Goal: Task Accomplishment & Management: Use online tool/utility

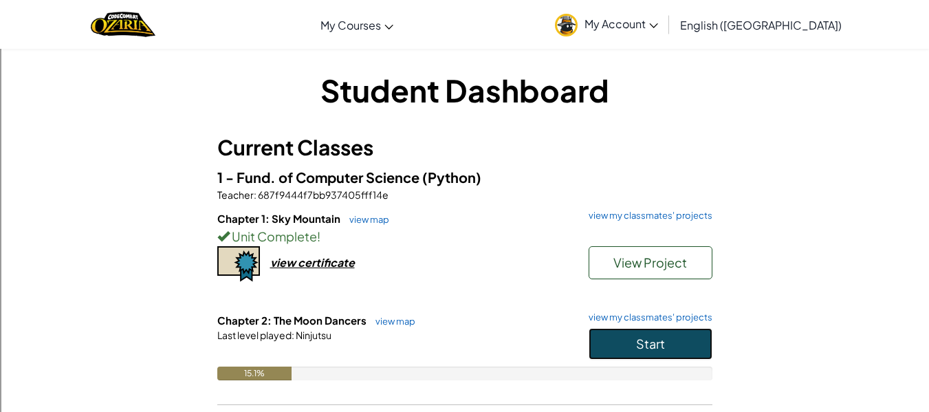
click at [662, 341] on span "Start" at bounding box center [650, 344] width 29 height 16
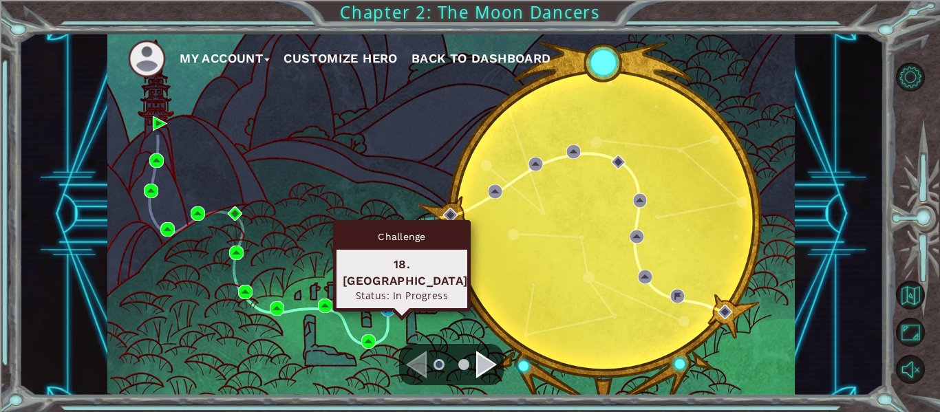
click at [386, 303] on div "Challenge 18. [GEOGRAPHIC_DATA] Status: In Progress" at bounding box center [402, 265] width 138 height 91
click at [392, 305] on img at bounding box center [387, 309] width 14 height 14
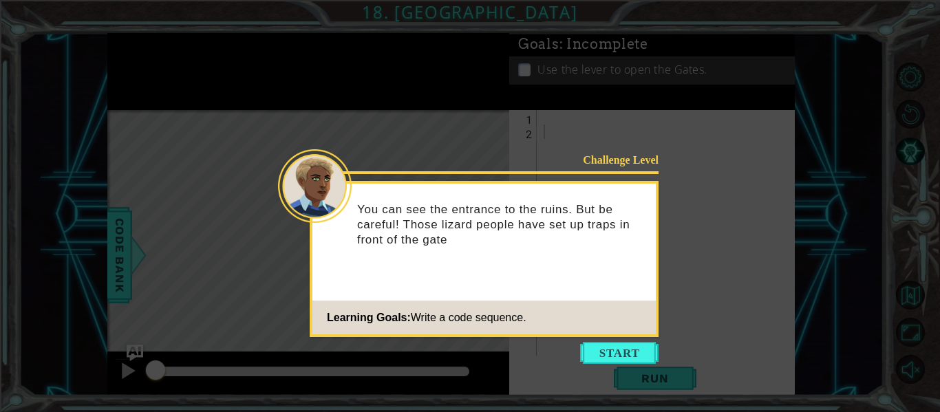
click at [628, 296] on div "Challenge Level You can see the entrance to the ruins. But be careful! Those li…" at bounding box center [484, 259] width 349 height 156
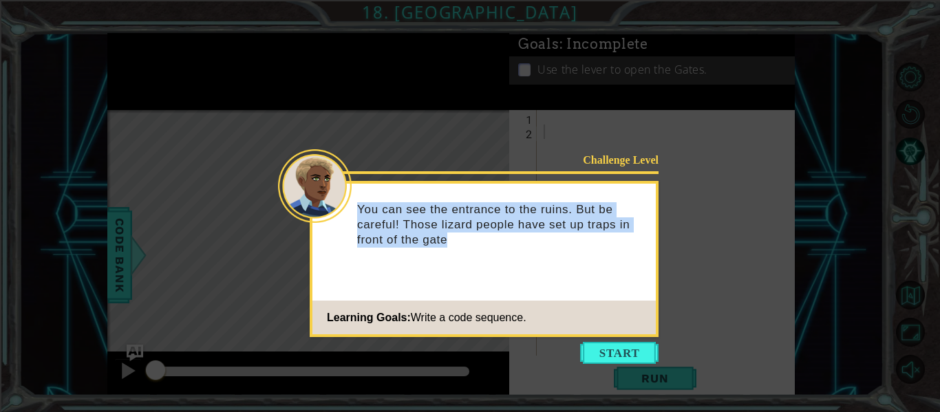
click at [628, 296] on div "Challenge Level You can see the entrance to the ruins. But be careful! Those li…" at bounding box center [484, 259] width 349 height 156
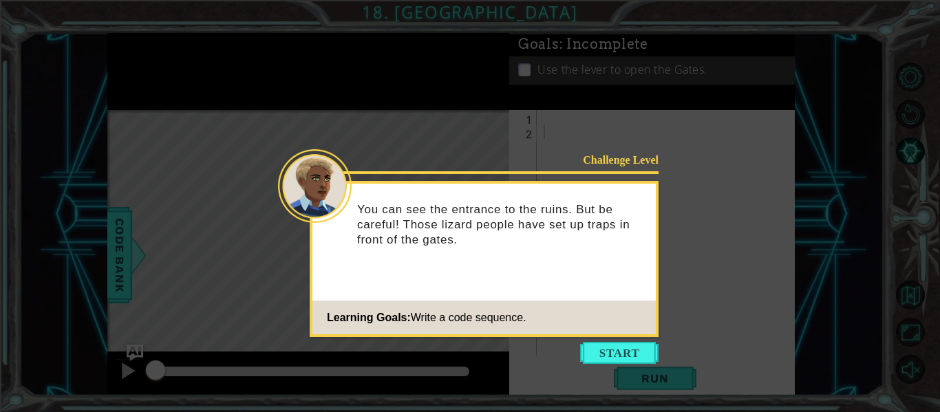
drag, startPoint x: 631, startPoint y: 296, endPoint x: 614, endPoint y: 314, distance: 24.3
click at [603, 338] on icon at bounding box center [470, 206] width 940 height 412
click at [605, 345] on button "Start" at bounding box center [619, 353] width 78 height 22
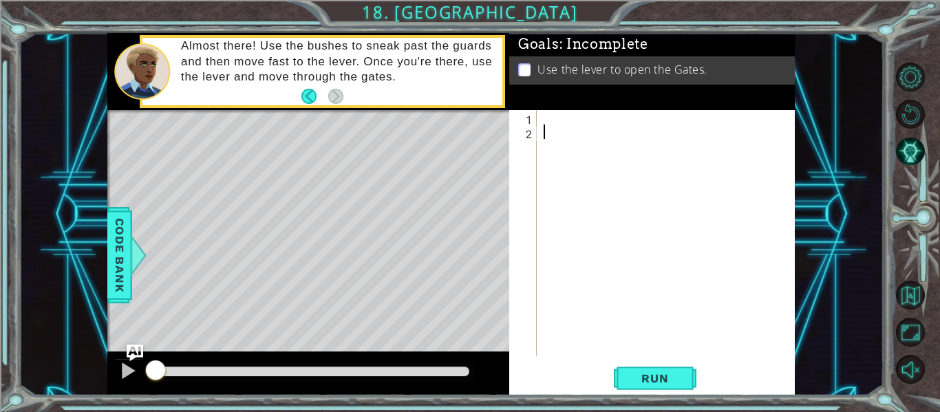
drag, startPoint x: 598, startPoint y: 315, endPoint x: 615, endPoint y: 284, distance: 35.1
click at [606, 116] on div at bounding box center [670, 247] width 258 height 274
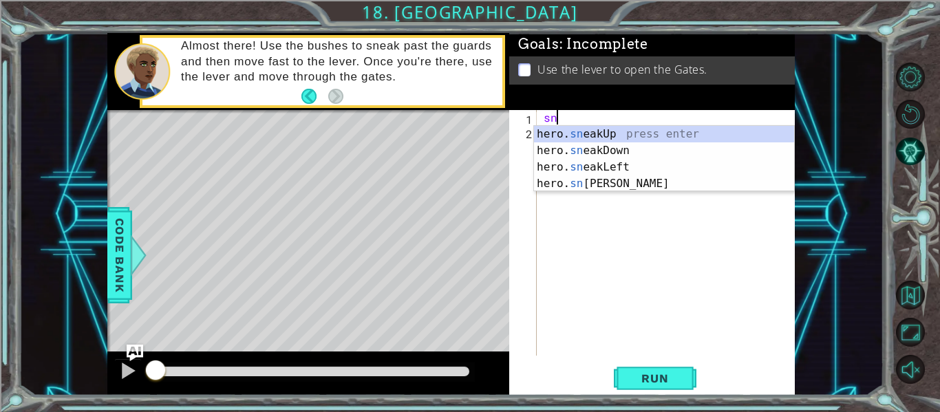
scroll to position [0, 1]
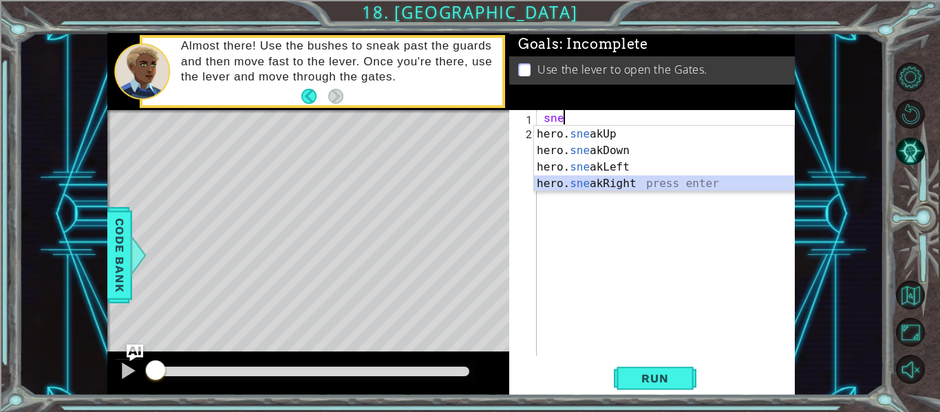
click at [638, 184] on div "hero. sne akUp press enter hero. sne akDown press enter hero. sne akLeft press …" at bounding box center [664, 175] width 260 height 99
type textarea "hero.sneakRight(1)"
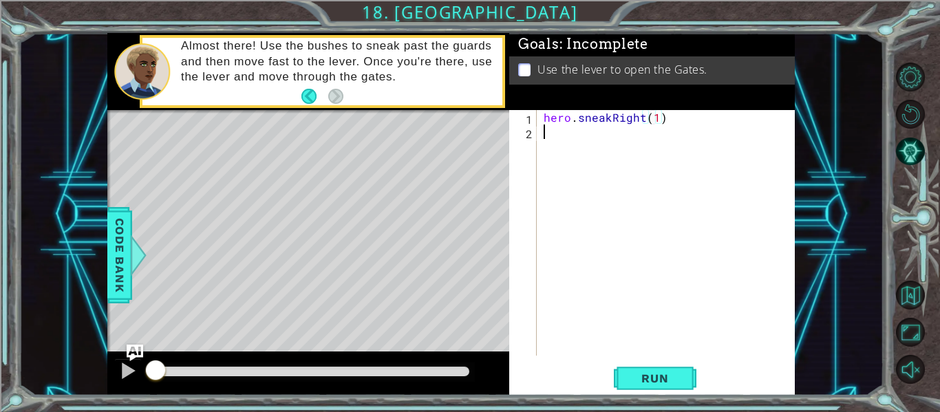
click at [604, 162] on div "hero . sneakRight ( 1 )" at bounding box center [670, 247] width 258 height 274
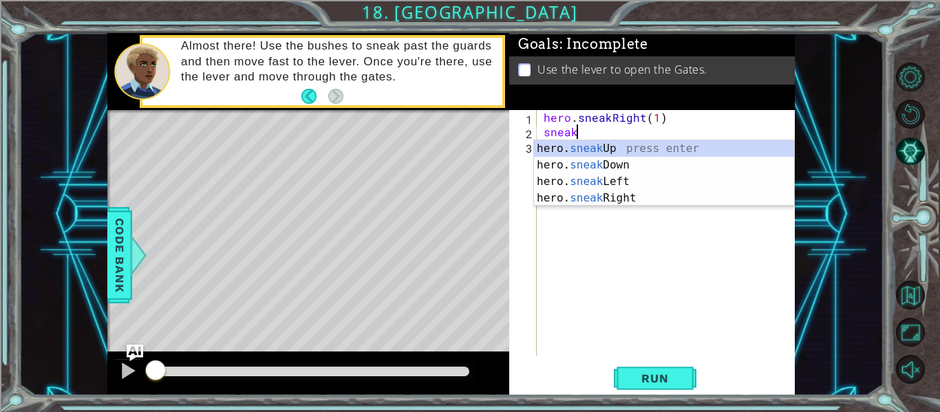
scroll to position [0, 1]
click at [603, 151] on div "hero. sneak Up press enter hero. sneak Down press enter hero. sneak Left press …" at bounding box center [664, 189] width 260 height 99
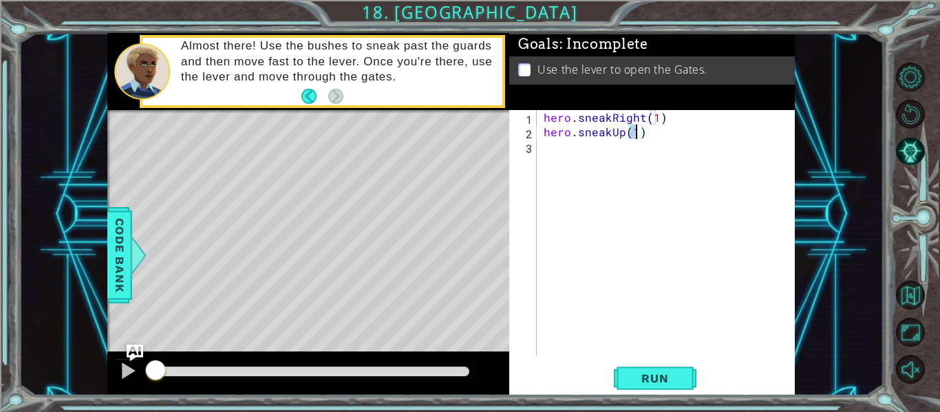
type textarea "hero.sneakUp(2)"
click at [609, 164] on div "hero . sneakRight ( 1 ) hero . sneakUp ( 2 )" at bounding box center [670, 247] width 258 height 274
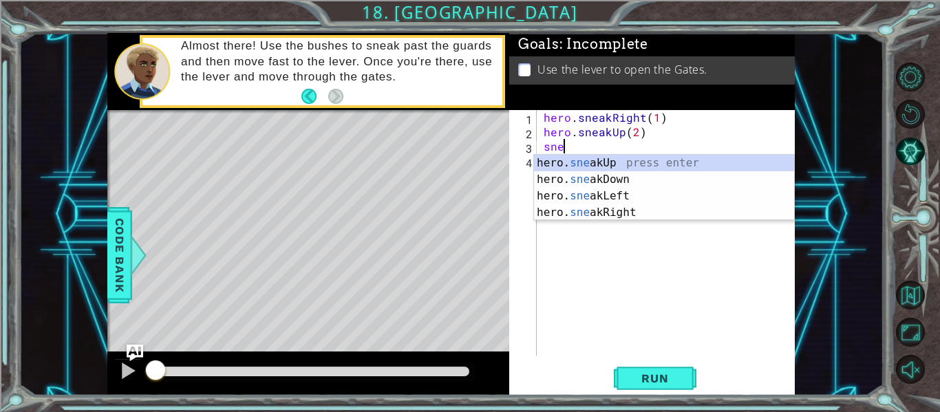
scroll to position [0, 1]
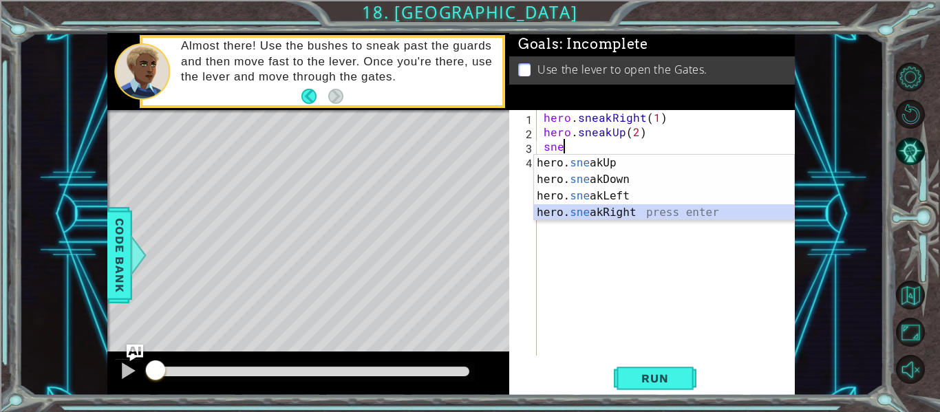
click at [623, 213] on div "hero. sne akUp press enter hero. sne akDown press enter hero. sne akLeft press …" at bounding box center [664, 204] width 260 height 99
type textarea "hero.sneakRight(1)"
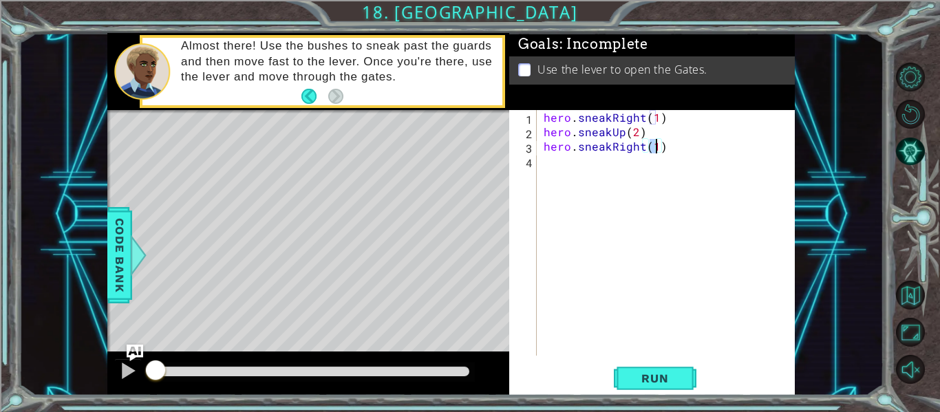
click at [596, 191] on div "hero . sneakRight ( 1 ) hero . sneakUp ( 2 ) hero . sneakRight ( 1 )" at bounding box center [670, 247] width 258 height 274
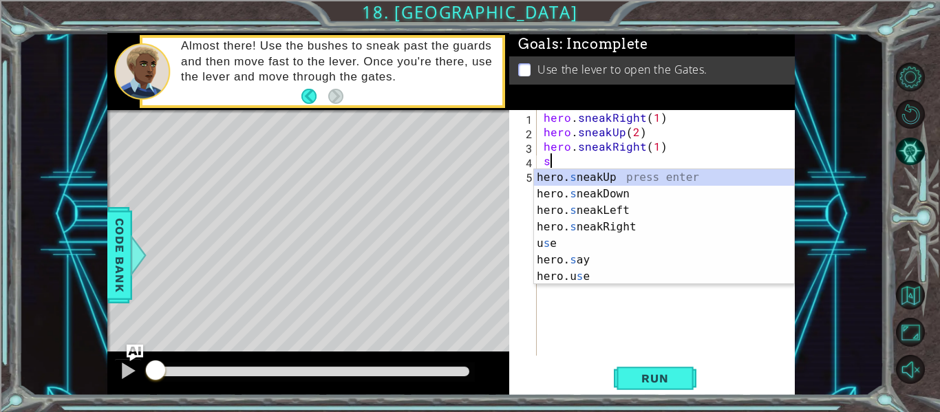
click at [631, 180] on div "hero. s neakUp press enter hero. s neakDown press enter hero. s neakLeft press …" at bounding box center [664, 243] width 260 height 149
type textarea "hero.sneakUp(1)"
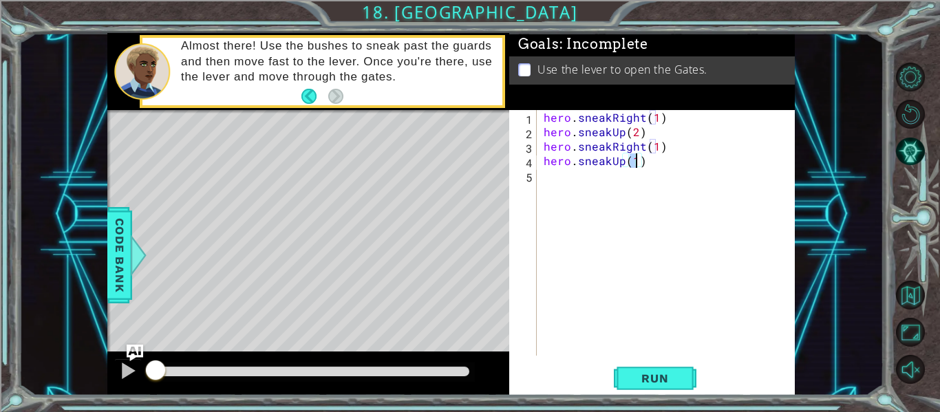
click at [618, 196] on div "hero . sneakRight ( 1 ) hero . sneakUp ( 2 ) hero . sneakRight ( 1 ) hero . sne…" at bounding box center [670, 247] width 258 height 274
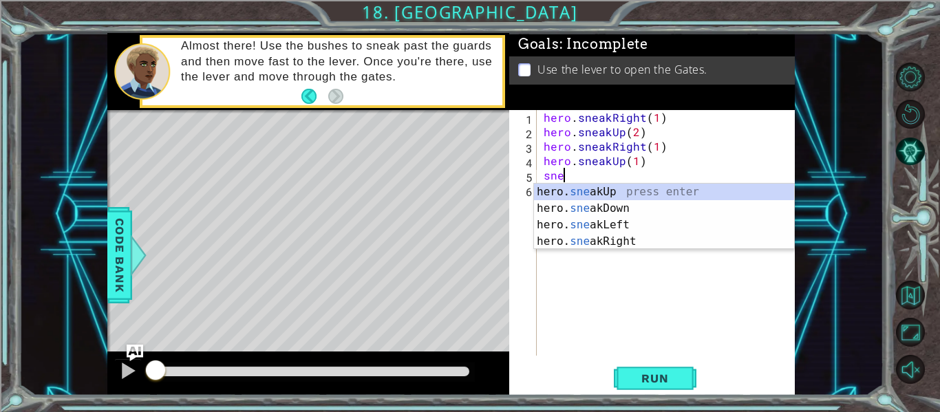
scroll to position [0, 1]
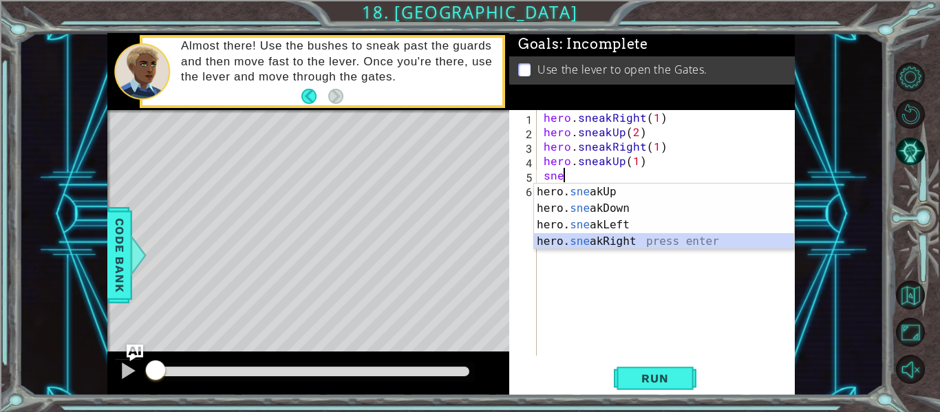
click at [629, 244] on div "hero. sne akUp press enter hero. sne akDown press enter hero. sne akLeft press …" at bounding box center [664, 233] width 260 height 99
type textarea "hero.sneakRight(1)"
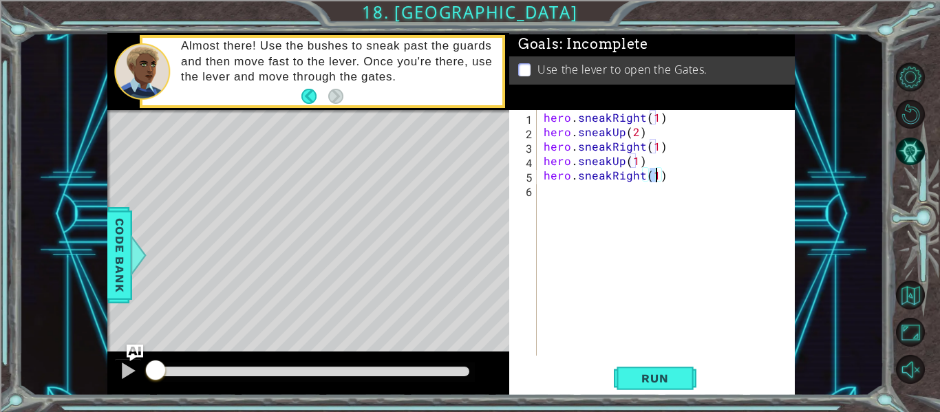
click at [562, 212] on div "hero . sneakRight ( 1 ) hero . sneakUp ( 2 ) hero . sneakRight ( 1 ) hero . sne…" at bounding box center [670, 247] width 258 height 274
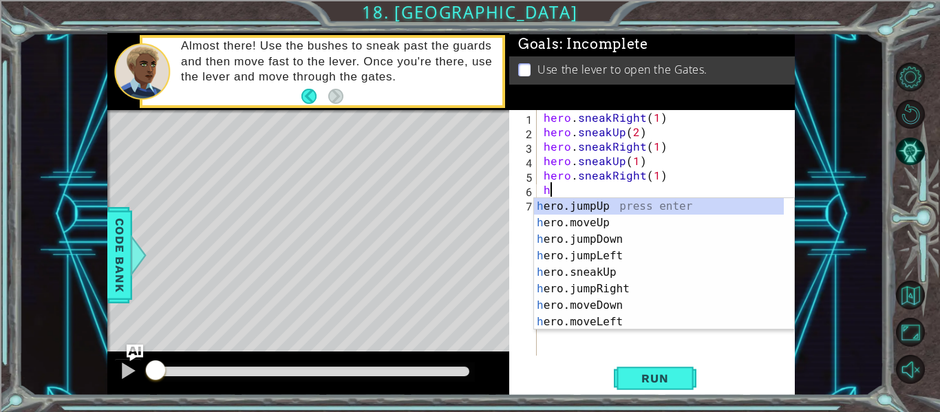
type textarea "her"
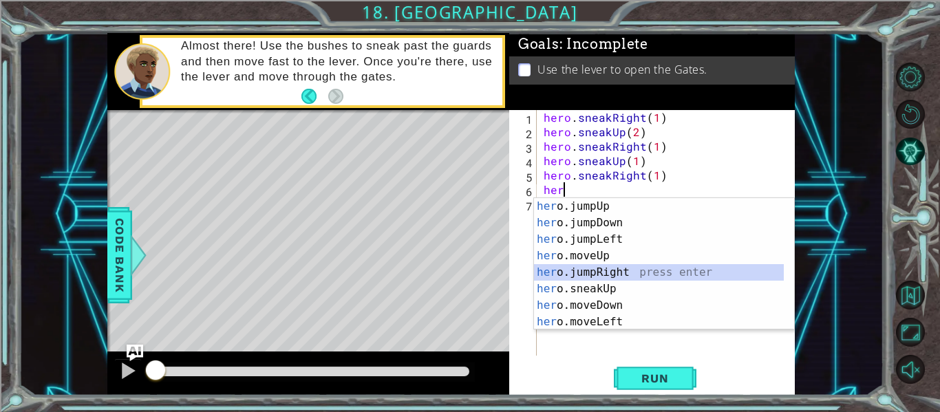
click at [592, 276] on div "her o.jumpUp press enter her o.jumpDown press enter her o.jumpLeft press enter …" at bounding box center [659, 280] width 250 height 165
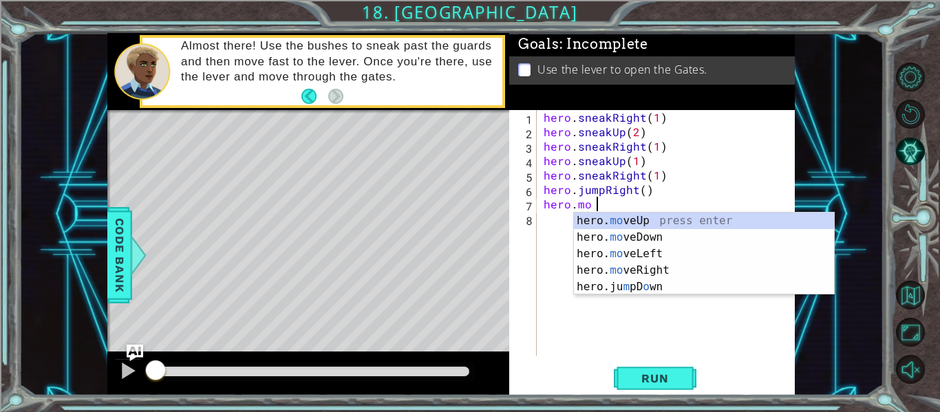
scroll to position [0, 3]
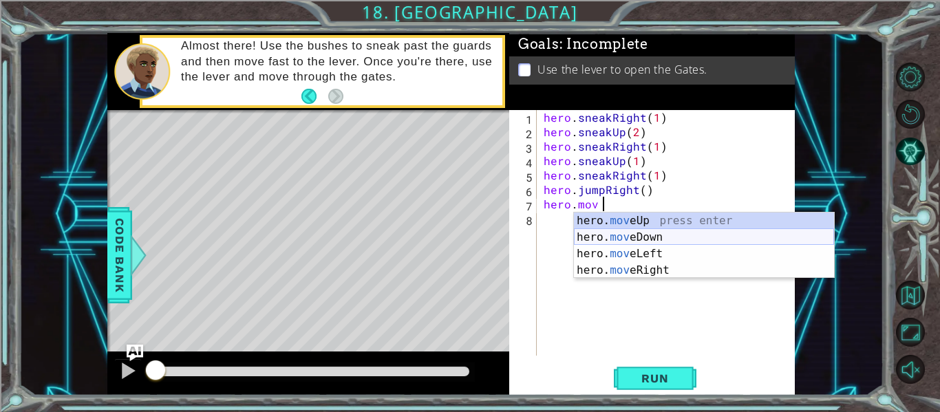
click at [627, 243] on div "hero. mov eUp press enter hero. mov eDown press enter hero. mov eLeft press ent…" at bounding box center [704, 262] width 260 height 99
type textarea "hero.moveDown(1)"
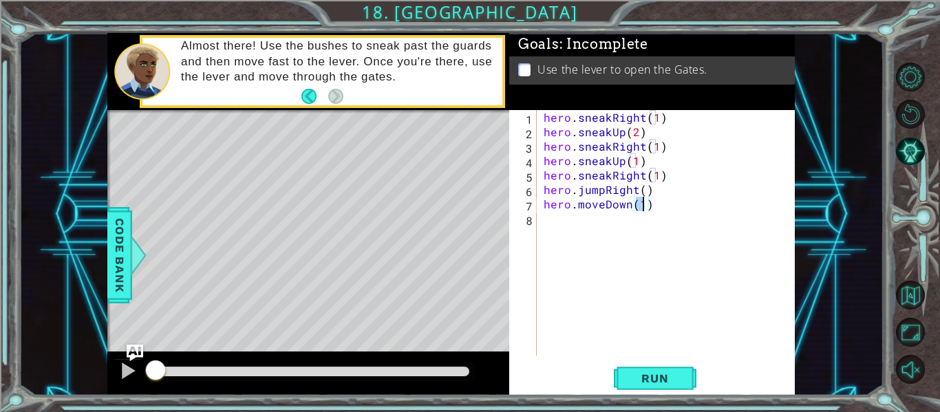
click at [646, 229] on div "hero . sneakRight ( 1 ) hero . sneakUp ( 2 ) hero . sneakRight ( 1 ) hero . sne…" at bounding box center [670, 247] width 258 height 274
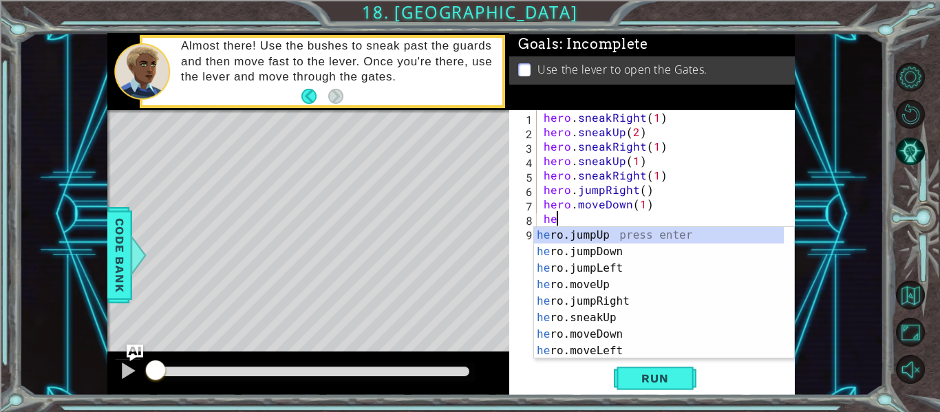
type textarea "her"
click at [611, 252] on div "her o.jumpUp press enter her o.jumpDown press enter her o.jumpLeft press enter …" at bounding box center [659, 309] width 250 height 165
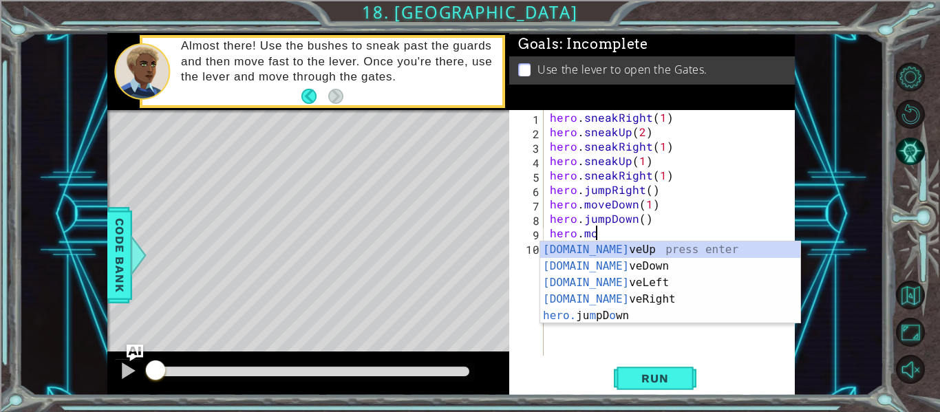
scroll to position [0, 3]
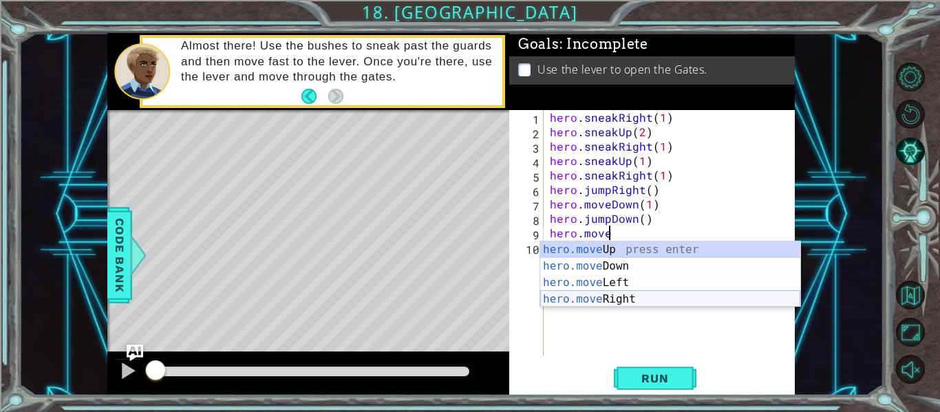
click at [655, 299] on div "hero.move Up press enter hero.move Down press enter hero.move Left press enter …" at bounding box center [670, 290] width 260 height 99
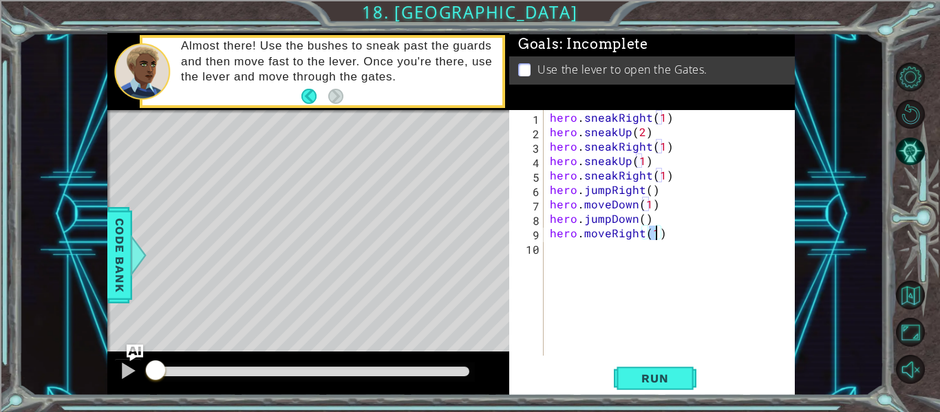
scroll to position [0, 6]
type textarea "hero.moveRight(2)"
click at [579, 270] on div "hero . sneakRight ( 1 ) hero . sneakUp ( 2 ) hero . sneakRight ( 1 ) hero . sne…" at bounding box center [673, 247] width 252 height 274
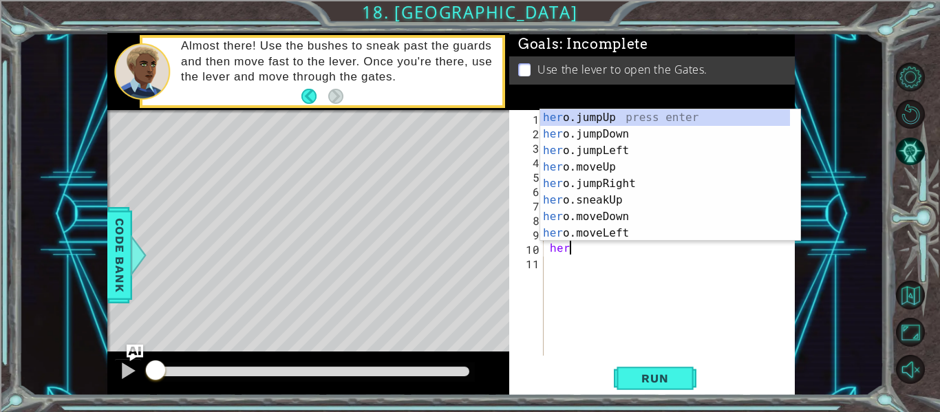
scroll to position [0, 1]
type textarea "hero"
click at [593, 118] on div "hero .jumpUp press enter hero .jumpDown press enter hero .jumpLeft press enter …" at bounding box center [665, 191] width 250 height 165
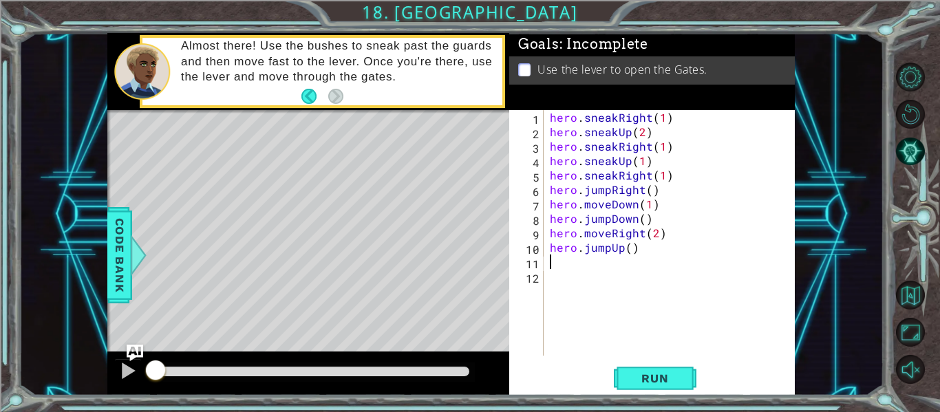
scroll to position [0, 0]
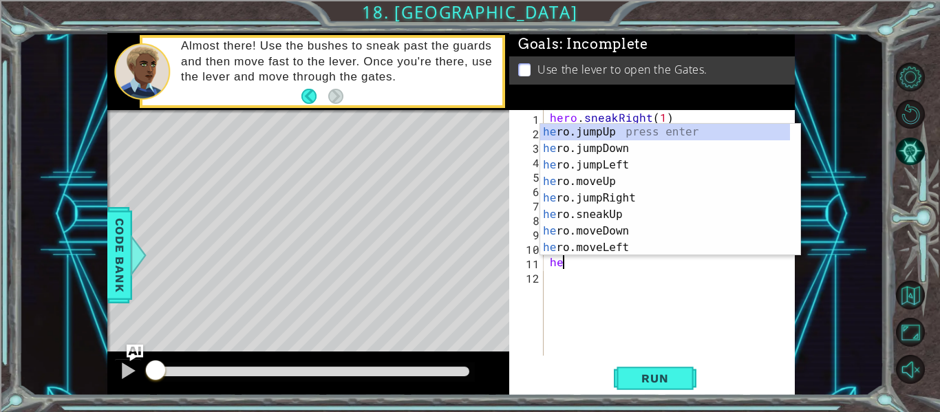
type textarea "h"
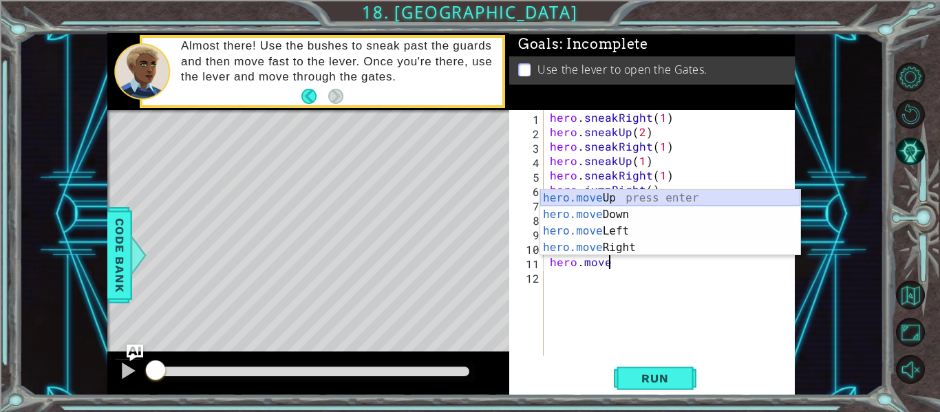
click at [643, 199] on div "hero.move Up press enter hero.move Down press enter hero.move Left press enter …" at bounding box center [670, 239] width 260 height 99
type textarea "hero.moveUp(1)"
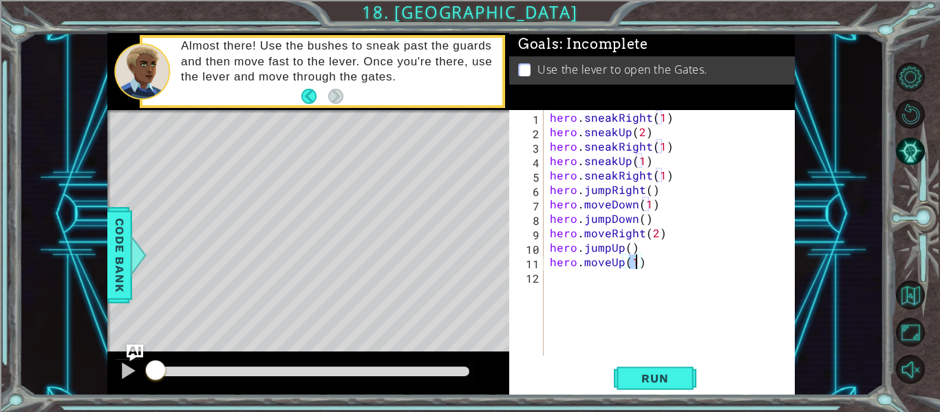
click at [660, 281] on div "hero . sneakRight ( 1 ) hero . sneakUp ( 2 ) hero . sneakRight ( 1 ) hero . sne…" at bounding box center [673, 247] width 252 height 274
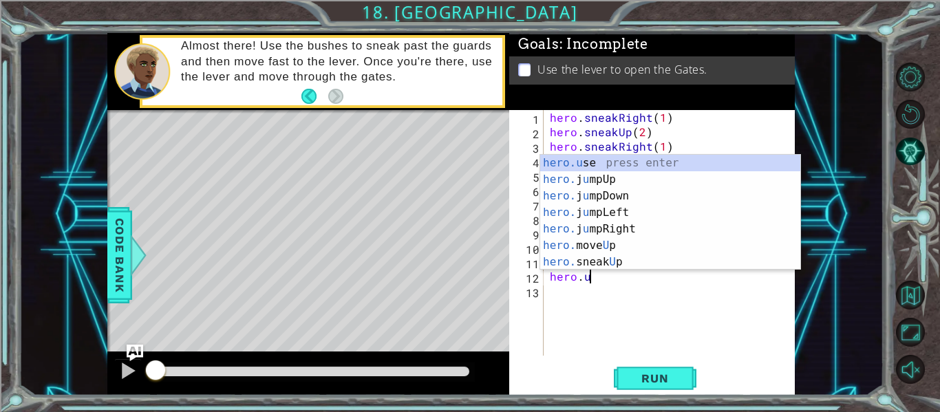
scroll to position [0, 2]
click at [585, 168] on div "hero.u se press enter hero. j u mpUp press enter hero. j u mpDown press enter h…" at bounding box center [670, 229] width 260 height 149
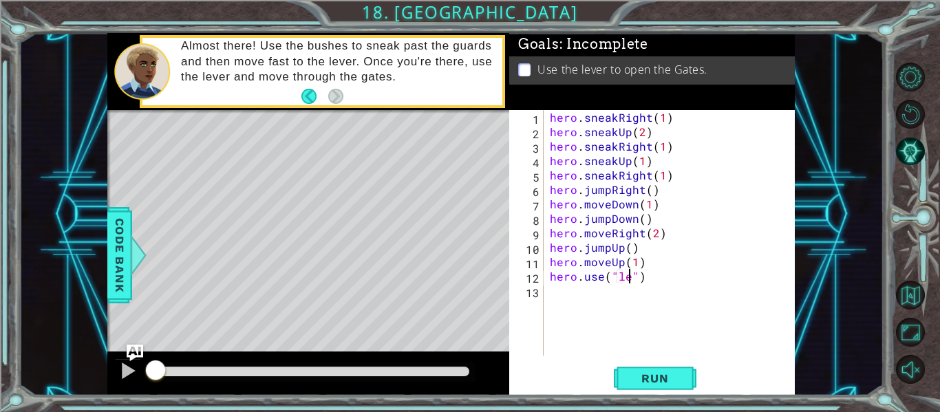
scroll to position [0, 6]
type textarea "hero.use("lever")"
click at [595, 317] on div "hero . sneakRight ( 1 ) hero . sneakUp ( 2 ) hero . sneakRight ( 1 ) hero . sne…" at bounding box center [673, 247] width 252 height 274
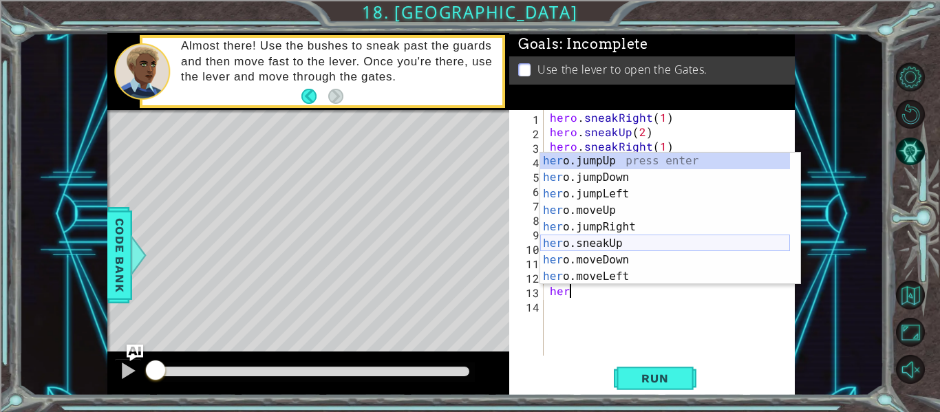
scroll to position [0, 0]
type textarea "h"
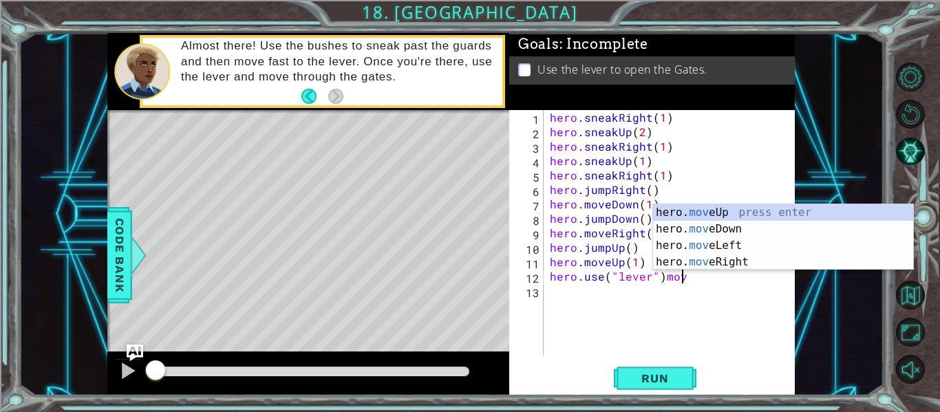
scroll to position [0, 8]
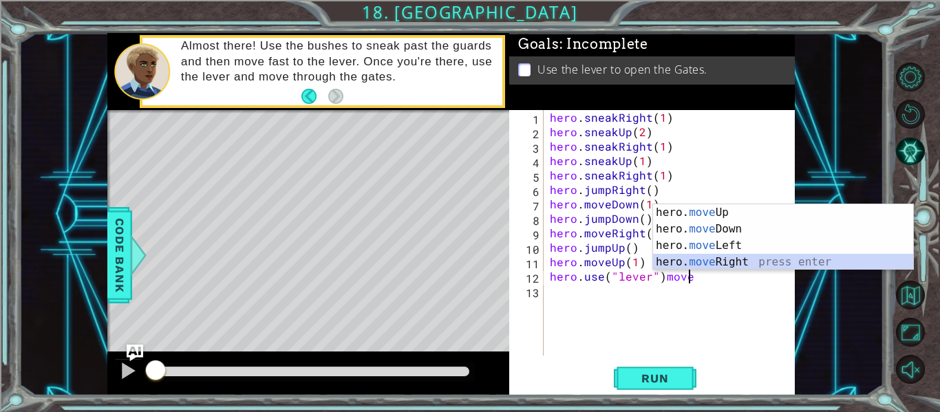
click at [792, 268] on div "hero. move Up press enter hero. move Down press enter hero. move Left press ent…" at bounding box center [783, 253] width 260 height 99
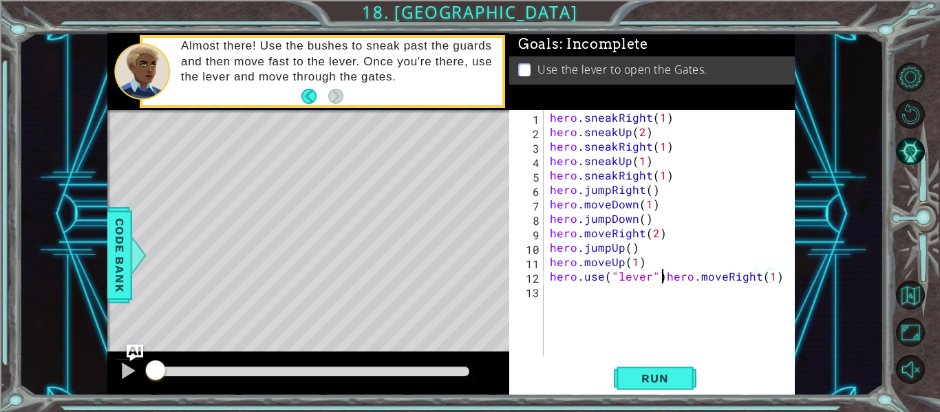
click at [665, 279] on div "hero . sneakRight ( 1 ) hero . sneakUp ( 2 ) hero . sneakRight ( 1 ) hero . sne…" at bounding box center [673, 247] width 252 height 274
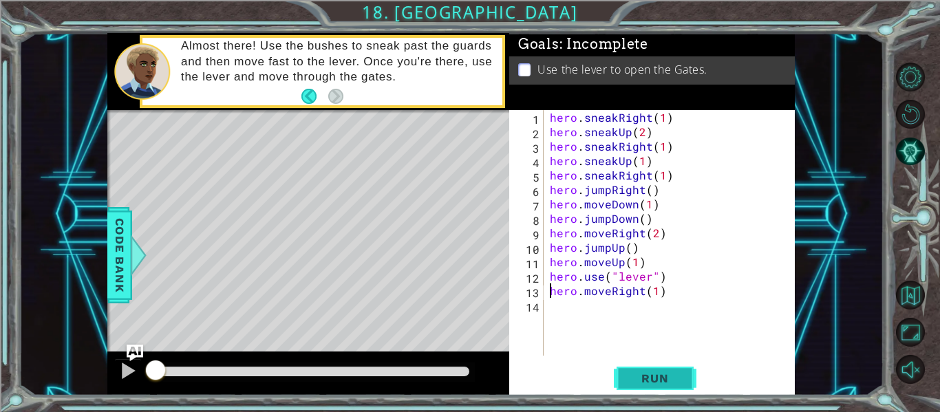
click at [644, 382] on span "Run" at bounding box center [654, 378] width 54 height 14
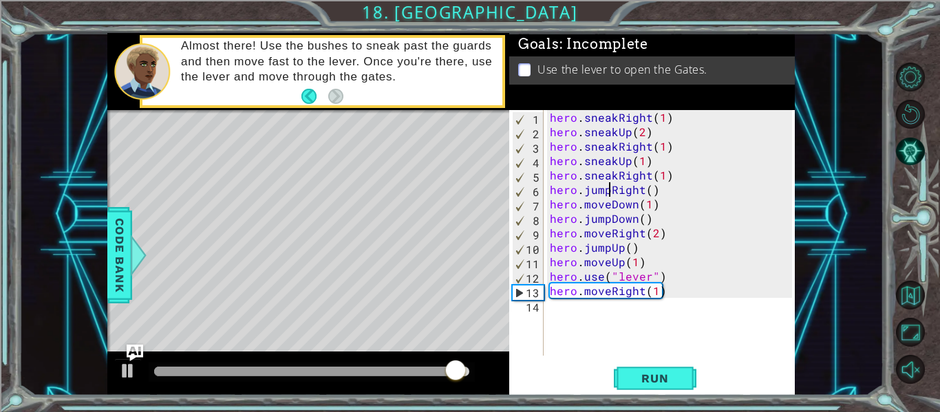
click at [609, 193] on div "hero . sneakRight ( 1 ) hero . sneakUp ( 2 ) hero . sneakRight ( 1 ) hero . sne…" at bounding box center [673, 247] width 252 height 274
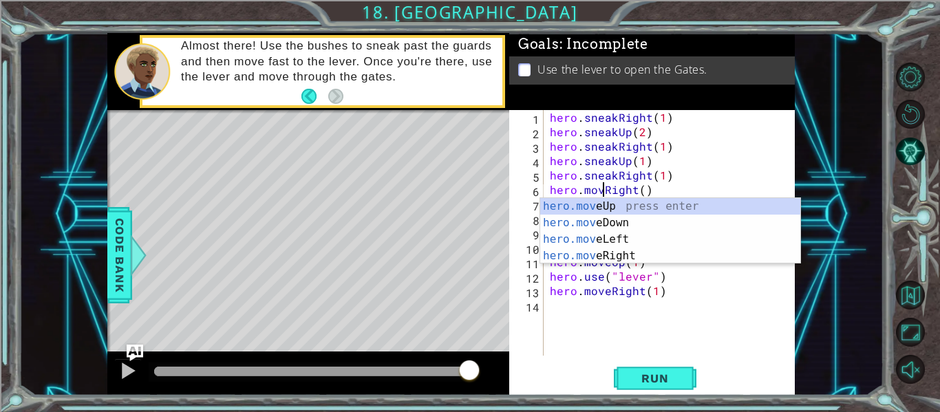
scroll to position [0, 4]
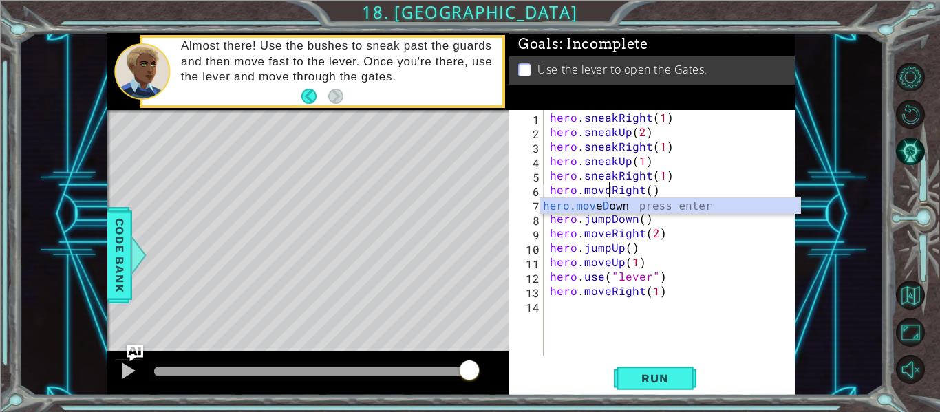
type textarea "hero.moveRight()"
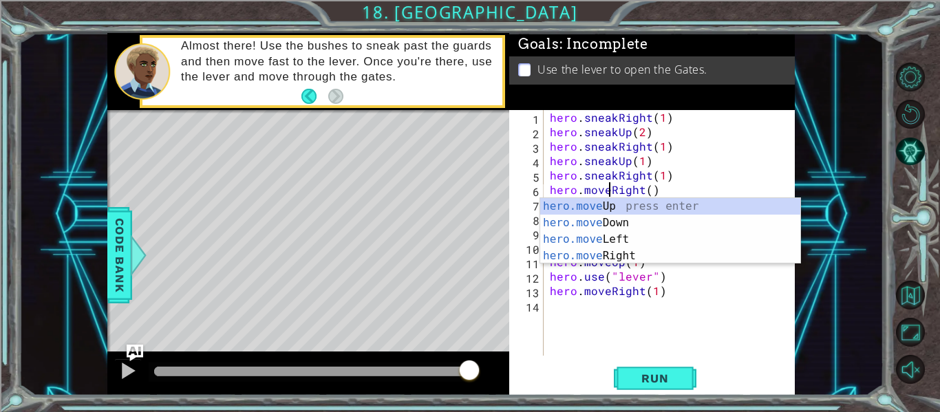
click at [679, 323] on div "hero . sneakRight ( 1 ) hero . sneakUp ( 2 ) hero . sneakRight ( 1 ) hero . sne…" at bounding box center [673, 247] width 252 height 274
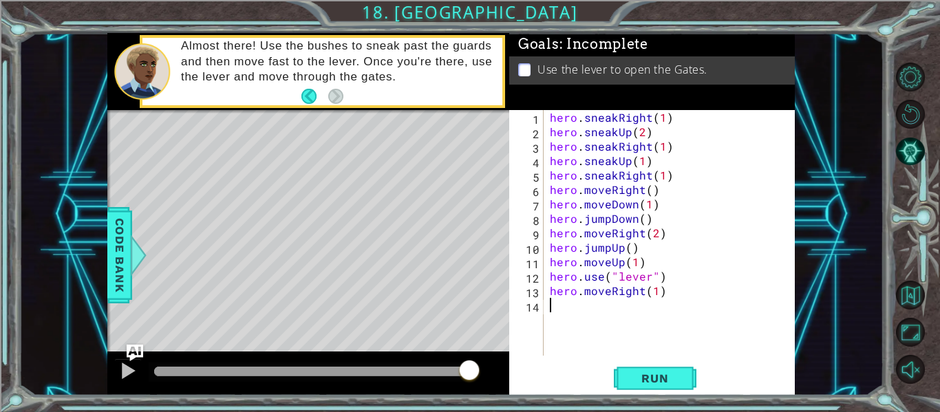
scroll to position [0, 0]
click at [632, 372] on span "Run" at bounding box center [654, 378] width 54 height 14
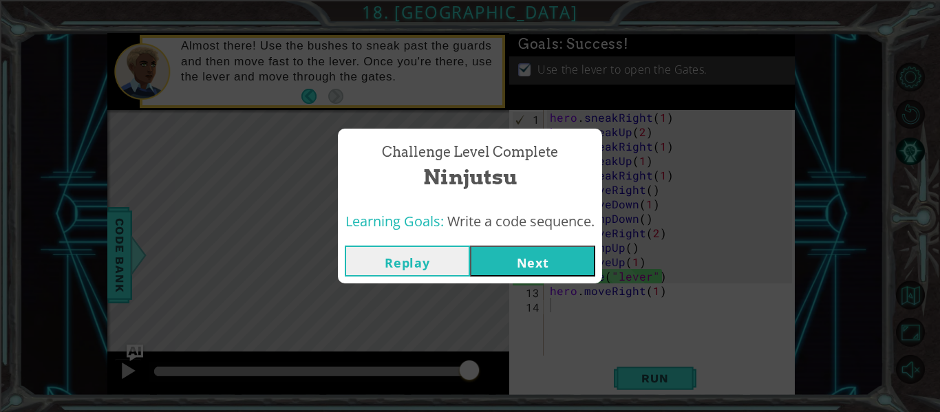
click at [581, 263] on button "Next" at bounding box center [532, 261] width 125 height 31
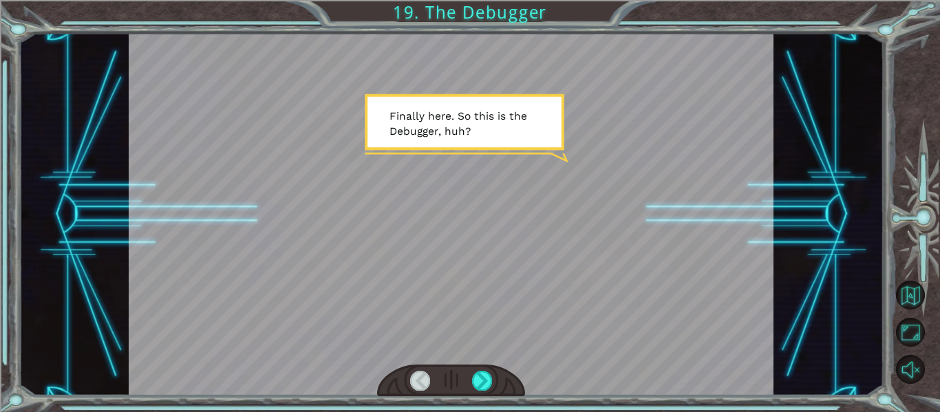
click at [490, 233] on div at bounding box center [451, 214] width 645 height 363
click at [493, 235] on div at bounding box center [451, 214] width 645 height 363
click at [478, 362] on div at bounding box center [451, 214] width 645 height 363
click at [481, 380] on div at bounding box center [482, 380] width 20 height 19
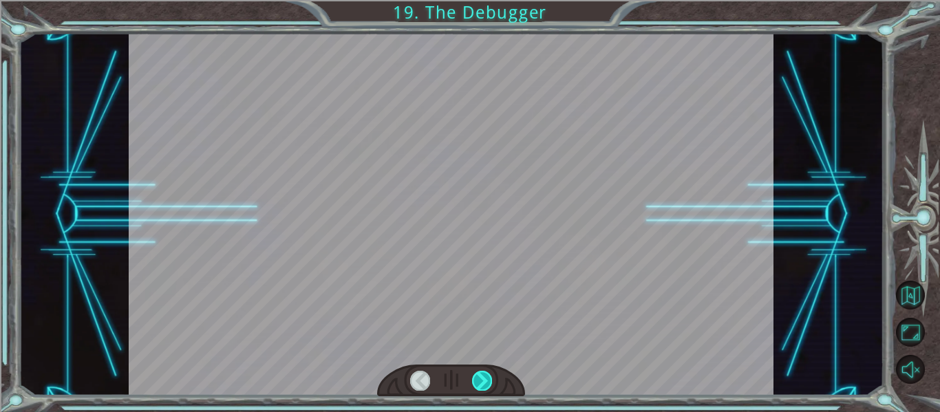
click at [481, 380] on div at bounding box center [482, 380] width 20 height 19
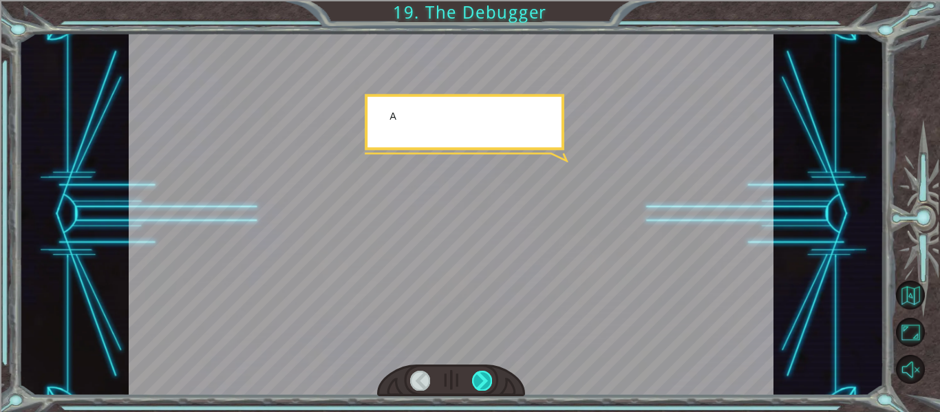
click at [481, 380] on div at bounding box center [482, 380] width 20 height 19
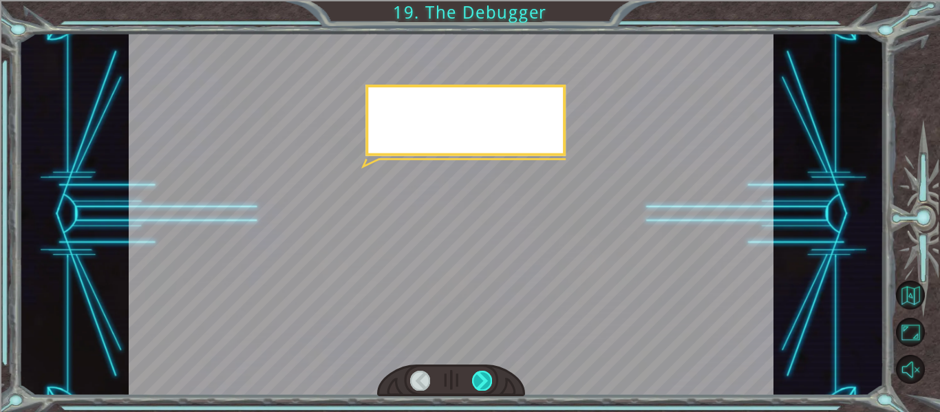
click at [481, 380] on div at bounding box center [482, 380] width 20 height 19
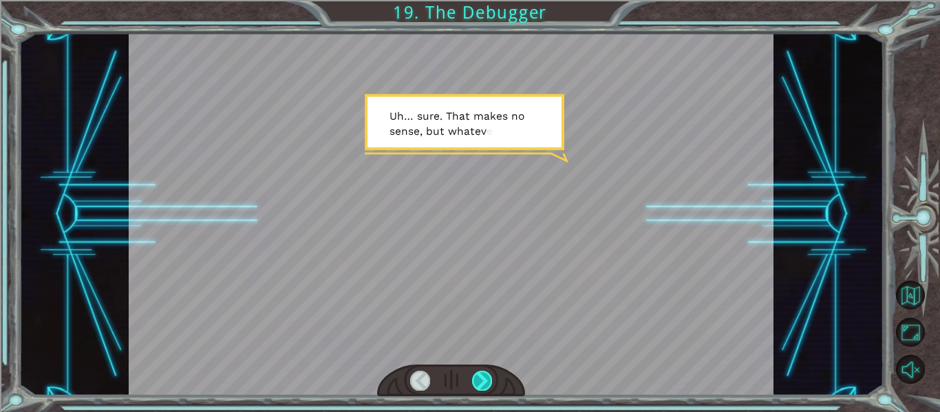
click at [477, 379] on div at bounding box center [482, 380] width 20 height 19
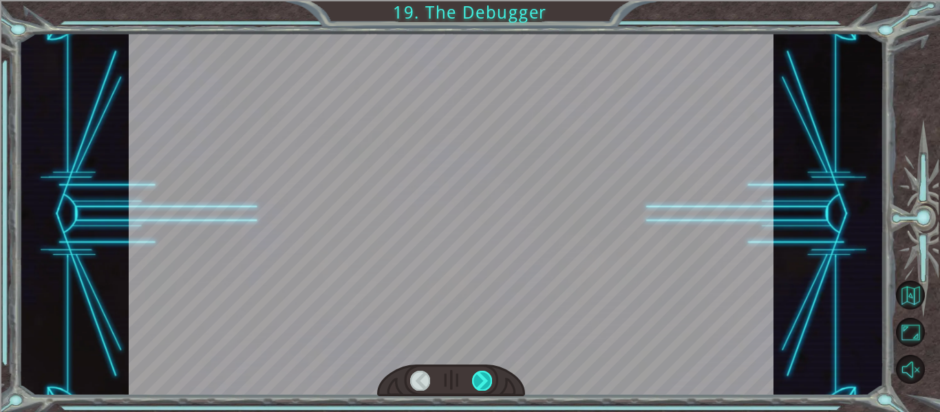
click at [477, 379] on div at bounding box center [482, 380] width 20 height 19
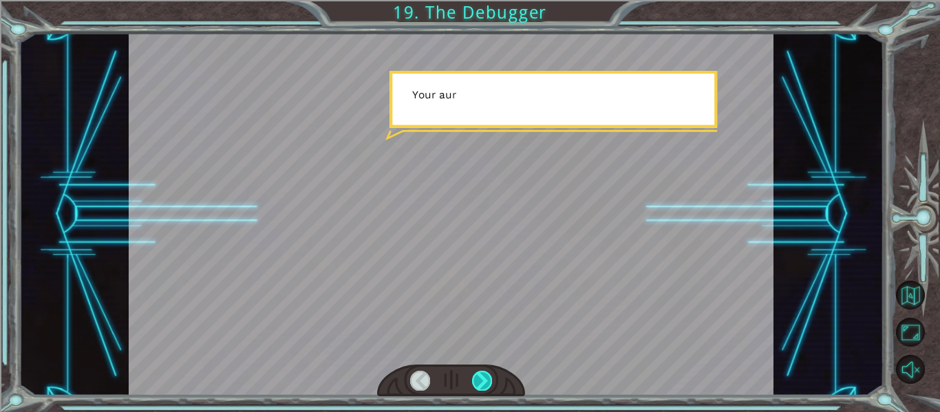
click at [477, 379] on div at bounding box center [482, 380] width 20 height 19
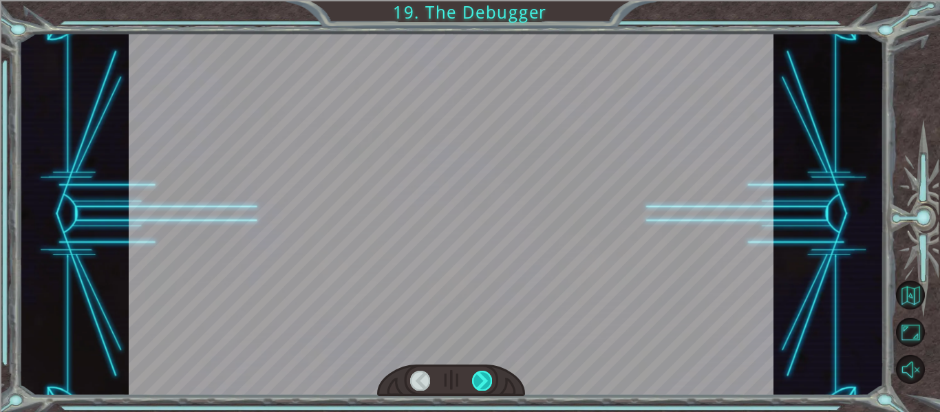
click at [477, 379] on div at bounding box center [482, 380] width 20 height 19
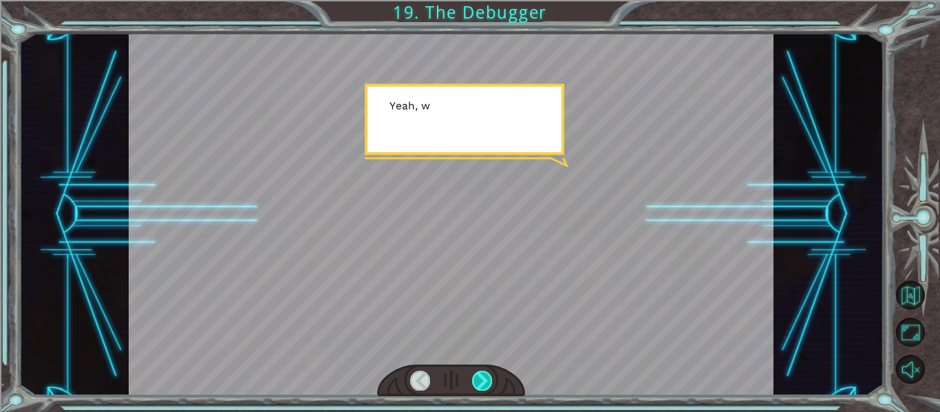
click at [477, 379] on div at bounding box center [482, 380] width 20 height 19
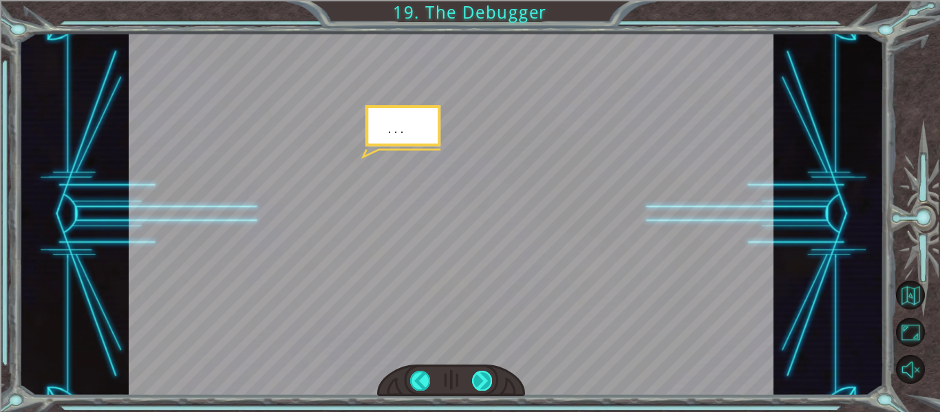
click at [477, 379] on div at bounding box center [482, 380] width 20 height 19
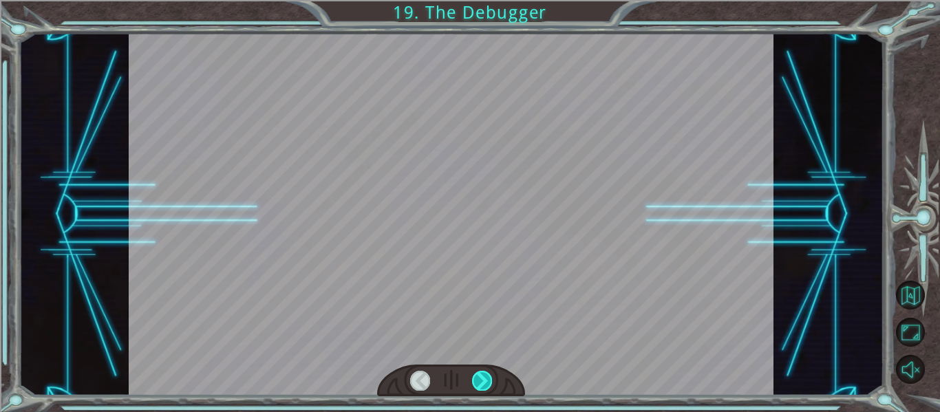
click at [477, 379] on div at bounding box center [482, 380] width 20 height 19
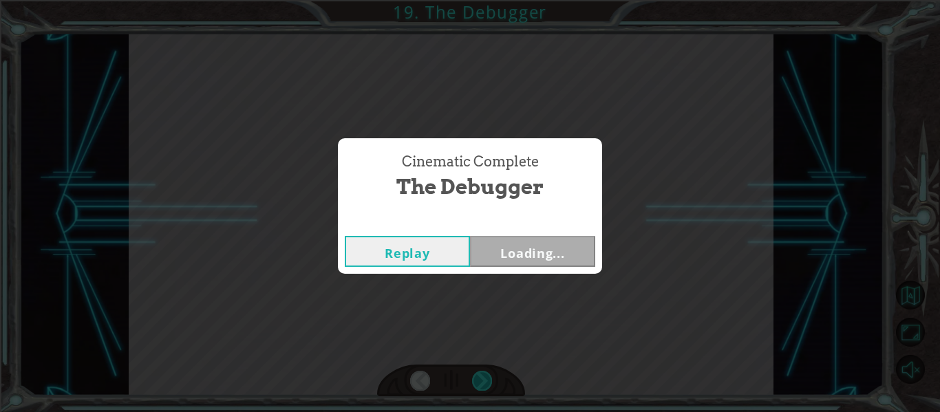
click at [477, 0] on div "Temporary Text F i n a l l y h e r e . S o t h i s i s t h e D e b u g g e r , …" at bounding box center [470, 0] width 940 height 0
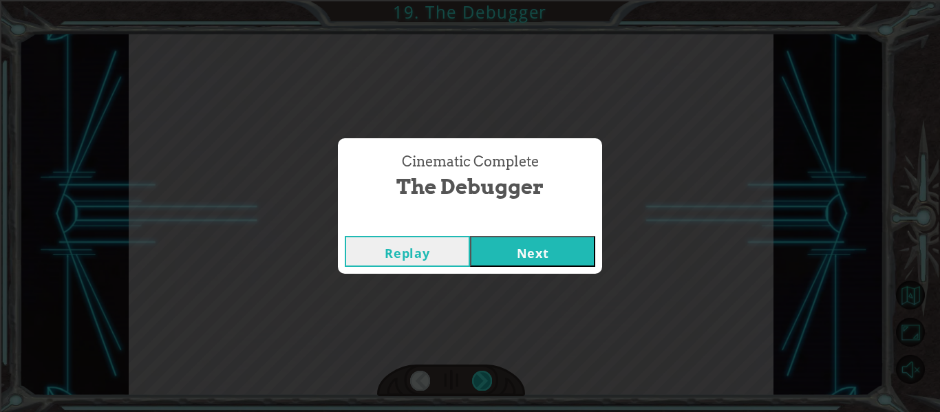
click at [477, 379] on div "Cinematic Complete The Debugger Replay Next" at bounding box center [470, 206] width 940 height 412
click at [536, 258] on button "Next" at bounding box center [532, 251] width 125 height 31
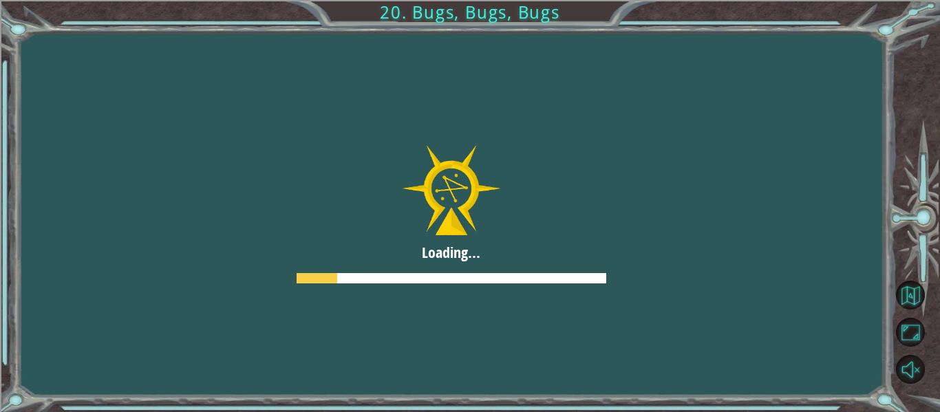
click at [536, 258] on div at bounding box center [451, 214] width 940 height 528
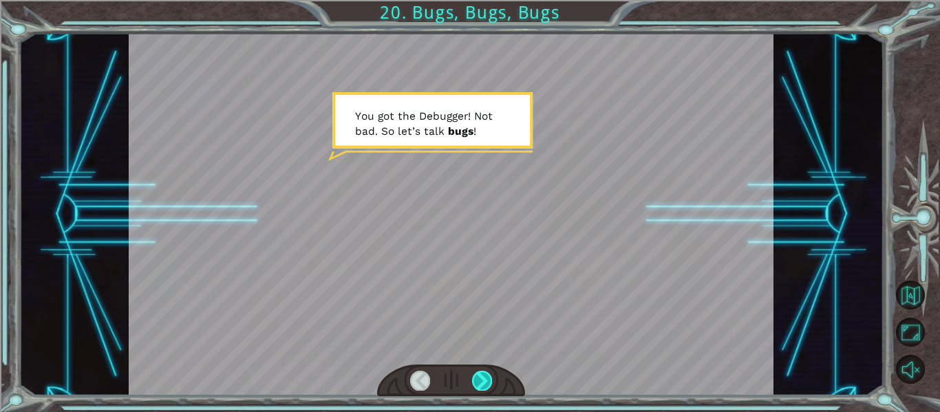
click at [488, 376] on div at bounding box center [482, 380] width 20 height 19
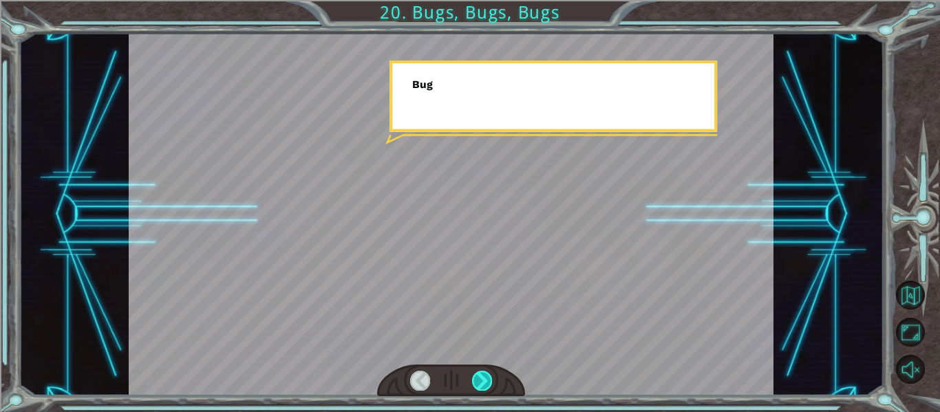
click at [488, 376] on div at bounding box center [482, 380] width 20 height 19
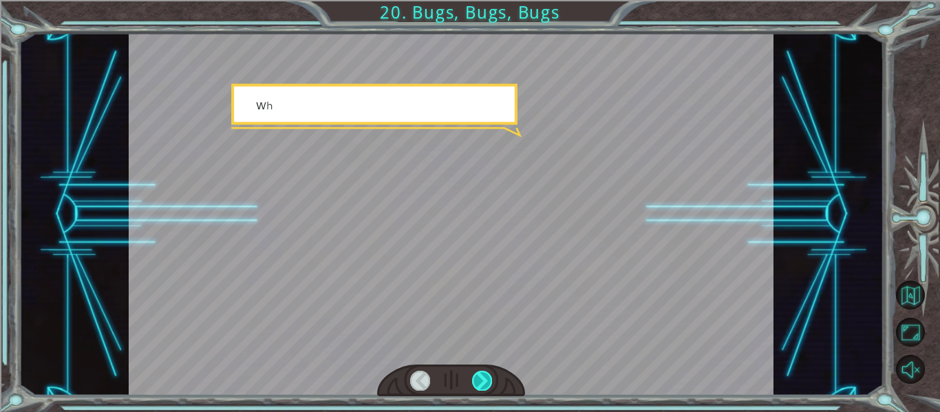
click at [488, 376] on div at bounding box center [482, 380] width 20 height 19
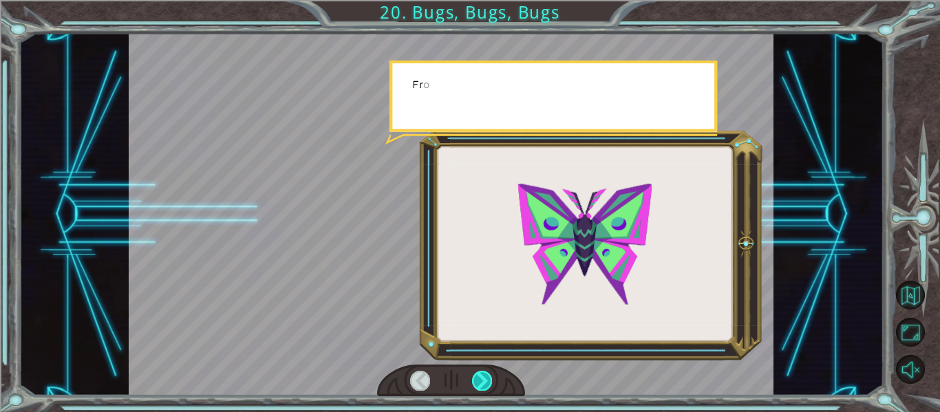
click at [488, 376] on div at bounding box center [482, 380] width 20 height 19
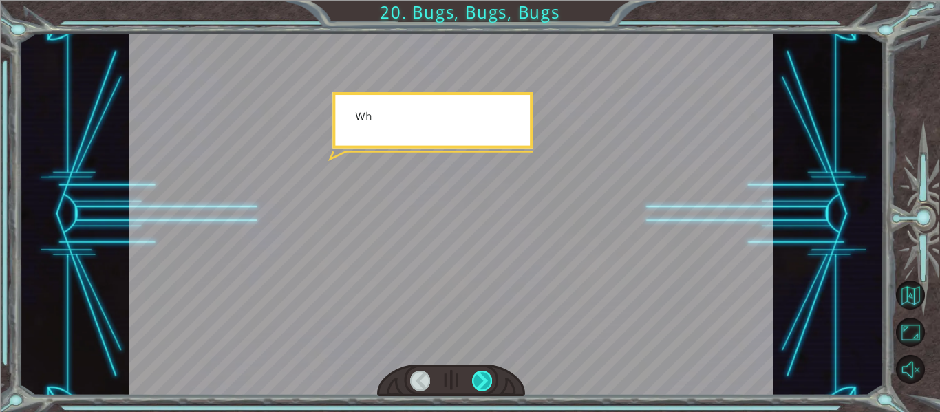
click at [488, 376] on div at bounding box center [482, 380] width 20 height 19
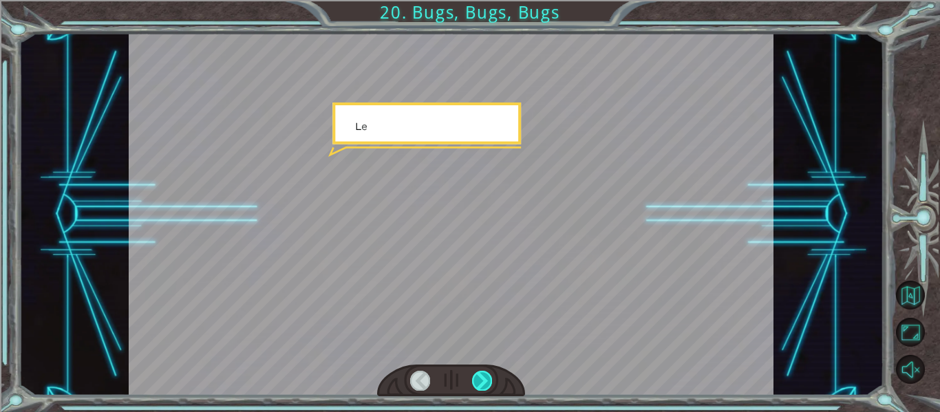
click at [488, 376] on div at bounding box center [482, 380] width 20 height 19
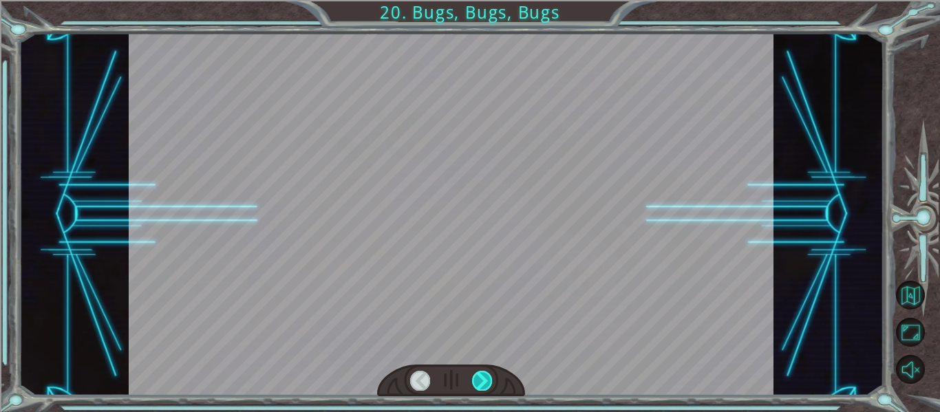
click at [488, 376] on div at bounding box center [482, 380] width 20 height 19
click at [488, 0] on div "Y o u g o t t h e D e b u g g e r ! N o t b a d . S o l e t ’ s t a l k b u g s…" at bounding box center [470, 0] width 940 height 0
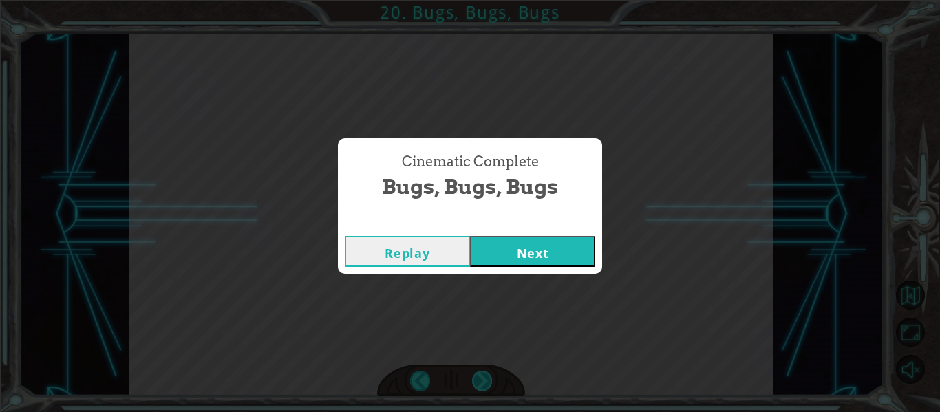
click at [488, 376] on div "Cinematic Complete Bugs, Bugs, Bugs Replay Next" at bounding box center [470, 206] width 940 height 412
click at [569, 266] on button "Next" at bounding box center [532, 251] width 125 height 31
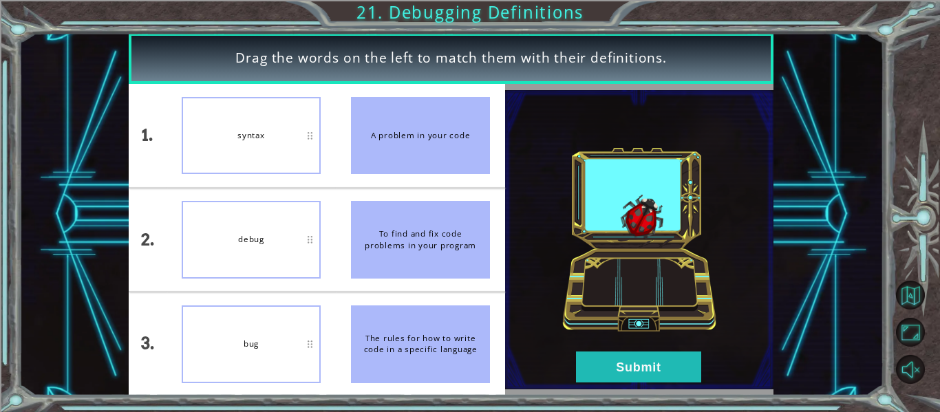
click at [283, 246] on div "debug" at bounding box center [251, 240] width 139 height 78
click at [584, 372] on button "Submit" at bounding box center [638, 367] width 125 height 31
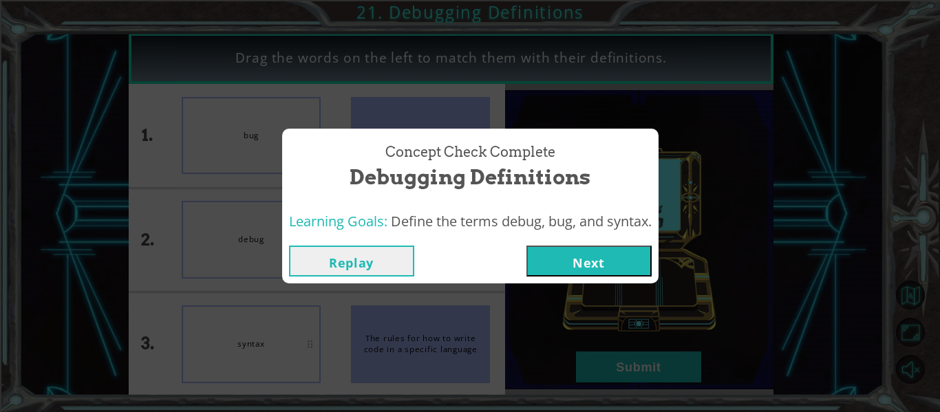
click at [611, 276] on button "Next" at bounding box center [588, 261] width 125 height 31
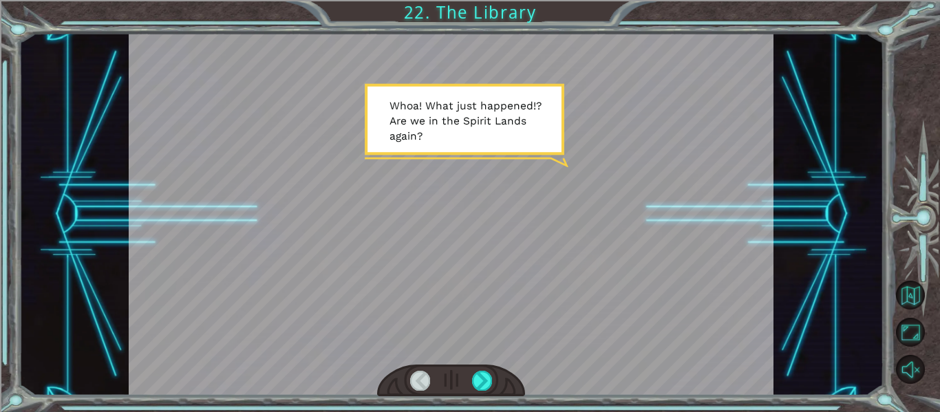
click at [469, 376] on div at bounding box center [451, 381] width 149 height 32
click at [468, 374] on div at bounding box center [451, 381] width 149 height 32
drag, startPoint x: 468, startPoint y: 374, endPoint x: 469, endPoint y: 352, distance: 22.0
click at [469, 352] on div at bounding box center [451, 214] width 645 height 363
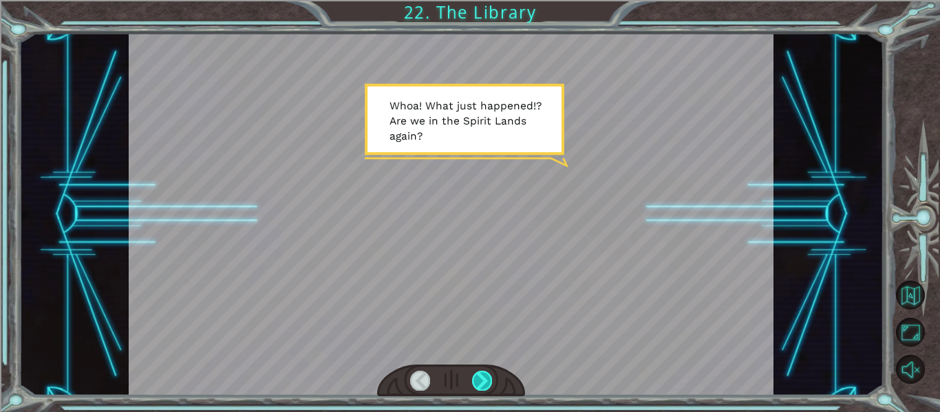
click at [477, 387] on div at bounding box center [482, 380] width 20 height 19
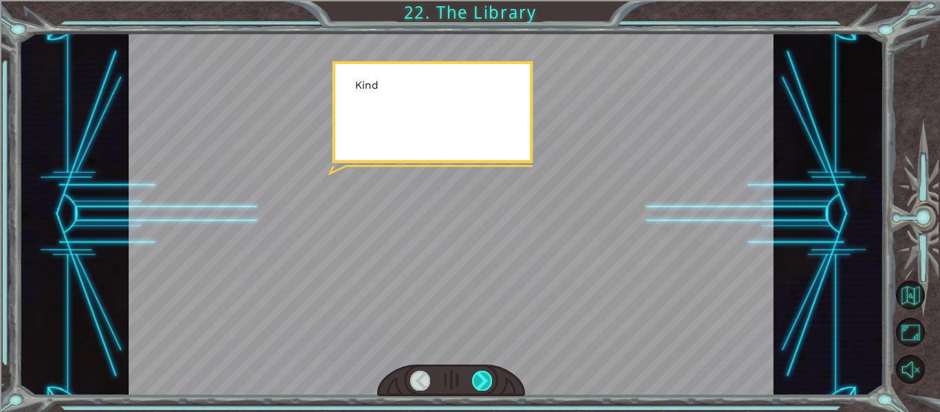
click at [477, 387] on div at bounding box center [482, 380] width 20 height 19
click at [480, 382] on div at bounding box center [482, 380] width 20 height 19
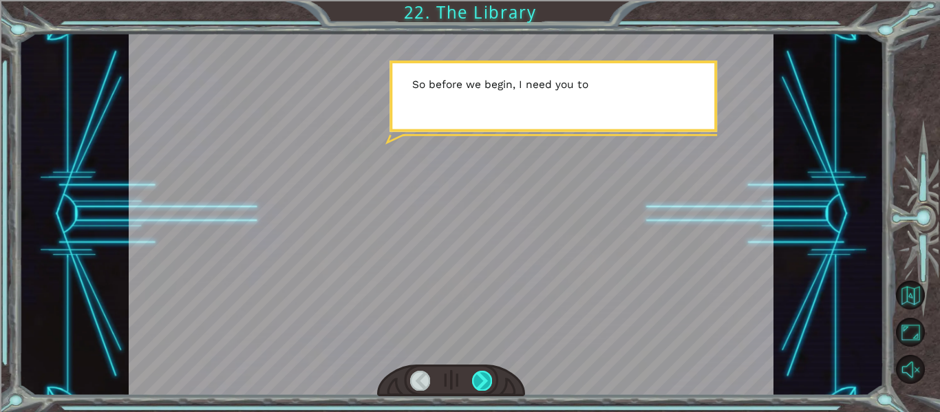
click at [484, 388] on div at bounding box center [482, 380] width 20 height 19
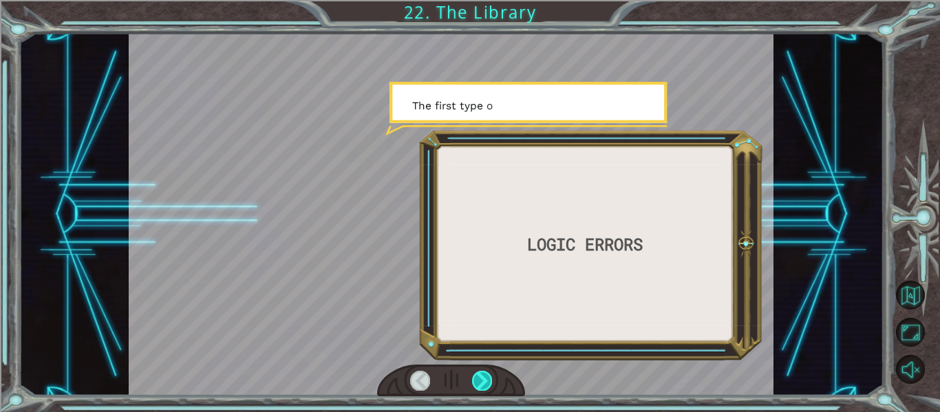
click at [484, 388] on div at bounding box center [482, 380] width 20 height 19
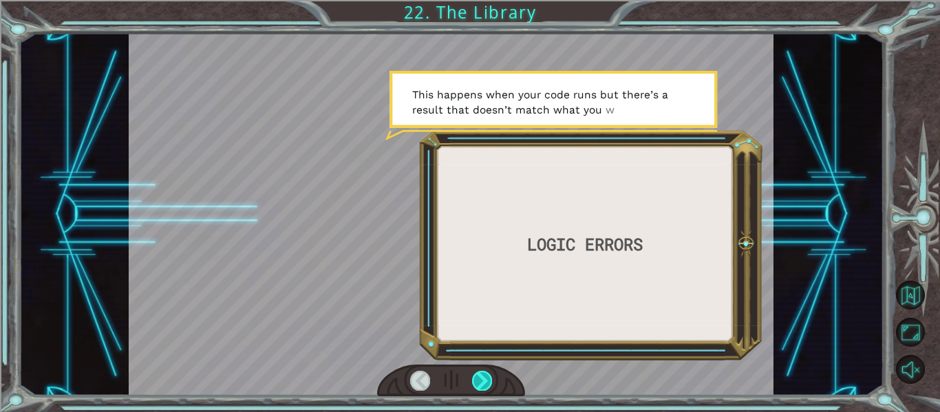
click at [487, 376] on div at bounding box center [482, 380] width 20 height 19
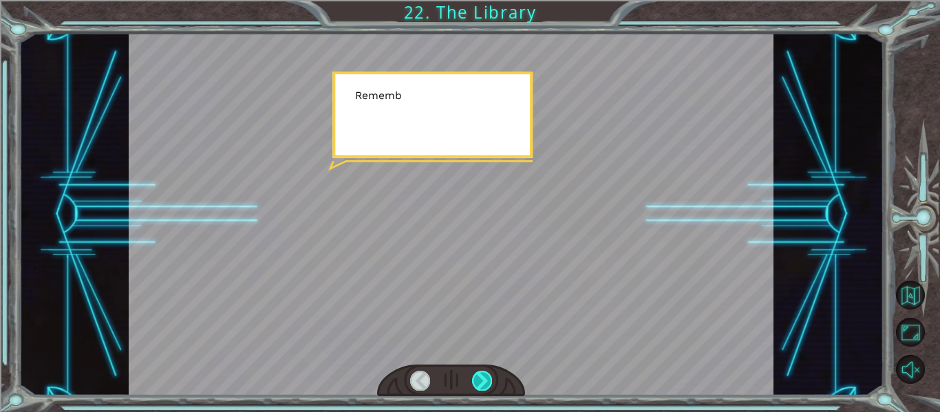
click at [487, 376] on div at bounding box center [482, 380] width 20 height 19
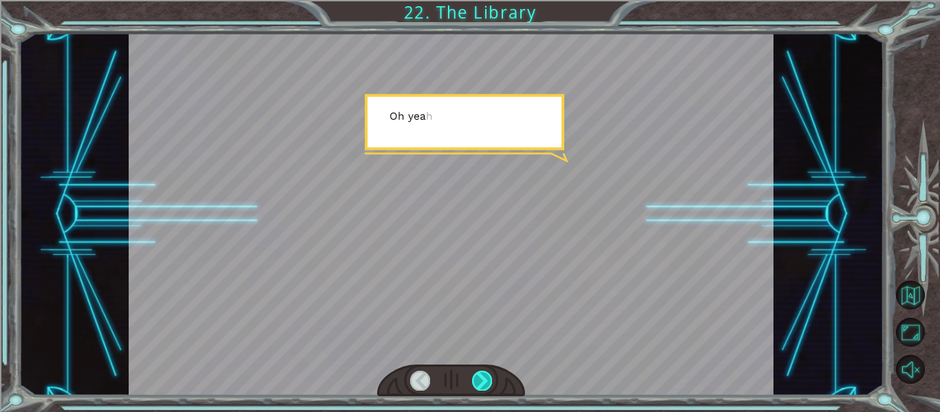
click at [487, 376] on div at bounding box center [482, 380] width 20 height 19
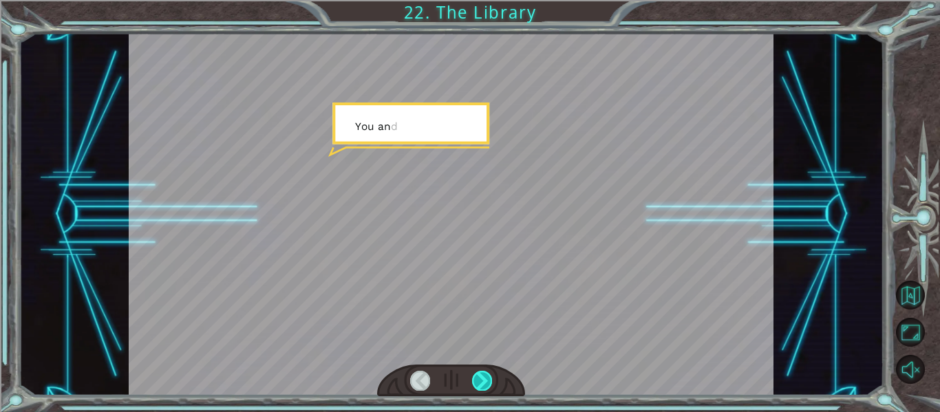
click at [487, 376] on div at bounding box center [482, 380] width 20 height 19
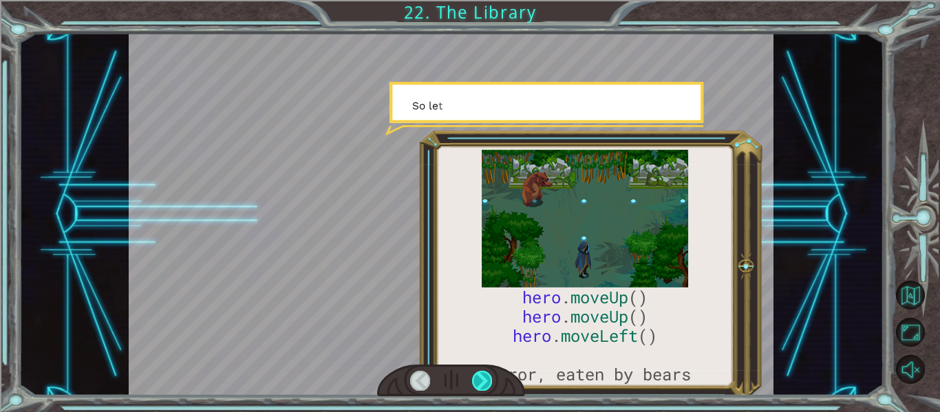
click at [487, 376] on div at bounding box center [482, 380] width 20 height 19
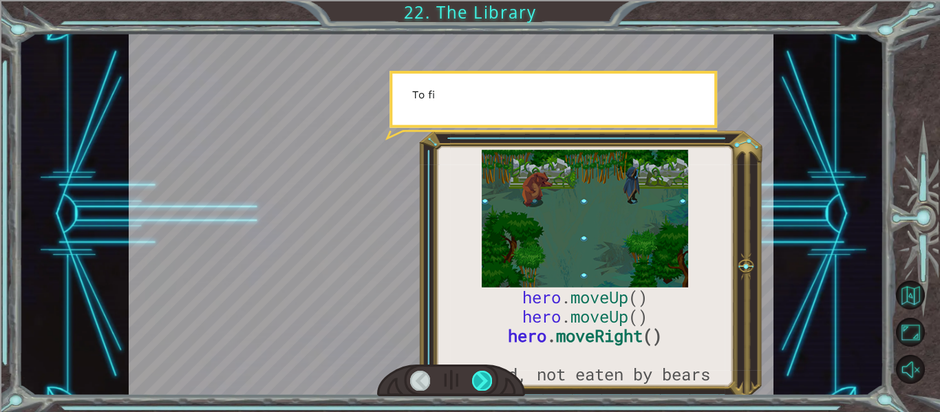
click at [487, 376] on div at bounding box center [482, 380] width 20 height 19
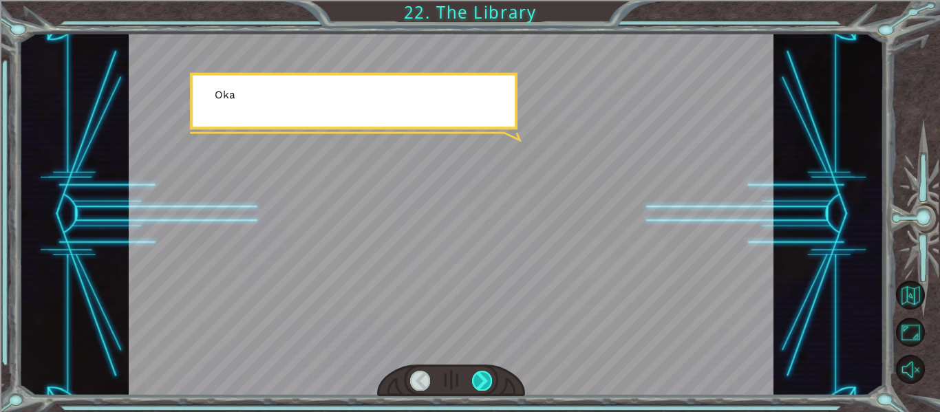
click at [487, 376] on div at bounding box center [482, 380] width 20 height 19
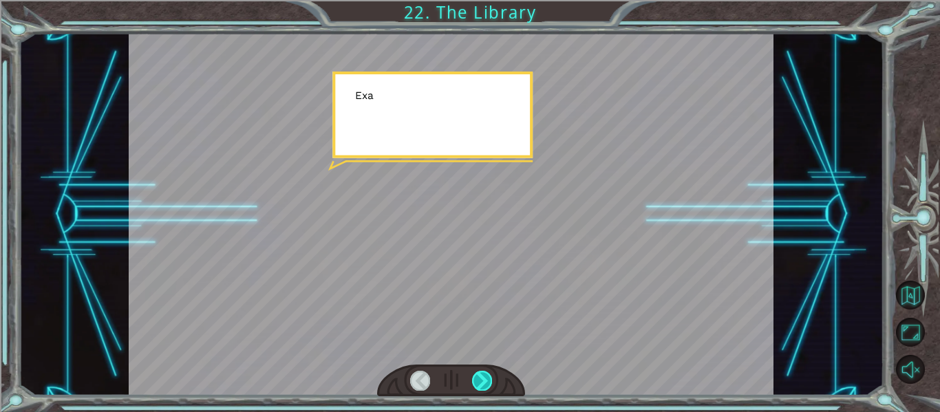
click at [487, 376] on div at bounding box center [482, 380] width 20 height 19
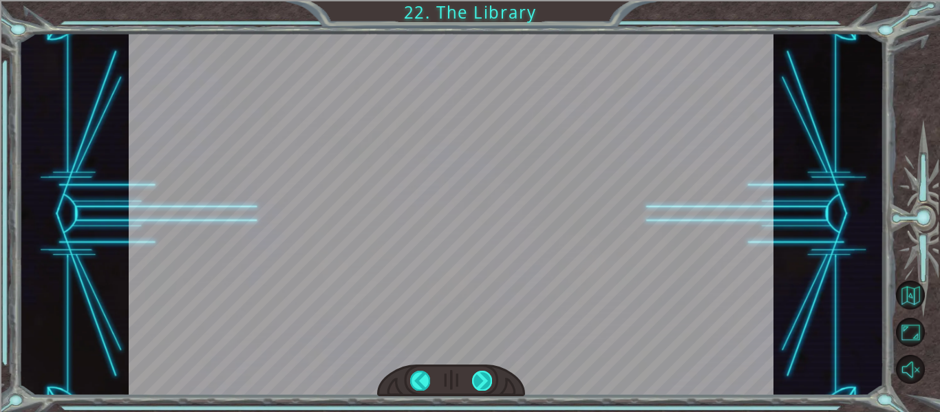
click at [487, 376] on div at bounding box center [482, 380] width 20 height 19
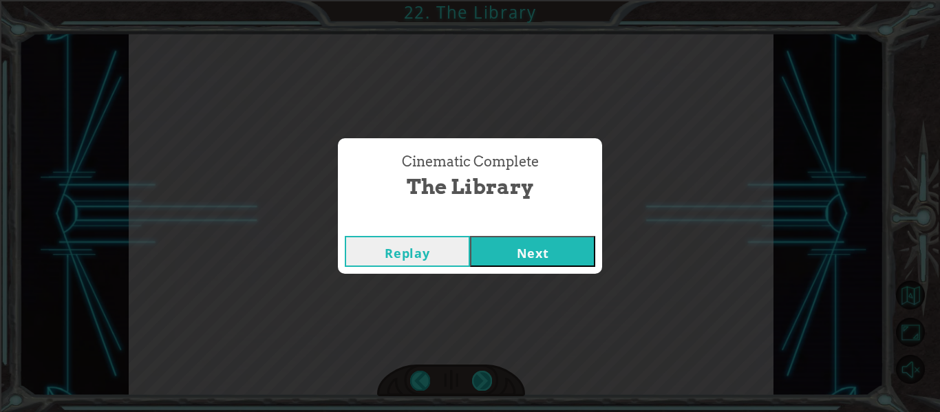
click at [487, 0] on div "hero . moveUp () hero . moveUp () hero . moveRight () #fixed, not eaten by bear…" at bounding box center [470, 0] width 940 height 0
click at [487, 376] on div "Cinematic Complete The Library Replay Next" at bounding box center [470, 206] width 940 height 412
drag, startPoint x: 576, startPoint y: 252, endPoint x: 606, endPoint y: 257, distance: 30.8
click at [595, 254] on div "Replay Next" at bounding box center [470, 251] width 264 height 45
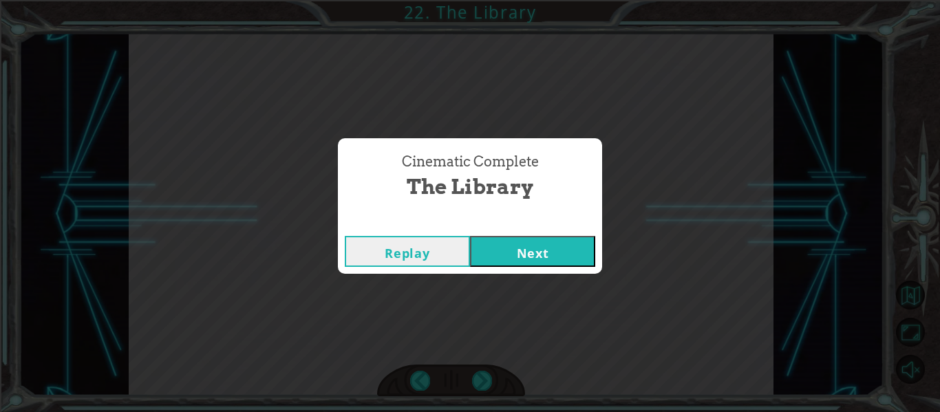
click at [593, 261] on button "Next" at bounding box center [532, 251] width 125 height 31
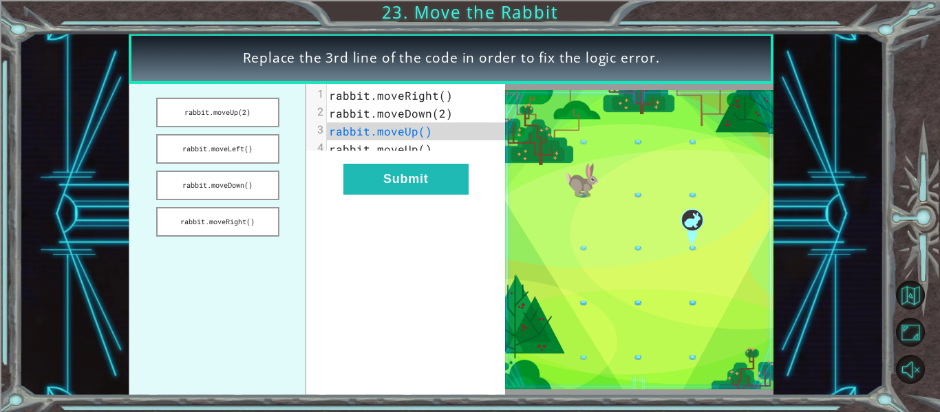
click at [435, 120] on span "rabbit.moveDown(2)" at bounding box center [391, 113] width 124 height 14
click at [451, 114] on pre "rabbit.moveDown(2)" at bounding box center [421, 114] width 188 height 18
click at [438, 117] on span "rabbit.moveDown(2)" at bounding box center [391, 113] width 124 height 14
click at [250, 208] on button "rabbit.moveRight()" at bounding box center [217, 222] width 123 height 30
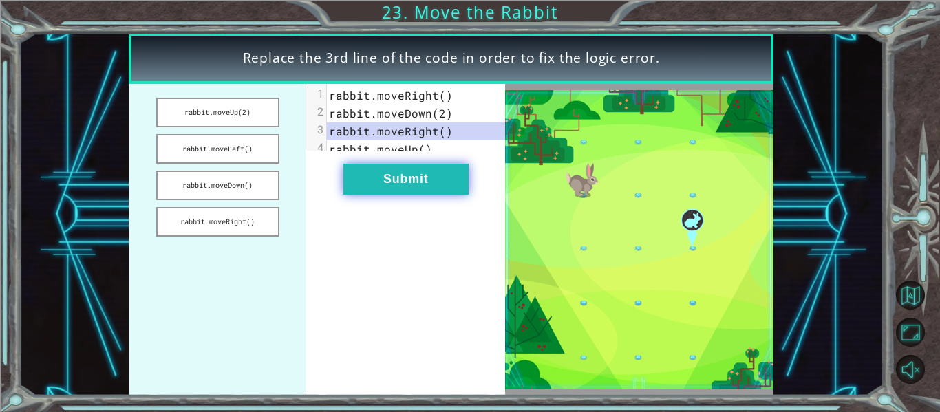
click at [373, 195] on button "Submit" at bounding box center [405, 179] width 125 height 31
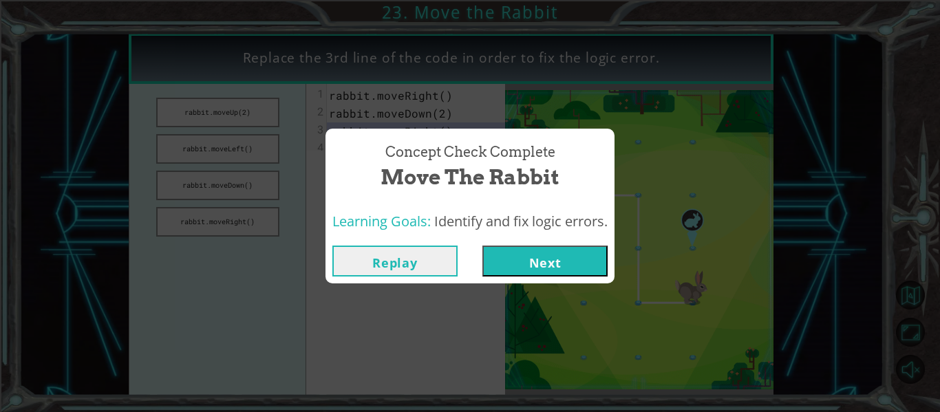
click at [614, 261] on div "Replay Next" at bounding box center [469, 261] width 289 height 45
click at [607, 260] on button "Next" at bounding box center [544, 261] width 125 height 31
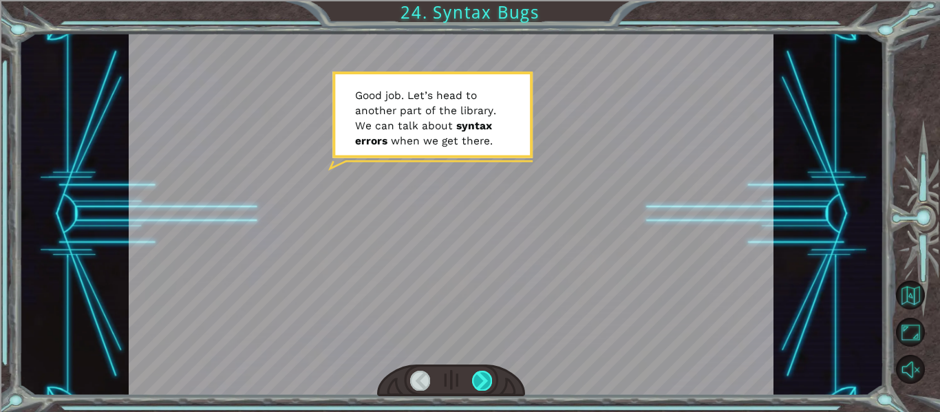
click at [484, 382] on div at bounding box center [482, 380] width 20 height 19
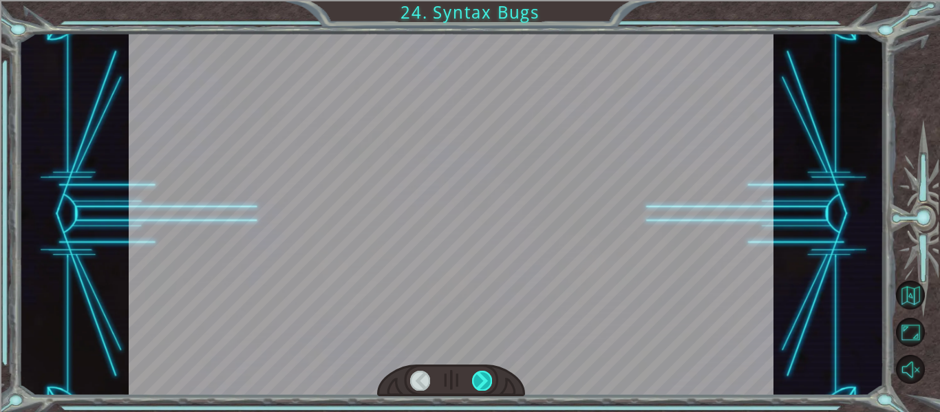
click at [484, 382] on div at bounding box center [482, 380] width 20 height 19
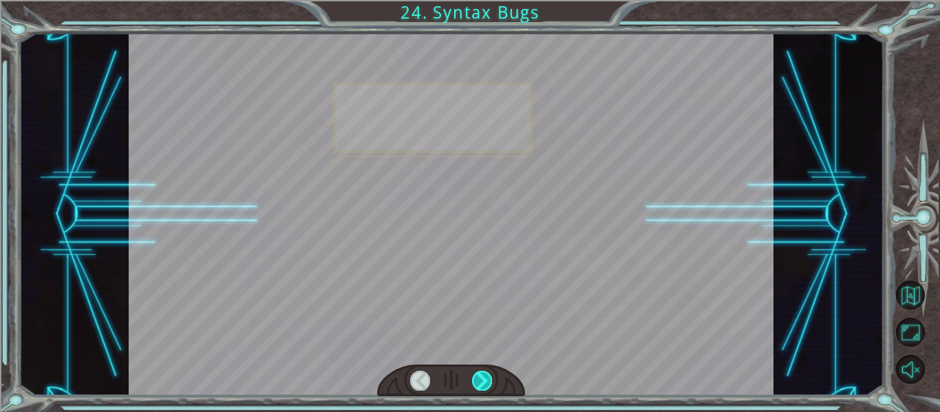
click at [484, 382] on div at bounding box center [482, 380] width 20 height 19
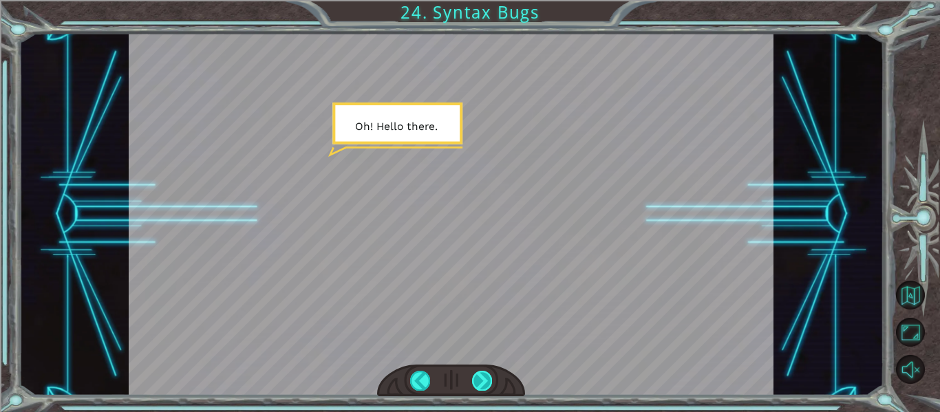
click at [472, 387] on div at bounding box center [482, 380] width 20 height 19
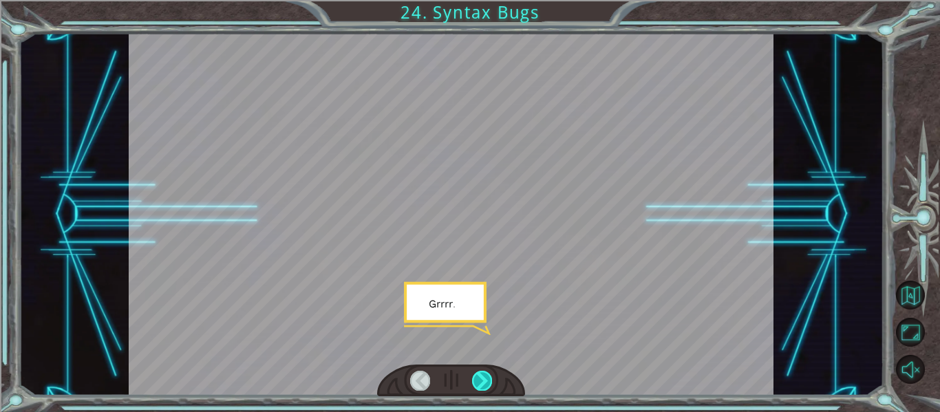
click at [472, 387] on div at bounding box center [482, 380] width 20 height 19
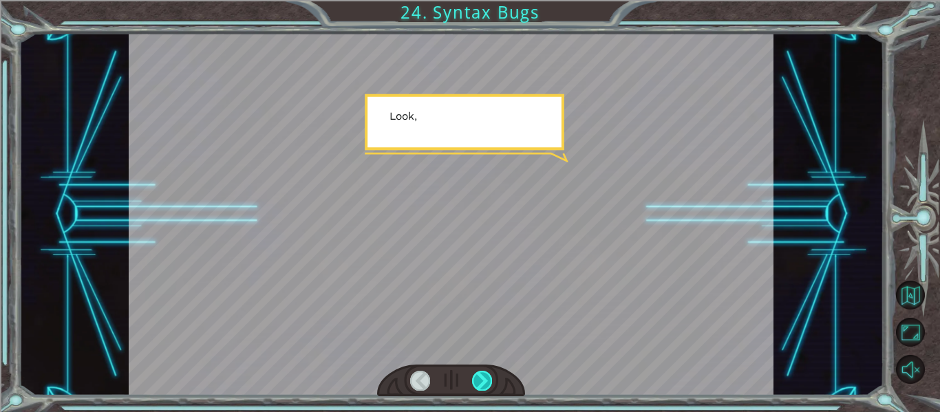
click at [472, 387] on div at bounding box center [482, 380] width 20 height 19
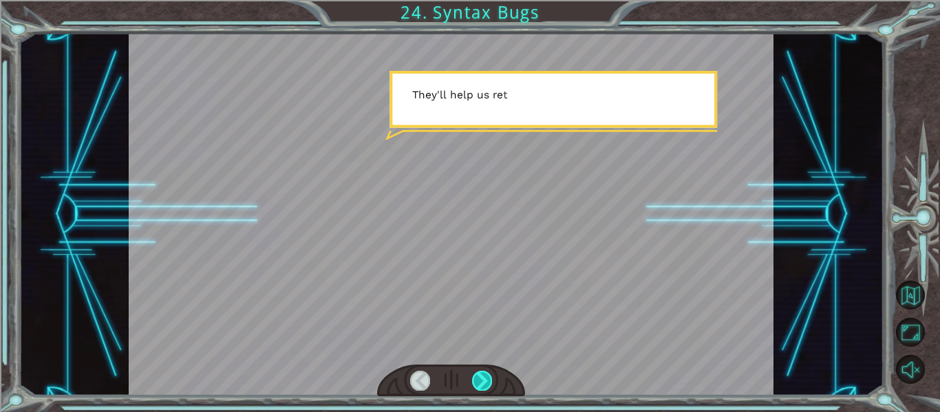
click at [472, 387] on div at bounding box center [482, 380] width 20 height 19
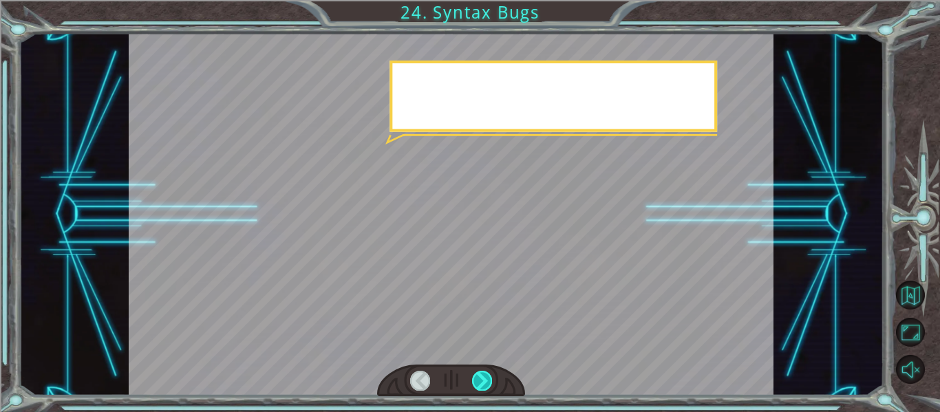
click at [472, 387] on div at bounding box center [482, 380] width 20 height 19
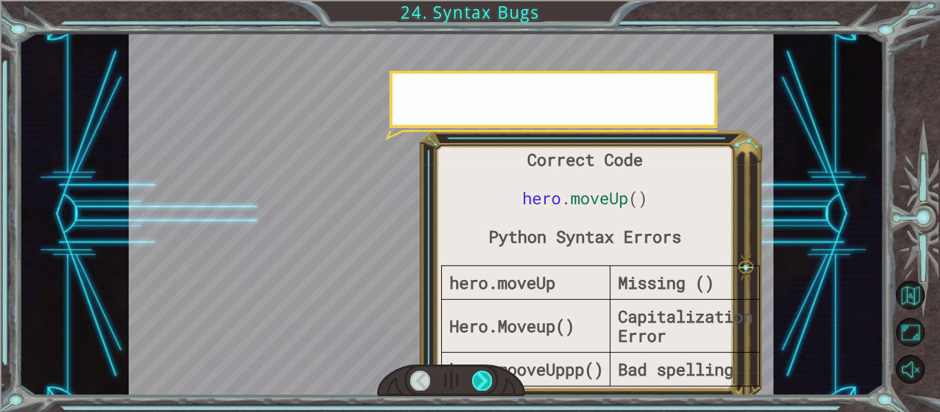
click at [472, 387] on div at bounding box center [482, 380] width 20 height 19
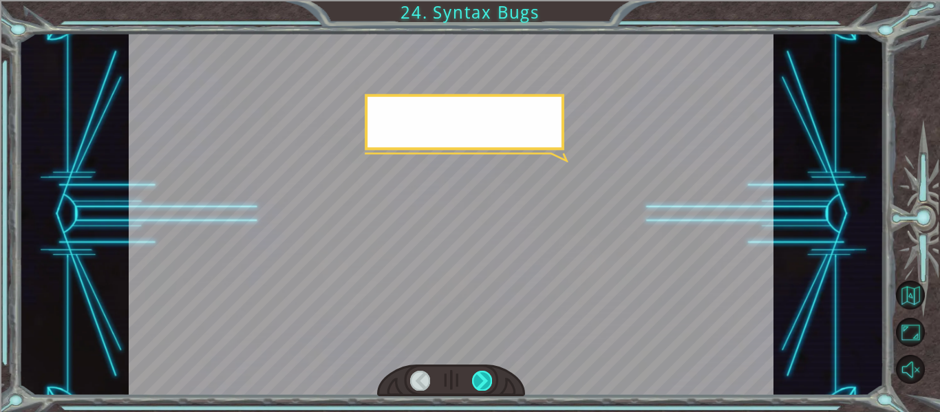
click at [472, 387] on div at bounding box center [482, 380] width 20 height 19
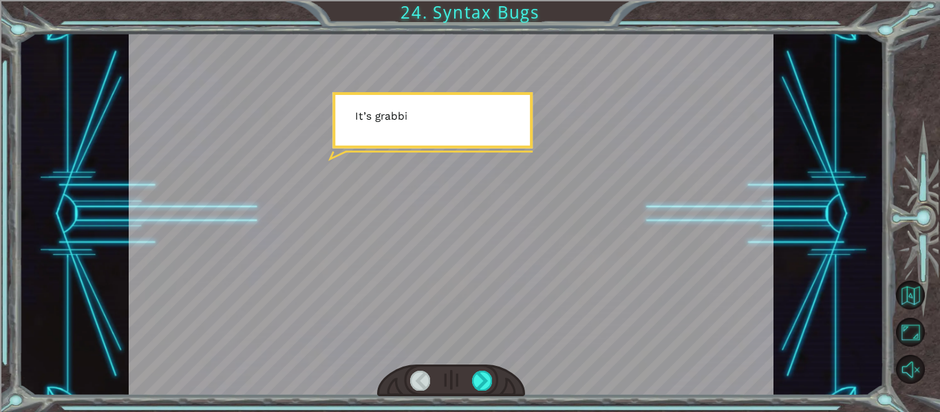
click at [466, 371] on div at bounding box center [451, 381] width 149 height 32
click at [480, 368] on div at bounding box center [451, 381] width 149 height 32
click at [495, 369] on div at bounding box center [451, 381] width 149 height 32
click at [475, 378] on div at bounding box center [482, 380] width 20 height 19
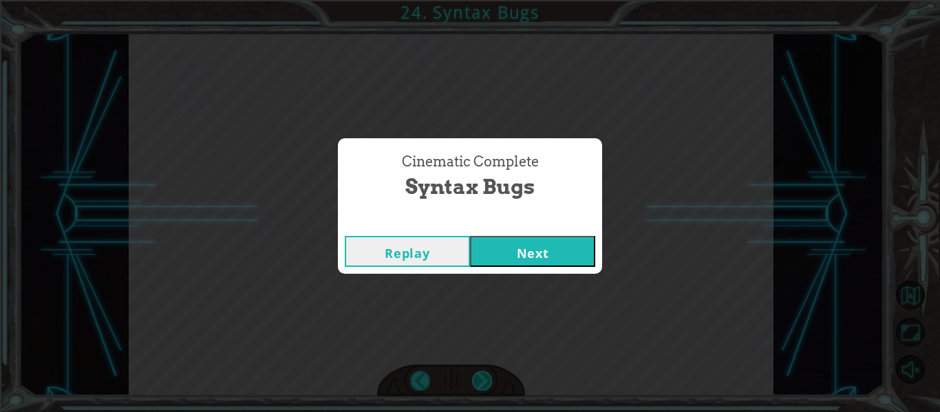
click at [475, 0] on div "Correct Code hero . moveUp () Python Syntax Errors hero.moveUp Missing () Hero.…" at bounding box center [470, 0] width 940 height 0
click at [475, 378] on div "Cinematic Complete Syntax Bugs Replay Next" at bounding box center [470, 206] width 940 height 412
click at [499, 373] on div "Cinematic Complete Syntax Bugs Replay Next" at bounding box center [470, 206] width 940 height 412
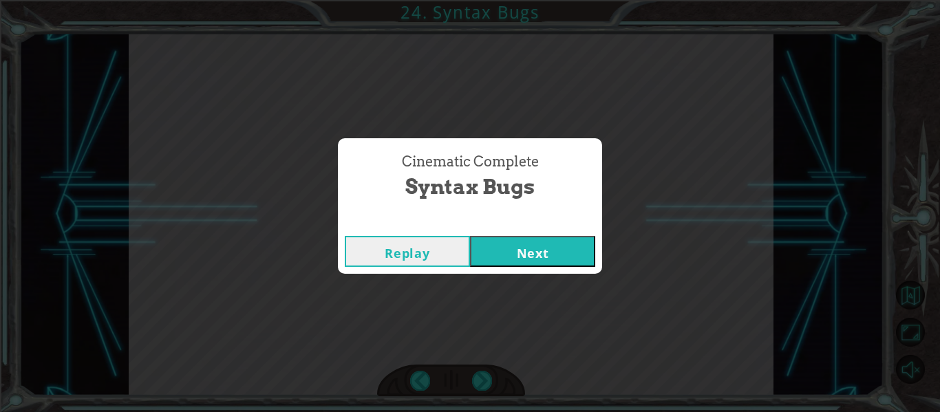
click at [513, 368] on div "Cinematic Complete Syntax Bugs Replay Next" at bounding box center [470, 206] width 940 height 412
click at [539, 242] on div "Cinematic Complete Syntax Bugs Replay Next" at bounding box center [470, 205] width 264 height 135
click at [539, 242] on button "Next" at bounding box center [532, 251] width 125 height 31
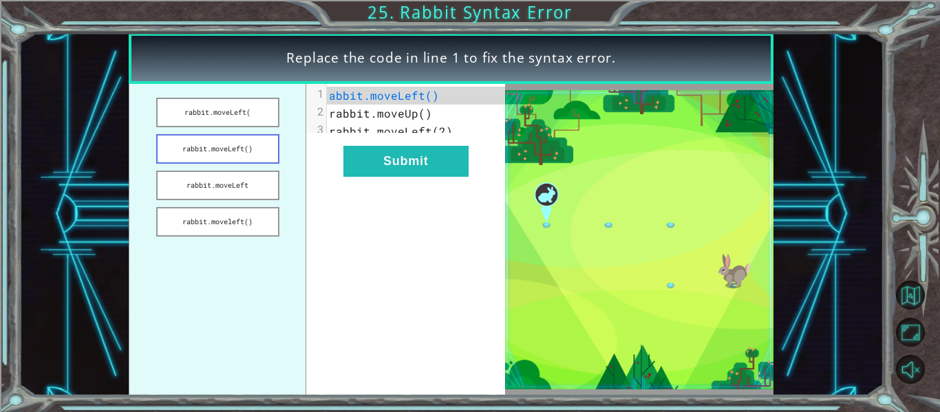
click at [258, 137] on button "rabbit.moveLeft()" at bounding box center [217, 149] width 123 height 30
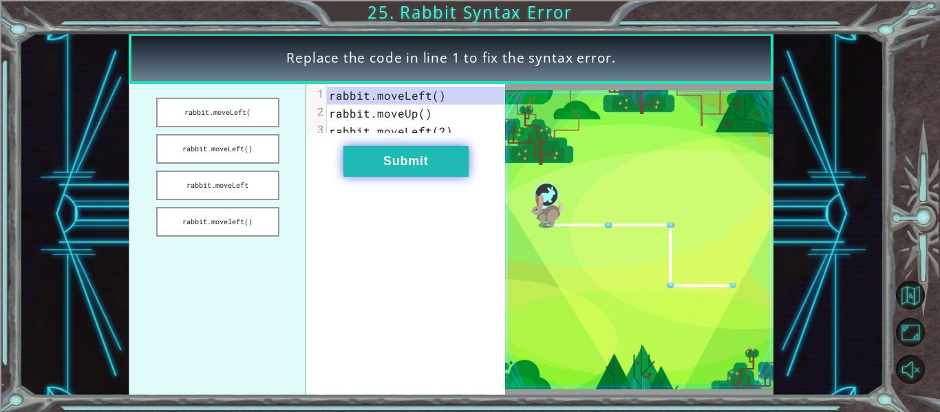
click at [367, 164] on button "Submit" at bounding box center [405, 161] width 125 height 31
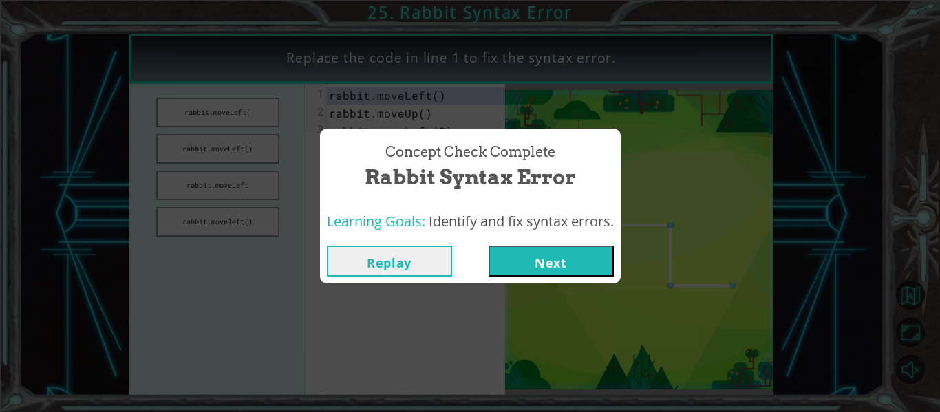
click at [522, 247] on button "Next" at bounding box center [550, 261] width 125 height 31
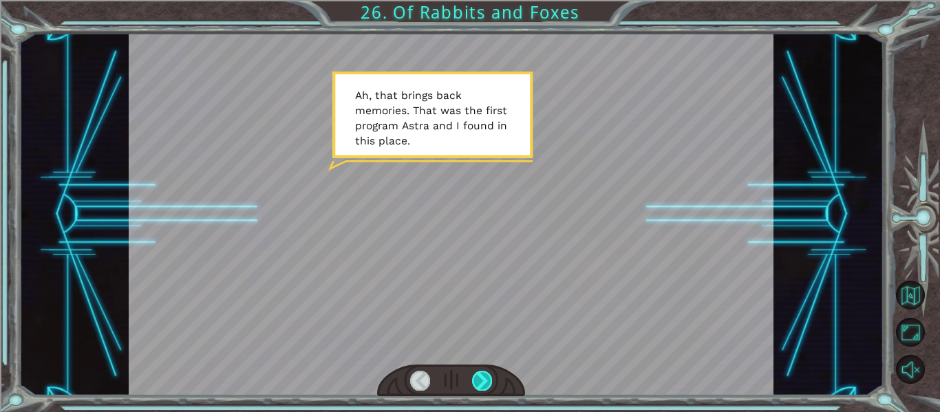
click at [477, 376] on div at bounding box center [482, 380] width 20 height 19
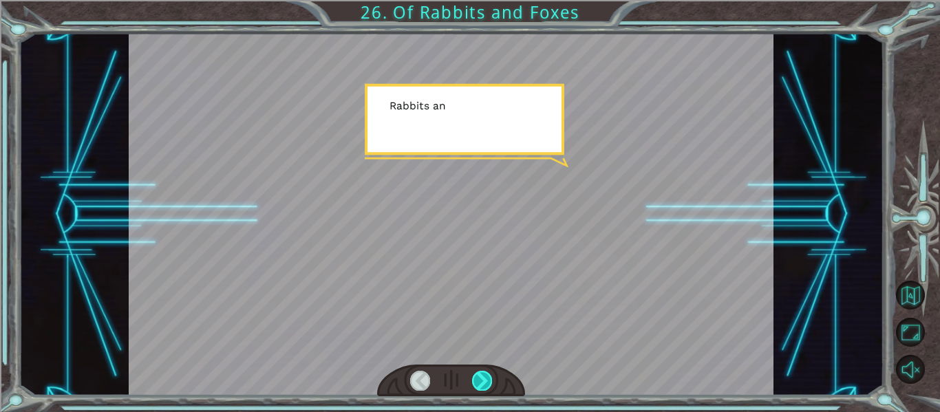
click at [477, 376] on div at bounding box center [482, 380] width 20 height 19
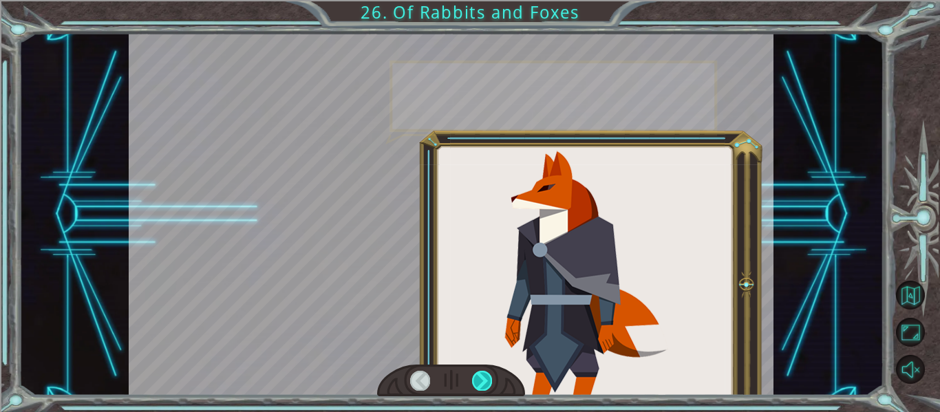
click at [477, 376] on div at bounding box center [482, 380] width 20 height 19
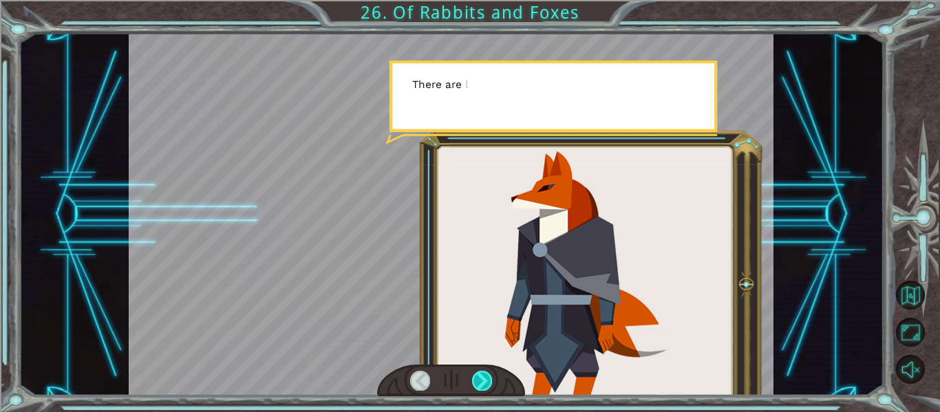
click at [477, 376] on div at bounding box center [482, 380] width 20 height 19
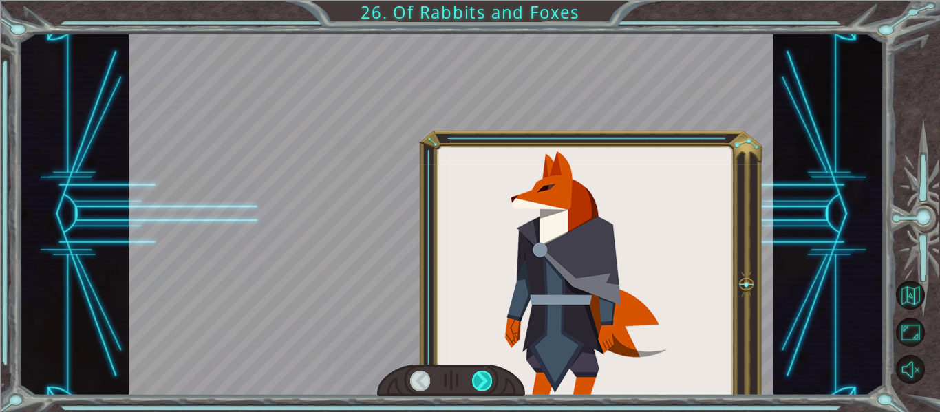
click at [477, 376] on div at bounding box center [482, 380] width 20 height 19
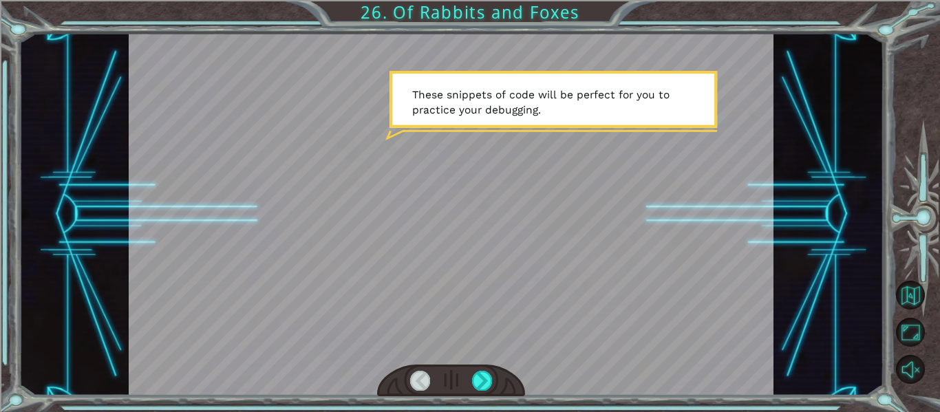
click at [468, 376] on div at bounding box center [451, 381] width 149 height 32
click at [474, 376] on div at bounding box center [482, 380] width 20 height 19
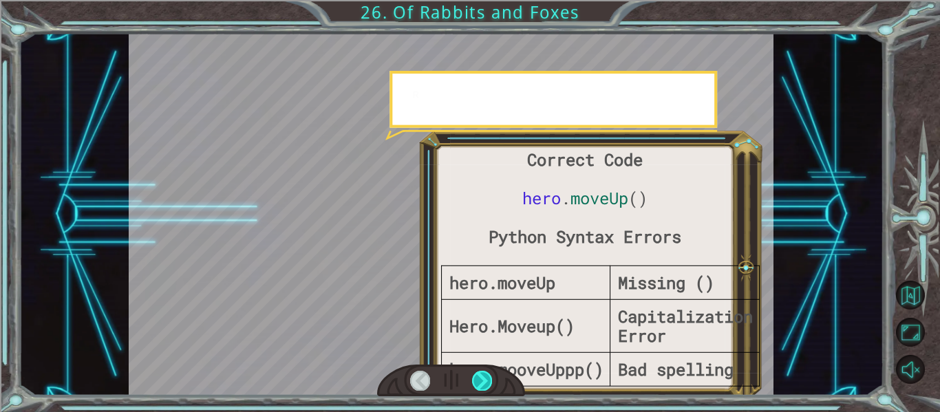
click at [474, 376] on div at bounding box center [482, 380] width 20 height 19
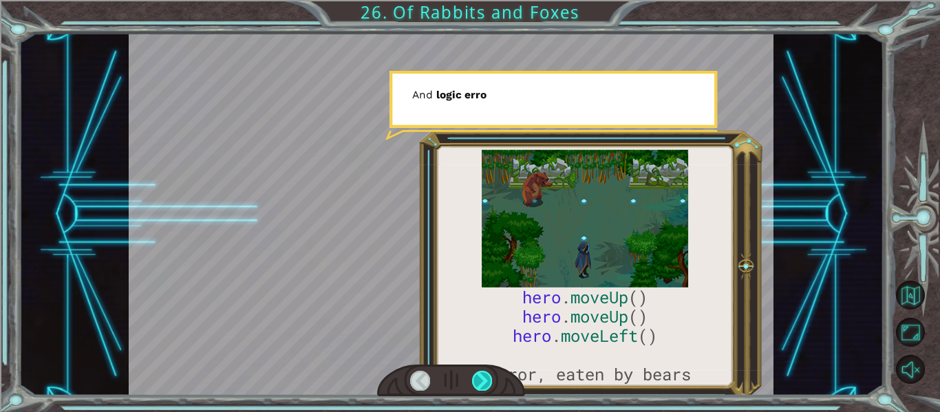
click at [474, 376] on div at bounding box center [482, 380] width 20 height 19
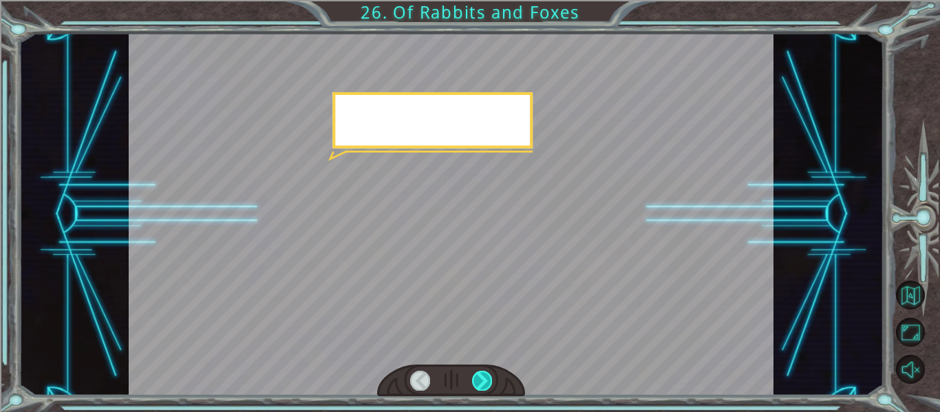
click at [474, 376] on div at bounding box center [482, 380] width 20 height 19
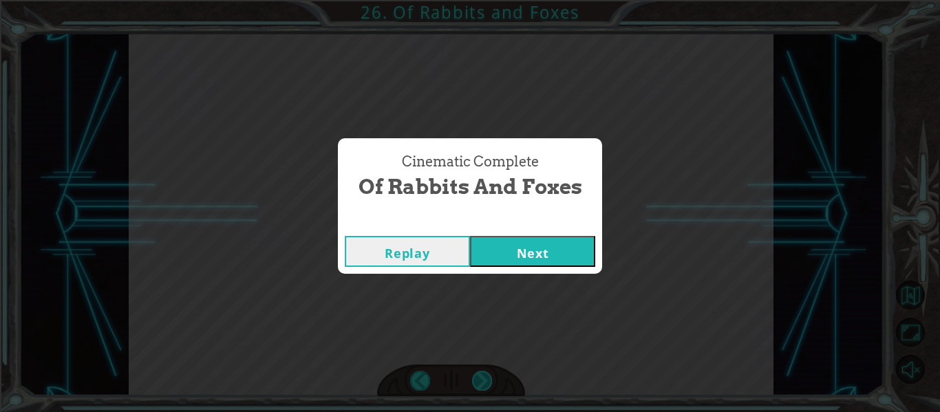
click at [474, 0] on div "hero . moveUp () hero . moveUp () hero . moveLeft () #error, eaten by bears A h…" at bounding box center [470, 0] width 940 height 0
click at [518, 243] on button "Next" at bounding box center [532, 251] width 125 height 31
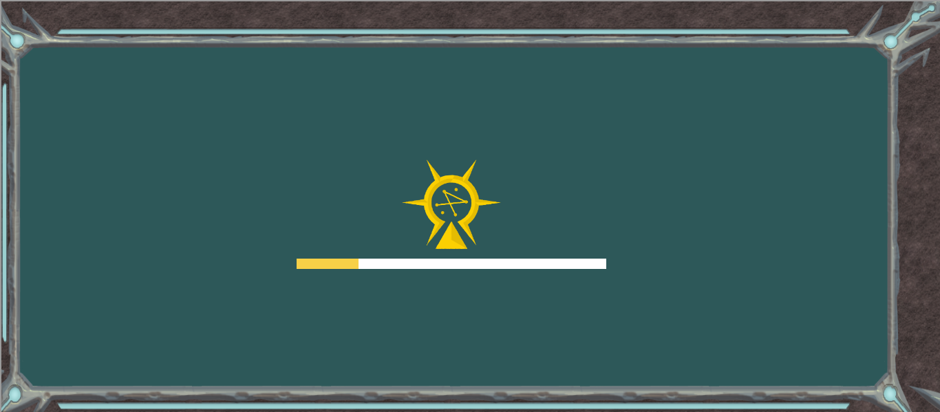
click at [518, 243] on div at bounding box center [451, 215] width 310 height 110
click at [518, 243] on body "Goals Error loading from server. Try refreshing the page. You'll need to join a…" at bounding box center [470, 206] width 940 height 412
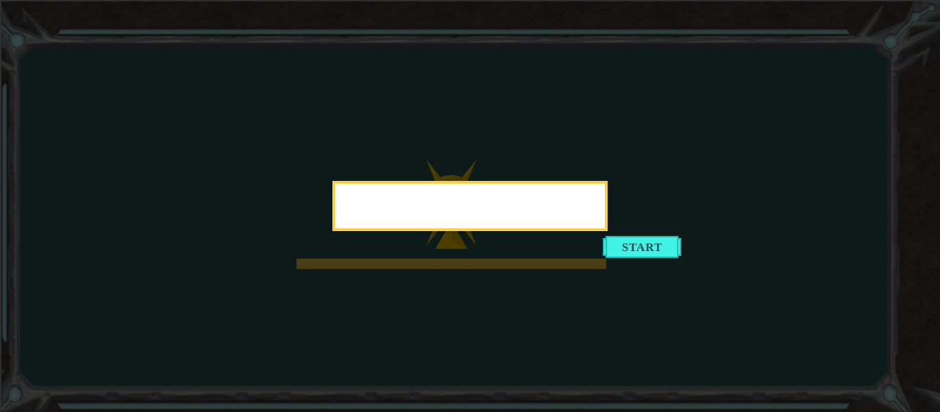
click at [518, 243] on body "Goals Error loading from server. Try refreshing the page. You'll need to join a…" at bounding box center [470, 206] width 940 height 412
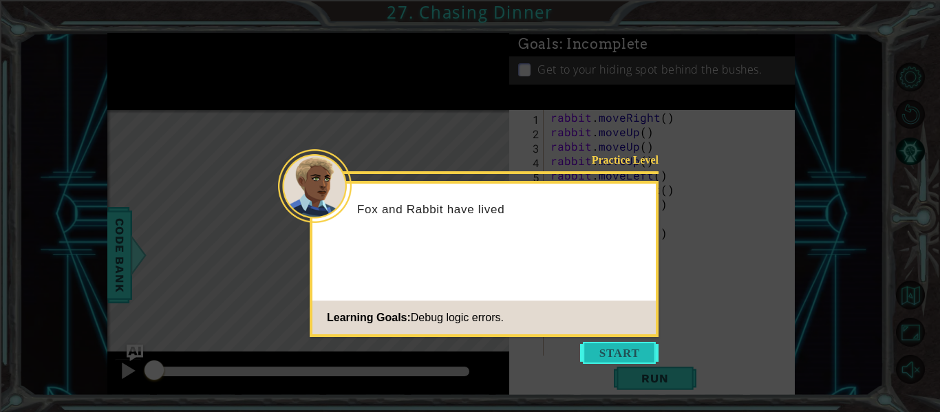
click at [585, 348] on button "Start" at bounding box center [619, 353] width 78 height 22
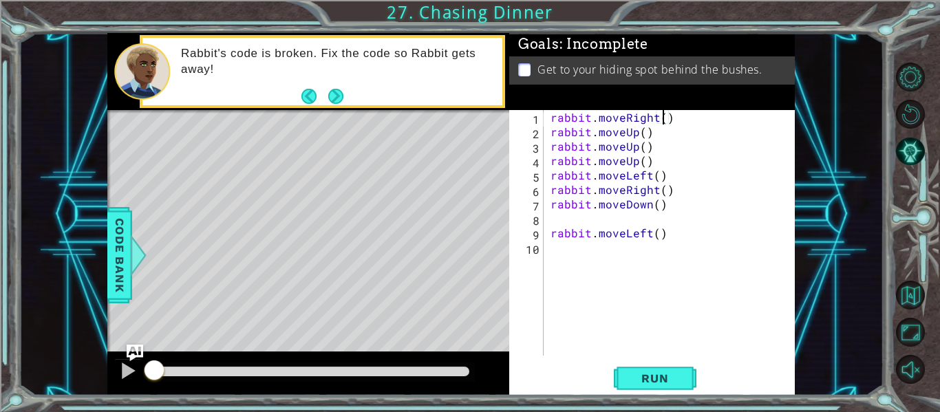
click at [661, 115] on div "rabbit . moveRight ( ) rabbit . moveUp ( ) rabbit . moveUp ( ) rabbit . moveUp …" at bounding box center [673, 247] width 251 height 274
click at [646, 152] on div "rabbit . moveRight ( 2 ) rabbit . moveUp ( ) rabbit . moveUp ( ) rabbit . moveU…" at bounding box center [673, 247] width 251 height 274
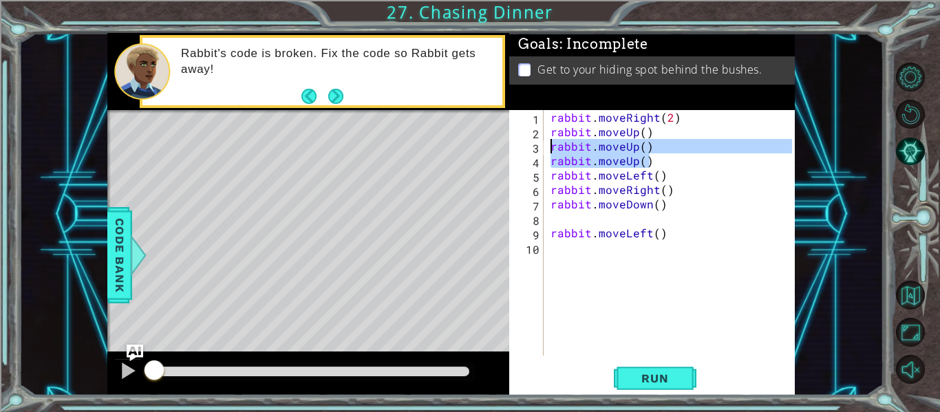
drag, startPoint x: 654, startPoint y: 159, endPoint x: 552, endPoint y: 143, distance: 103.0
click at [552, 143] on div "rabbit . moveRight ( 2 ) rabbit . moveUp ( ) rabbit . moveUp ( ) rabbit . moveU…" at bounding box center [673, 247] width 251 height 274
type textarea "rabbit.moveUp() rabbit.moveUp()"
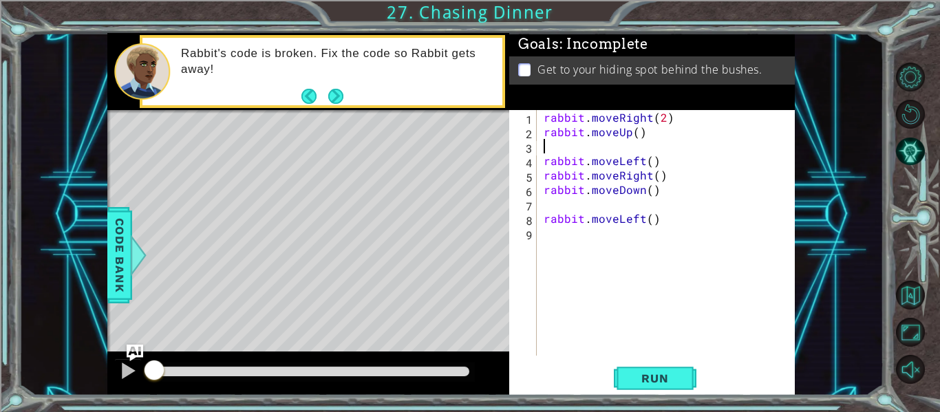
scroll to position [0, 0]
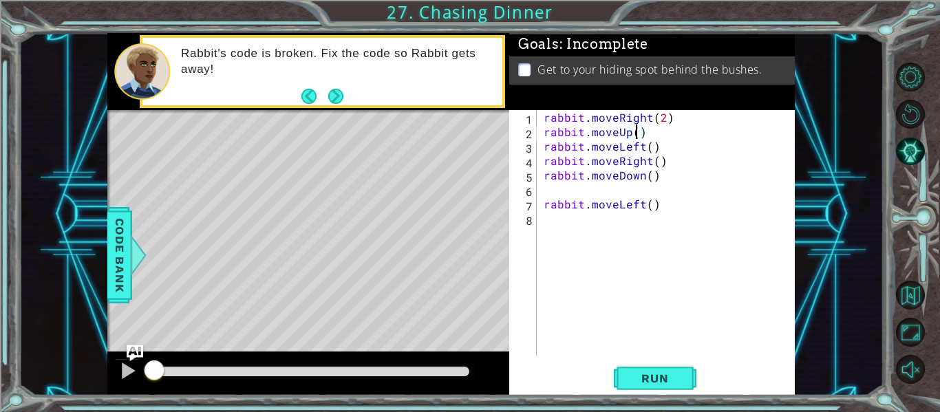
click at [638, 132] on div "rabbit . moveRight ( 2 ) rabbit . moveUp ( ) rabbit . moveLeft ( ) rabbit . mov…" at bounding box center [670, 247] width 258 height 274
click at [650, 147] on div "rabbit . moveRight ( 2 ) rabbit . moveUp ( 2 ) rabbit . moveLeft ( ) rabbit . m…" at bounding box center [670, 247] width 258 height 274
click at [653, 158] on div "rabbit . moveRight ( 2 ) rabbit . moveUp ( 2 ) rabbit . moveLeft ( 2 ) rabbit .…" at bounding box center [670, 247] width 258 height 274
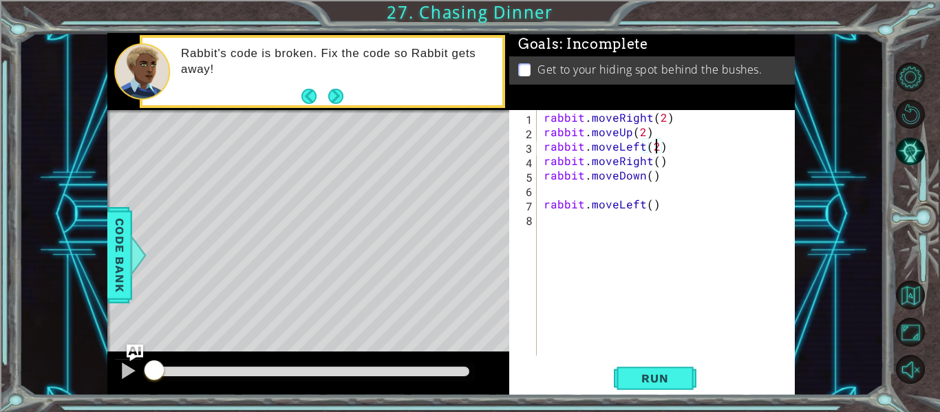
type textarea "rabbit.moveRight()"
click at [654, 159] on div "rabbit . moveRight ( 2 ) rabbit . moveUp ( 2 ) rabbit . moveLeft ( 2 ) rabbit .…" at bounding box center [666, 233] width 251 height 246
click at [661, 162] on div "rabbit . moveRight ( 2 ) rabbit . moveUp ( 2 ) rabbit . moveLeft ( 2 ) rabbit .…" at bounding box center [670, 247] width 258 height 274
drag, startPoint x: 673, startPoint y: 161, endPoint x: 535, endPoint y: 162, distance: 137.6
click at [535, 162] on div "rabbit.moveRight() 1 2 3 4 5 6 7 8 rabbit . moveRight ( 2 ) rabbit . moveUp ( 2…" at bounding box center [650, 233] width 283 height 246
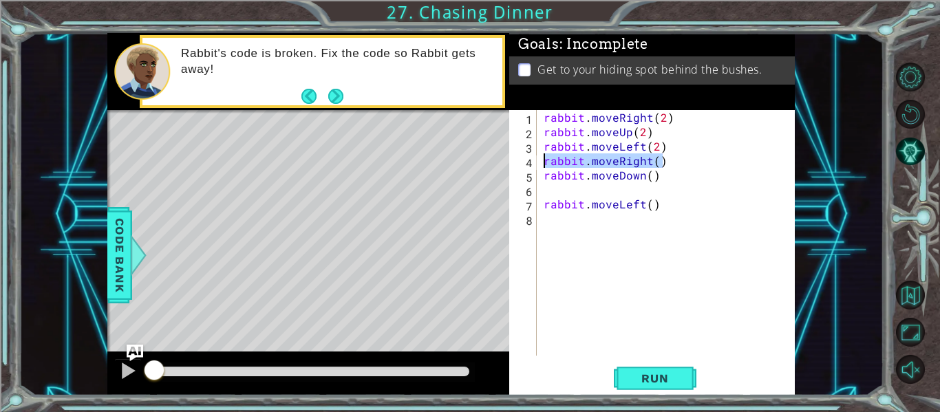
scroll to position [0, 0]
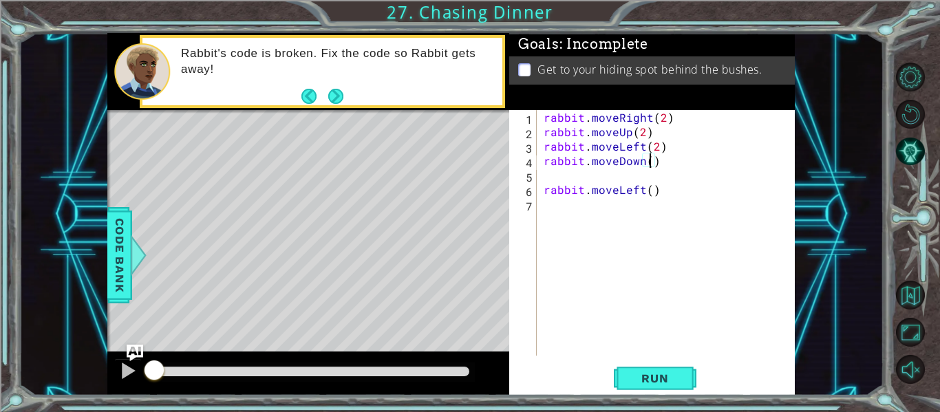
type textarea "rabbit.moveDown(1)"
type textarea "rabbit.moveLeft()"
click at [552, 173] on div "rabbit . moveRight ( 2 ) rabbit . moveUp ( 2 ) rabbit . moveLeft ( 2 ) rabbit .…" at bounding box center [670, 247] width 258 height 274
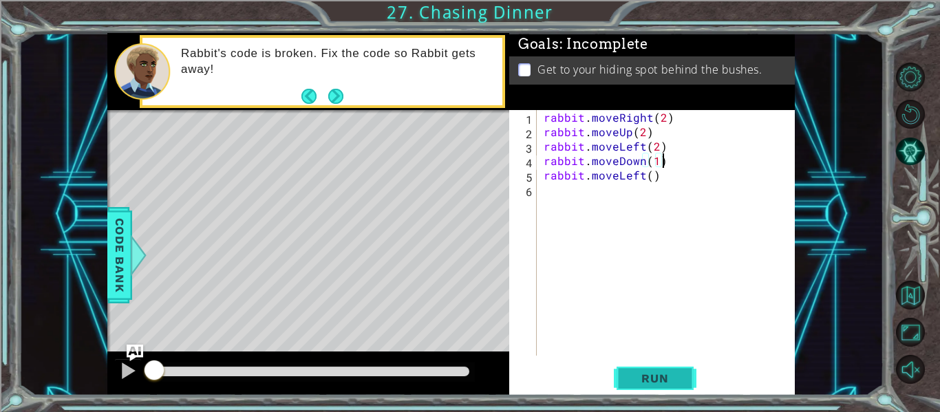
type textarea "rabbit.moveDown(1)"
click at [657, 376] on span "Run" at bounding box center [654, 378] width 54 height 14
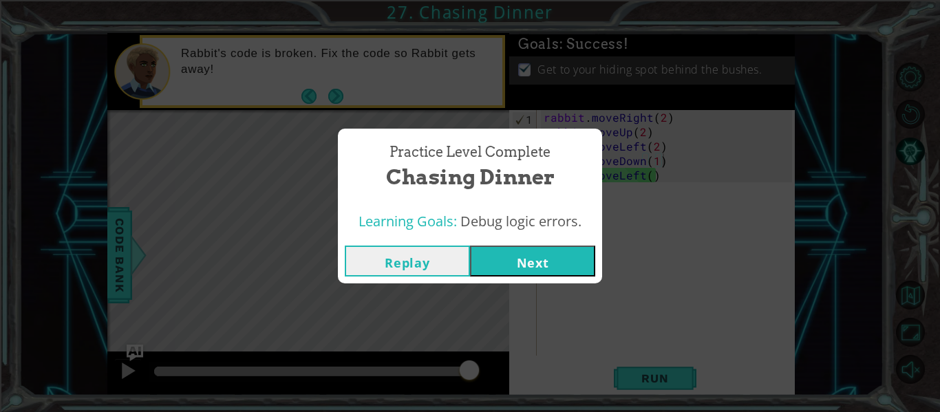
click at [563, 271] on button "Next" at bounding box center [532, 261] width 125 height 31
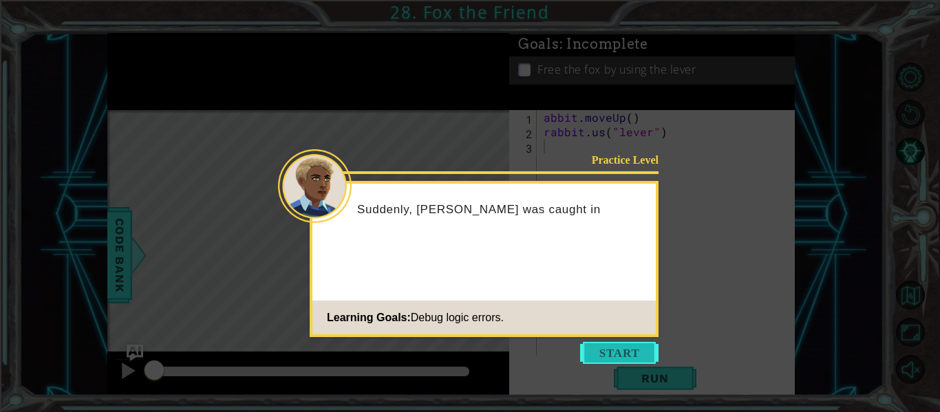
click at [592, 351] on button "Start" at bounding box center [619, 353] width 78 height 22
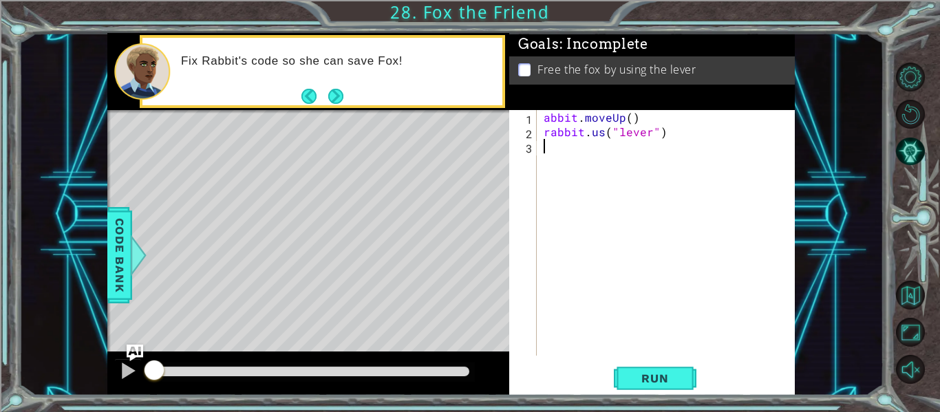
click at [542, 123] on div "abbit . moveUp ( ) rabbit . us ( "lever" )" at bounding box center [670, 247] width 258 height 274
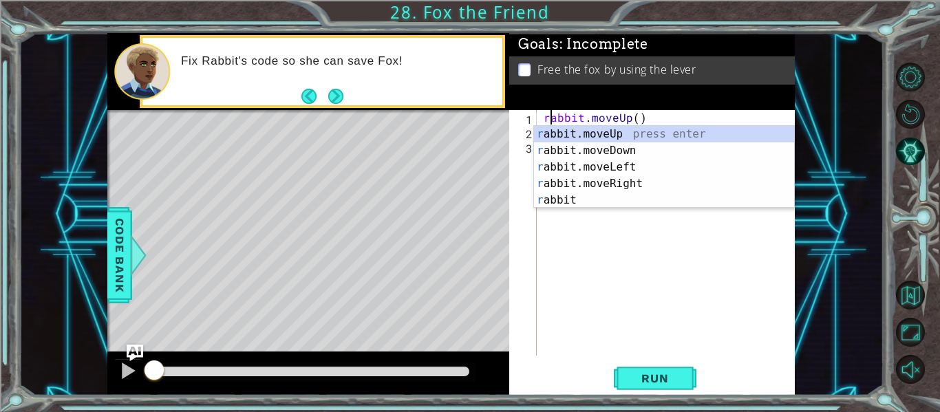
scroll to position [0, 1]
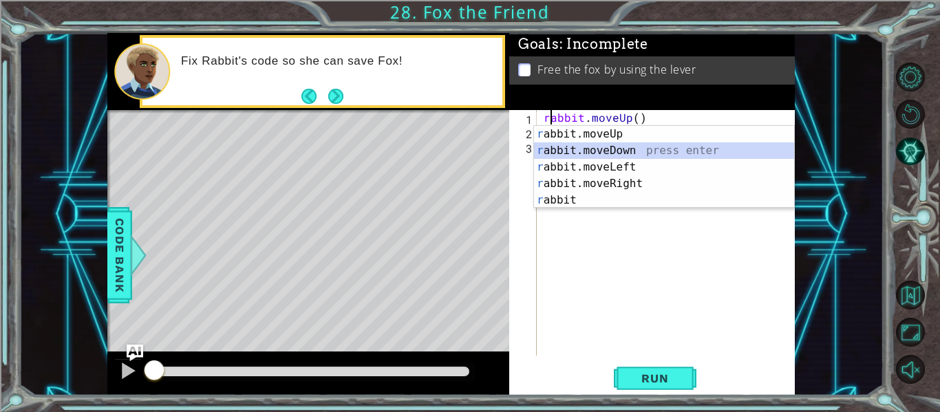
click at [620, 144] on div "r abbit.moveUp press enter r abbit.moveDown press enter r abbit.moveLeft press …" at bounding box center [664, 184] width 260 height 116
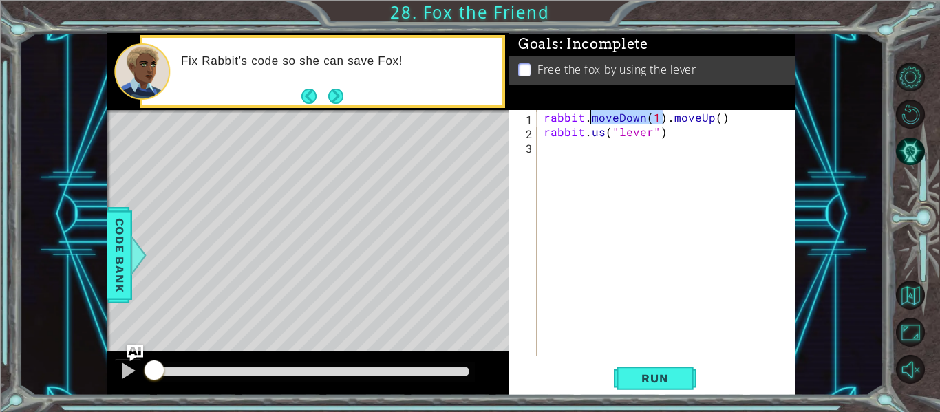
drag, startPoint x: 662, startPoint y: 120, endPoint x: 590, endPoint y: 121, distance: 72.2
click at [590, 121] on div "rabbit . moveDown ( 1 ) . moveUp ( ) rabbit . us ( "lever" )" at bounding box center [670, 247] width 258 height 274
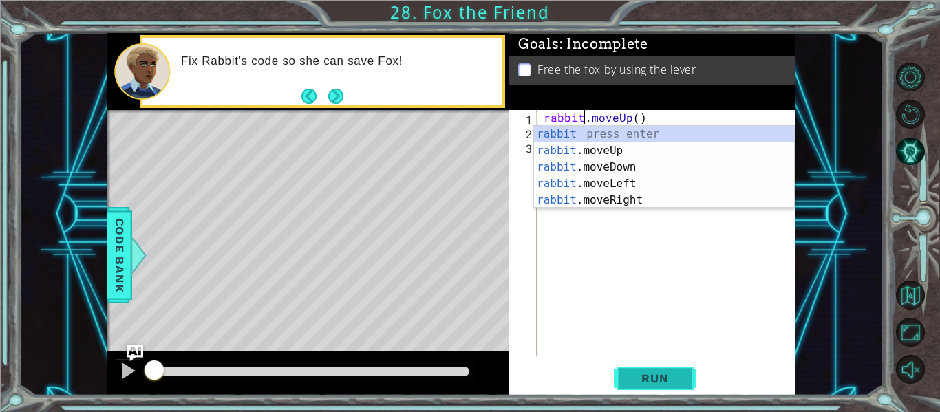
type textarea "rabbit.moveUp()"
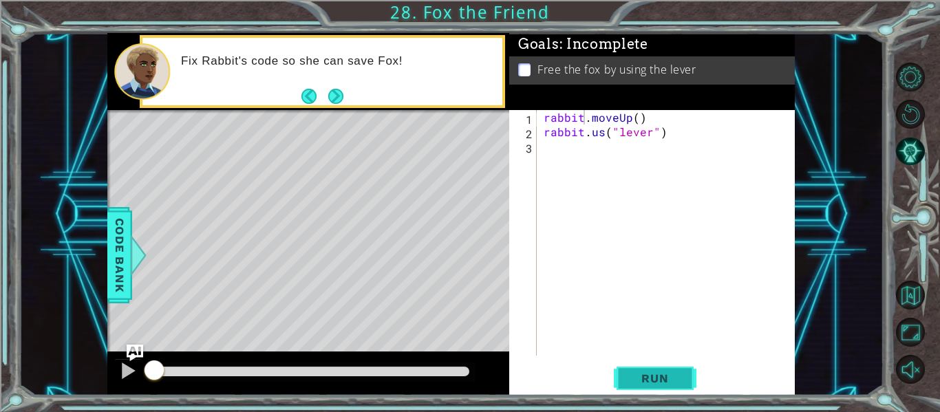
drag, startPoint x: 649, startPoint y: 380, endPoint x: 640, endPoint y: 368, distance: 15.3
click at [642, 370] on button "Run" at bounding box center [655, 379] width 83 height 28
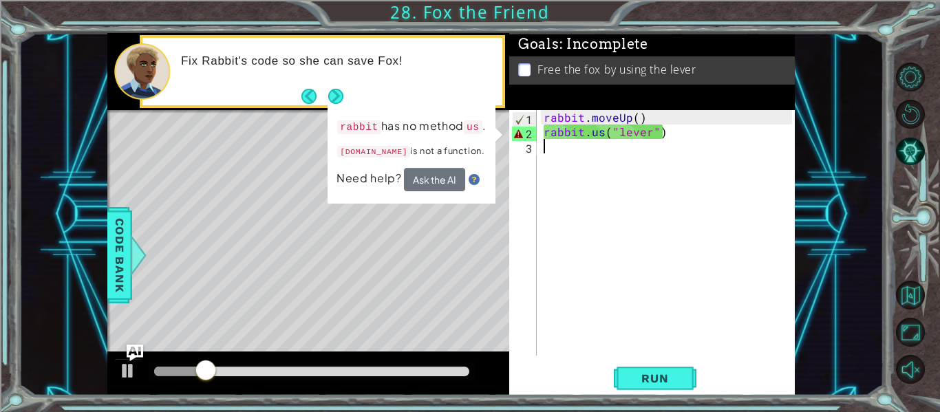
click at [649, 163] on div "rabbit . moveUp ( ) rabbit . us ( "lever" )" at bounding box center [670, 247] width 258 height 274
click at [601, 142] on div "rabbit . moveUp ( ) rabbit . us ( "lever" )" at bounding box center [670, 247] width 258 height 274
click at [601, 138] on div "rabbit . moveUp ( ) rabbit . us ( "lever" )" at bounding box center [670, 247] width 258 height 274
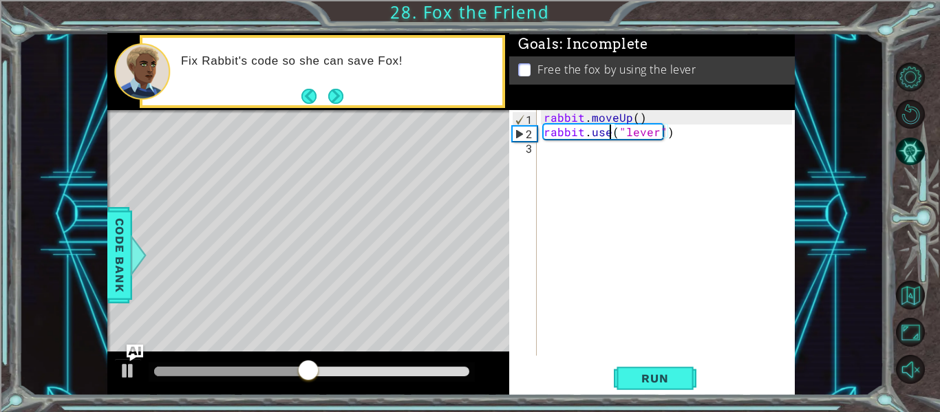
type textarea "rabbit.use("lever")"
click at [663, 395] on div "rabbit.use("lever") 1 2 3 rabbit . moveUp ( ) rabbit . use ( "lever" ) הההההההה…" at bounding box center [651, 252] width 285 height 285
click at [665, 381] on span "Run" at bounding box center [654, 378] width 54 height 14
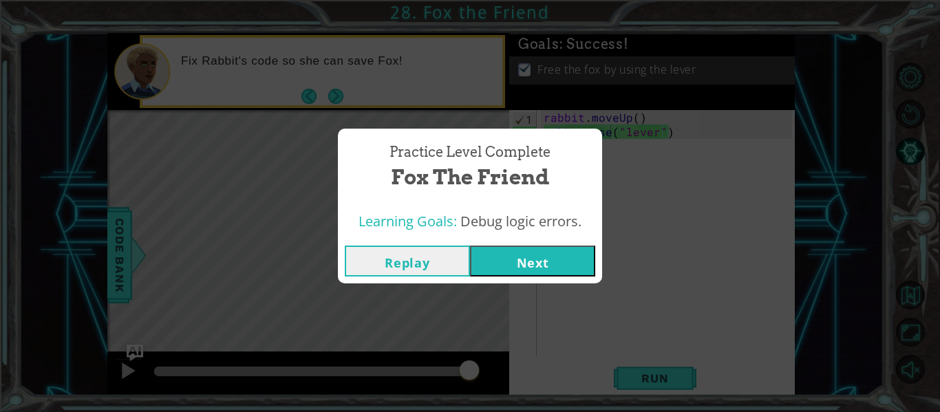
click at [527, 255] on button "Next" at bounding box center [532, 261] width 125 height 31
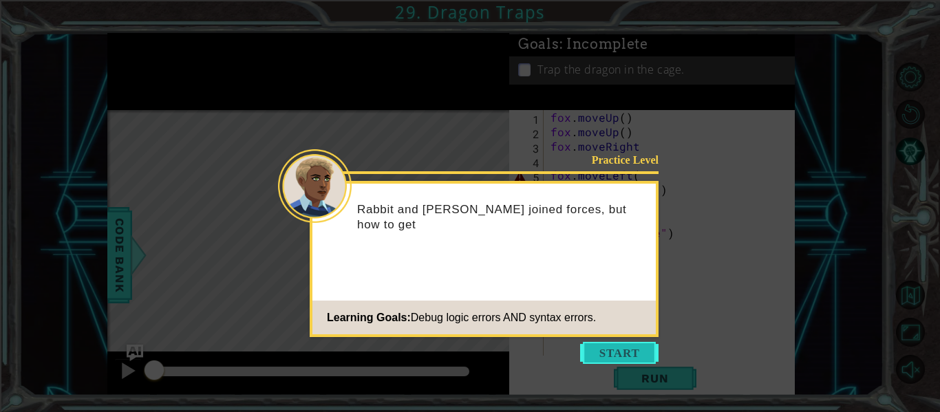
click at [640, 354] on button "Start" at bounding box center [619, 353] width 78 height 22
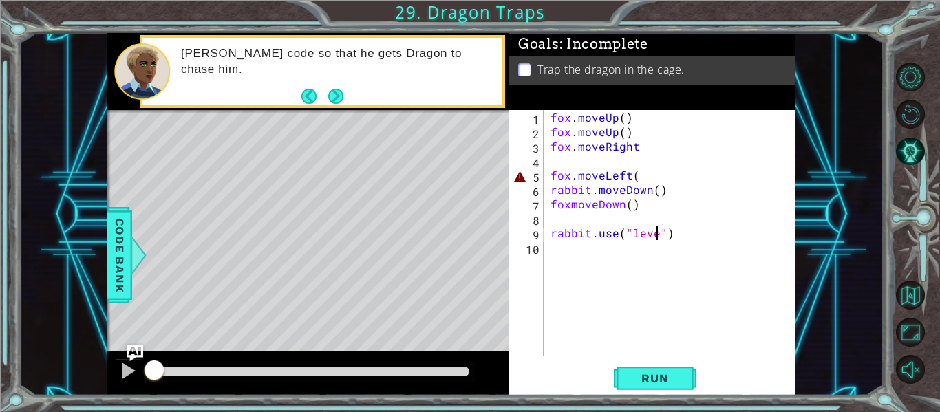
click at [654, 237] on div "fox . moveUp ( ) fox . moveUp ( ) fox . moveRight fox . moveLeft ( rabbit . mov…" at bounding box center [673, 247] width 251 height 274
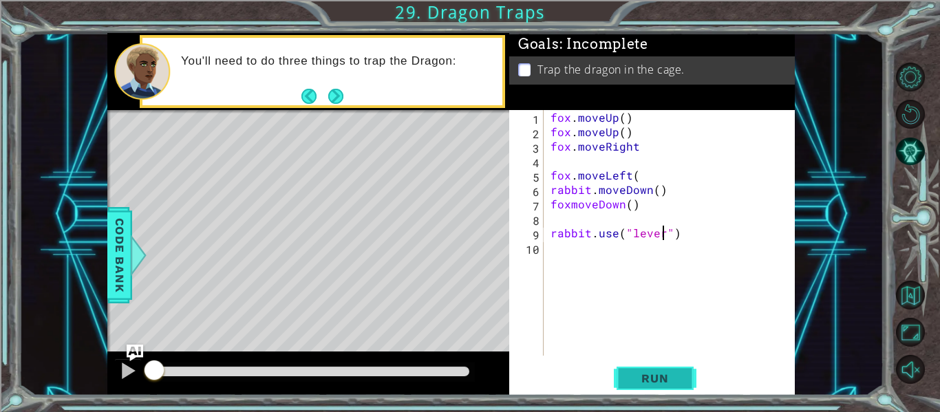
click at [654, 374] on span "Run" at bounding box center [654, 378] width 54 height 14
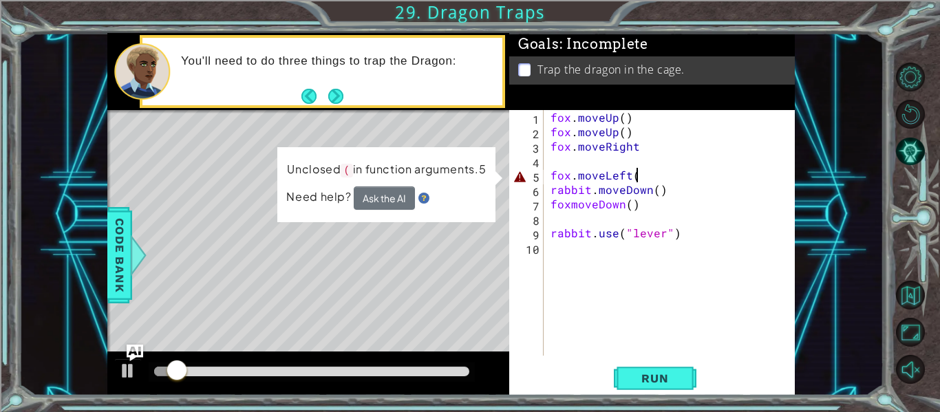
click at [642, 171] on div "fox . moveUp ( ) fox . moveUp ( ) fox . moveRight fox . moveLeft ( rabbit . mov…" at bounding box center [673, 247] width 251 height 274
type textarea "fox.moveLeft()"
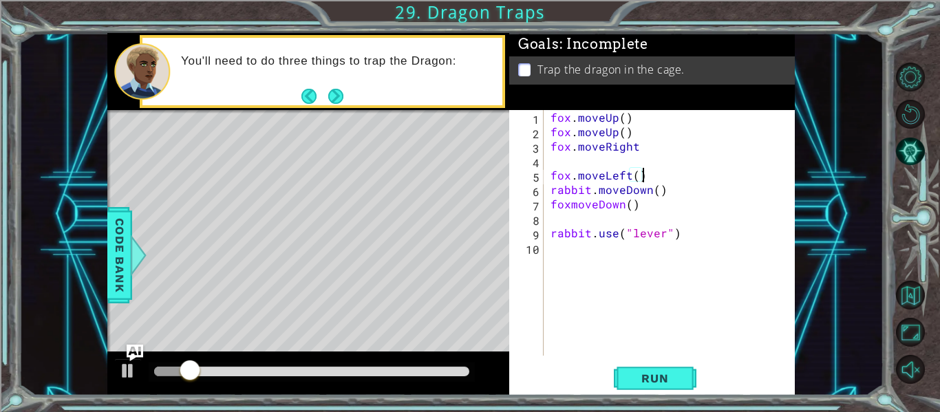
scroll to position [0, 0]
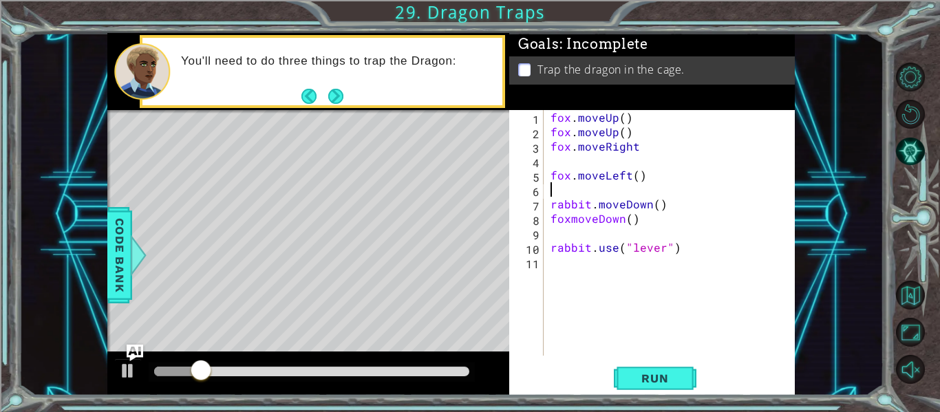
type textarea "fox.moveLeft()"
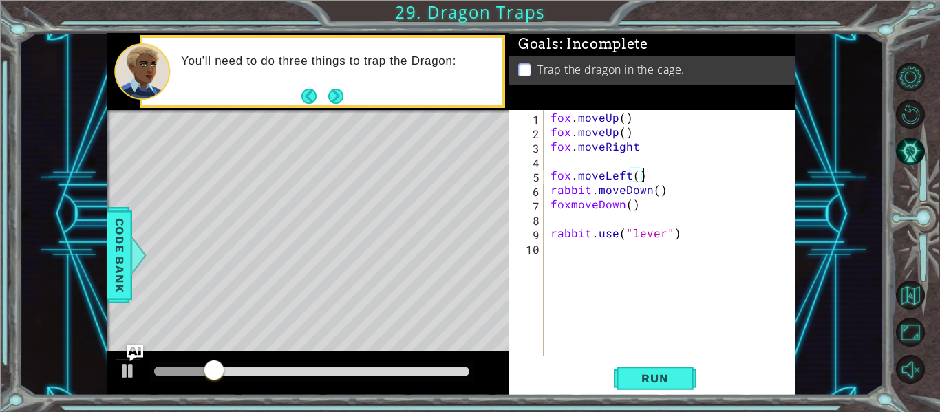
type textarea "fox.moveLeft()"
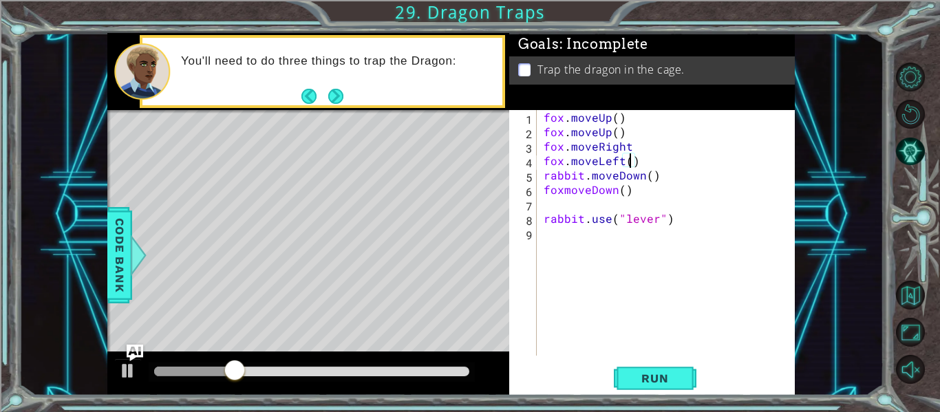
type textarea "foxmoveDown()"
type textarea "rabbit.use("lever")"
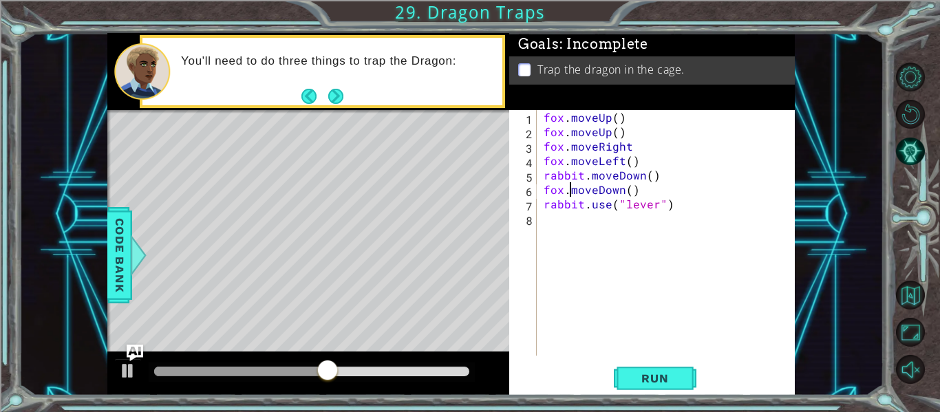
scroll to position [0, 2]
click at [668, 376] on span "Run" at bounding box center [654, 378] width 54 height 14
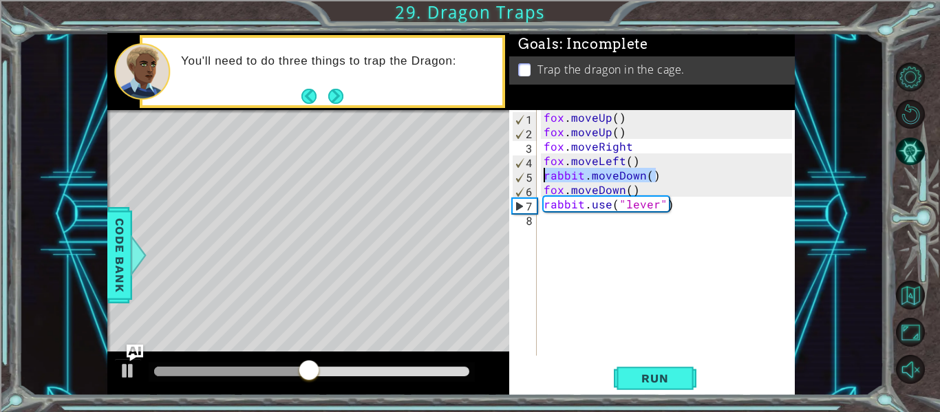
drag, startPoint x: 665, startPoint y: 182, endPoint x: 521, endPoint y: 180, distance: 143.1
click at [521, 180] on div "fox.moveDown() 1 2 3 4 5 6 7 8 fox . moveUp ( ) fox . moveUp ( ) fox . moveRigh…" at bounding box center [650, 233] width 283 height 246
type textarea "rabbit.moveDown()"
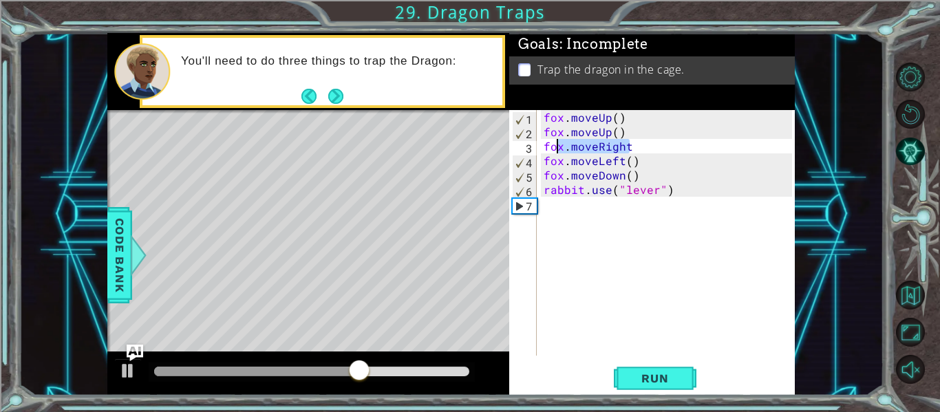
drag, startPoint x: 647, startPoint y: 151, endPoint x: 561, endPoint y: 148, distance: 86.1
click at [561, 148] on div "fox . moveUp ( ) fox . moveUp ( ) fox . moveRight fox . moveLeft ( ) fox . move…" at bounding box center [670, 247] width 258 height 274
click at [674, 385] on span "Run" at bounding box center [654, 378] width 54 height 14
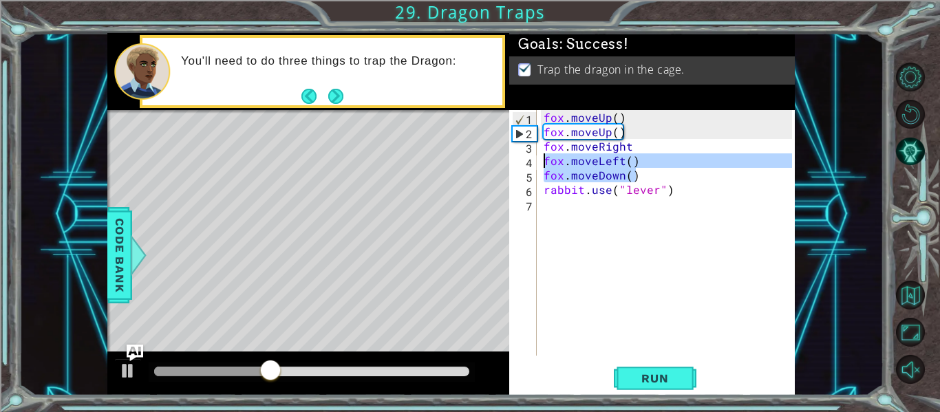
drag, startPoint x: 645, startPoint y: 177, endPoint x: 517, endPoint y: 169, distance: 128.2
click at [517, 169] on div "fox.moveRight 1 2 3 4 5 6 7 fox . moveUp ( ) fox . moveUp ( ) fox . moveRight f…" at bounding box center [650, 233] width 283 height 246
type textarea "fox.moveDown()"
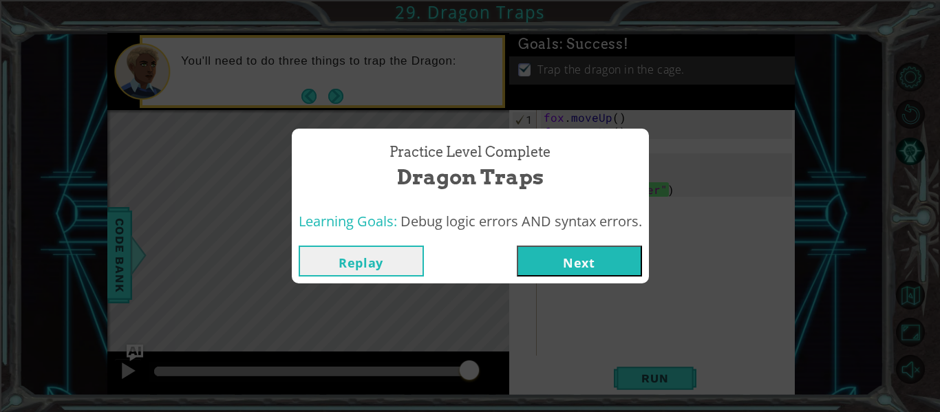
click at [590, 258] on button "Next" at bounding box center [579, 261] width 125 height 31
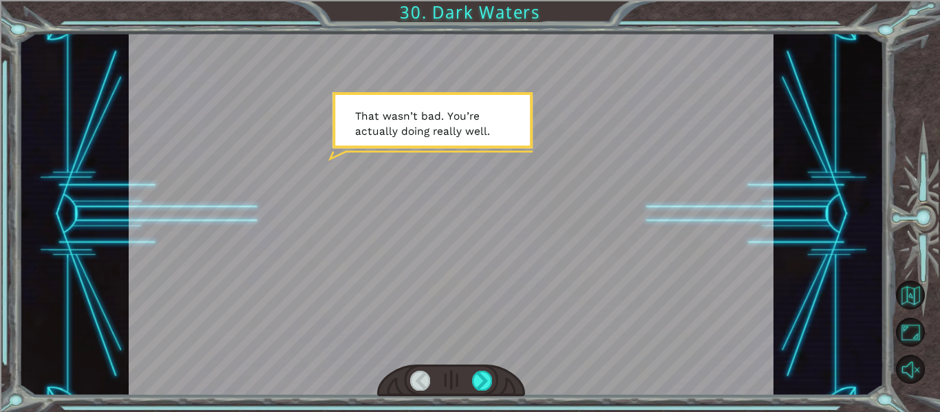
drag, startPoint x: 590, startPoint y: 258, endPoint x: 590, endPoint y: 289, distance: 31.0
click at [590, 289] on div at bounding box center [451, 214] width 645 height 363
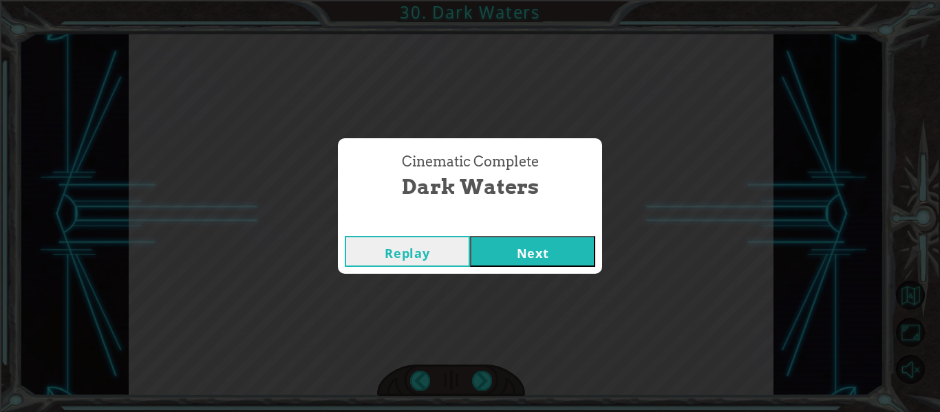
click at [571, 257] on button "Next" at bounding box center [532, 251] width 125 height 31
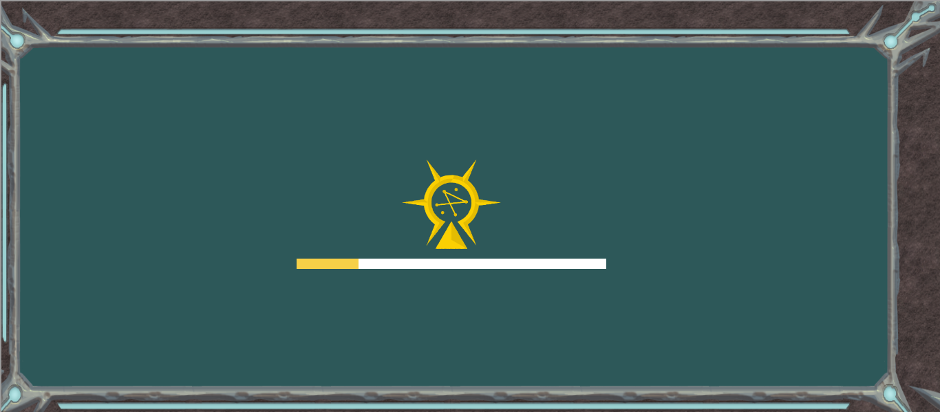
click at [571, 257] on div at bounding box center [451, 215] width 310 height 110
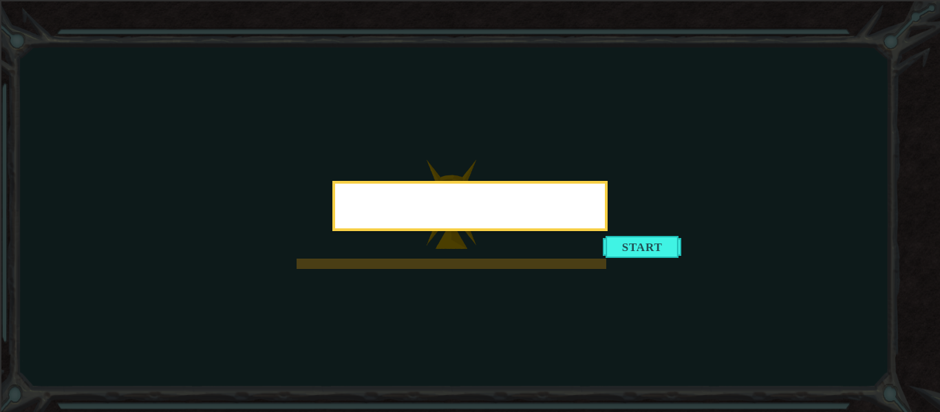
click at [571, 257] on body "Goals Error loading from server. Try refreshing the page. You'll need to join a…" at bounding box center [470, 206] width 940 height 412
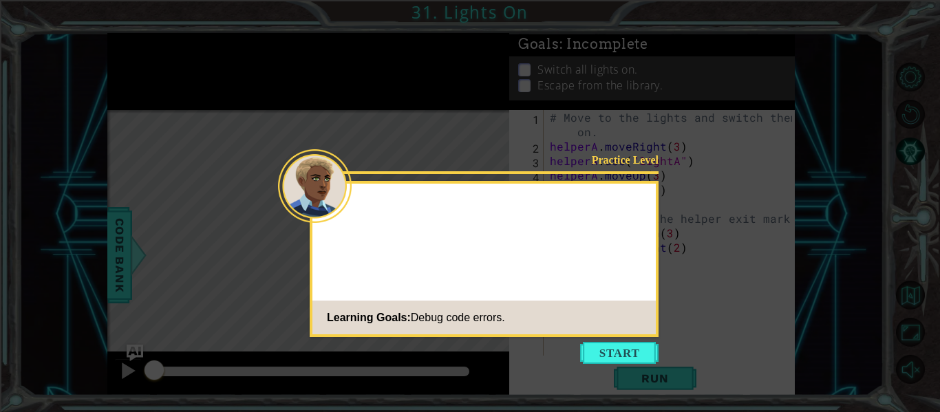
click at [571, 257] on body "1 ההההההההההההההההההההההההההההההההההההההההההההההההההההההההההההההההההההההההההההה…" at bounding box center [470, 206] width 940 height 412
click at [571, 257] on div "Practice Level Learning Goals: Debug code errors." at bounding box center [484, 259] width 349 height 156
click at [571, 257] on div "Practice Level Look! The viru Learning Goals: Debug code errors." at bounding box center [484, 259] width 349 height 156
click at [571, 257] on div "Practice Level Look! The virus avoid Learning Goals: Debug code errors." at bounding box center [484, 259] width 349 height 156
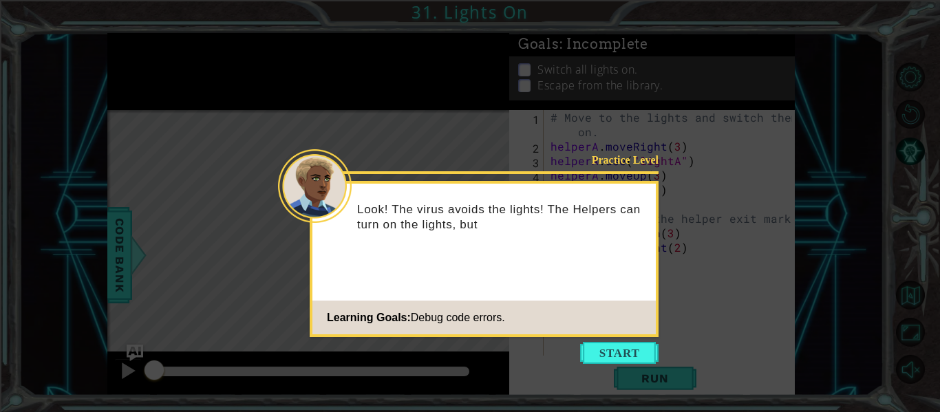
drag, startPoint x: 571, startPoint y: 258, endPoint x: 559, endPoint y: 253, distance: 12.6
click at [566, 256] on div "Look! The virus avoids the lights! The Helpers can turn on the lights, but" at bounding box center [483, 223] width 343 height 69
click at [559, 253] on div "Look! The virus avoids the lights! The Helpers can turn on the lights, but thei…" at bounding box center [483, 223] width 343 height 69
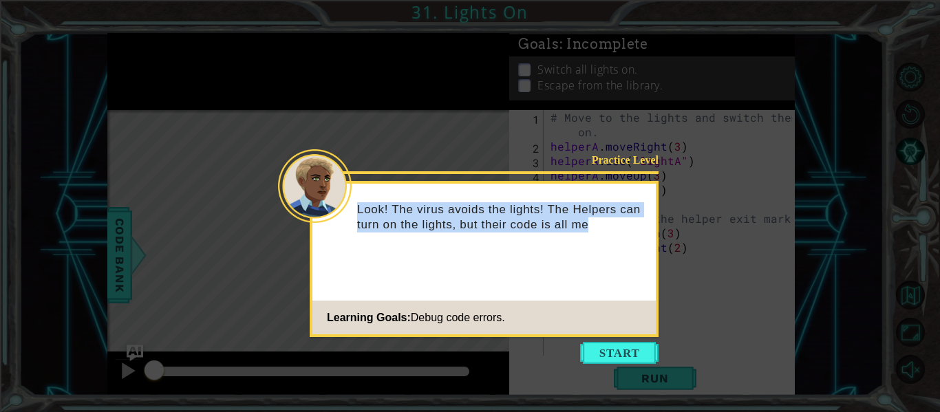
click at [559, 253] on div "Look! The virus avoids the lights! The Helpers can turn on the lights, but thei…" at bounding box center [483, 223] width 343 height 69
click at [559, 253] on div "Look! The virus avoids the lights! The Helpers can turn on the lights, but thei…" at bounding box center [483, 231] width 343 height 85
click at [642, 349] on button "Start" at bounding box center [619, 353] width 78 height 22
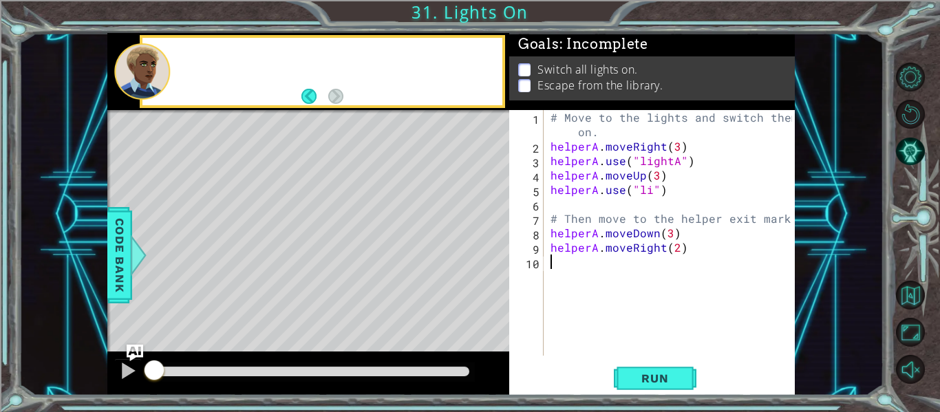
click at [642, 349] on div "# Move to the lights and switch them on. helperA . moveRight ( 3 ) helperA . us…" at bounding box center [673, 254] width 251 height 289
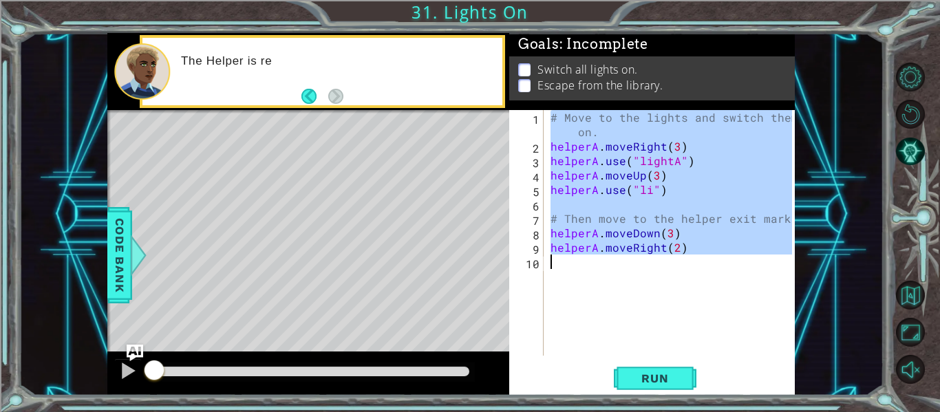
click at [642, 349] on div "# Move to the lights and switch them on. helperA . moveRight ( 3 ) helperA . us…" at bounding box center [673, 254] width 251 height 289
type textarea "helperA.moveRight(2)"
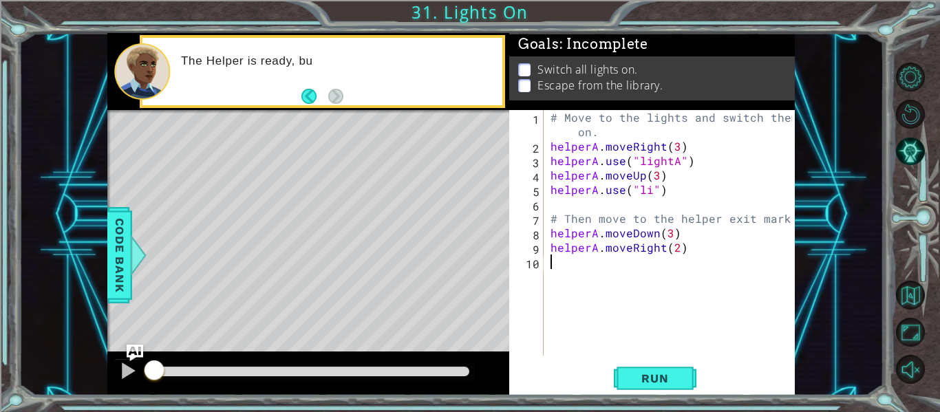
click at [642, 349] on div "# Move to the lights and switch them on. helperA . moveRight ( 3 ) helperA . us…" at bounding box center [673, 254] width 251 height 289
drag, startPoint x: 642, startPoint y: 349, endPoint x: 635, endPoint y: 346, distance: 7.7
click at [635, 346] on div "# Move to the lights and switch them on. helperA . moveRight ( 3 ) helperA . us…" at bounding box center [673, 254] width 251 height 289
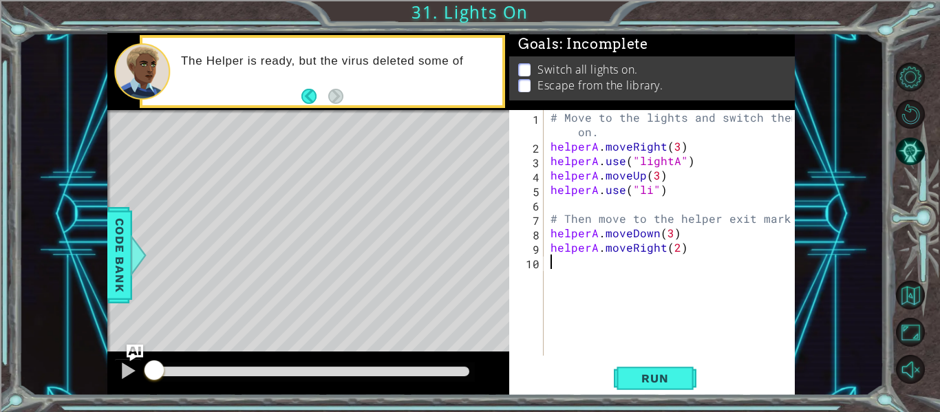
click at [635, 346] on div "# Move to the lights and switch them on. helperA . moveRight ( 3 ) helperA . us…" at bounding box center [673, 254] width 251 height 289
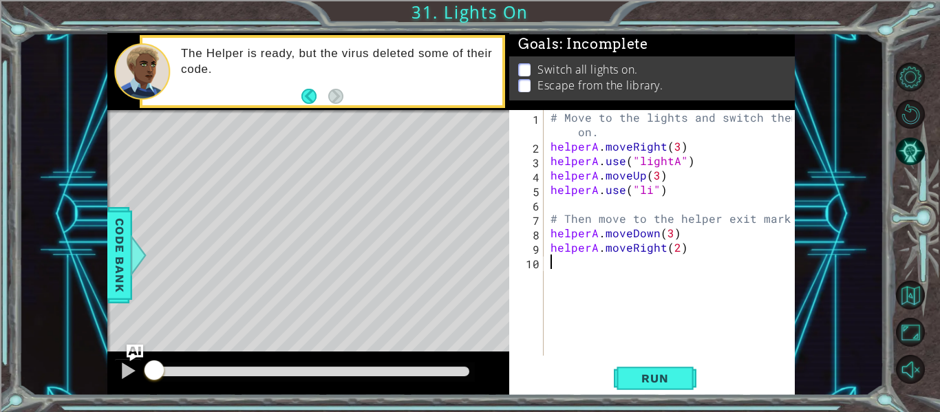
click at [635, 346] on div "# Move to the lights and switch them on. helperA . moveRight ( 3 ) helperA . us…" at bounding box center [673, 254] width 251 height 289
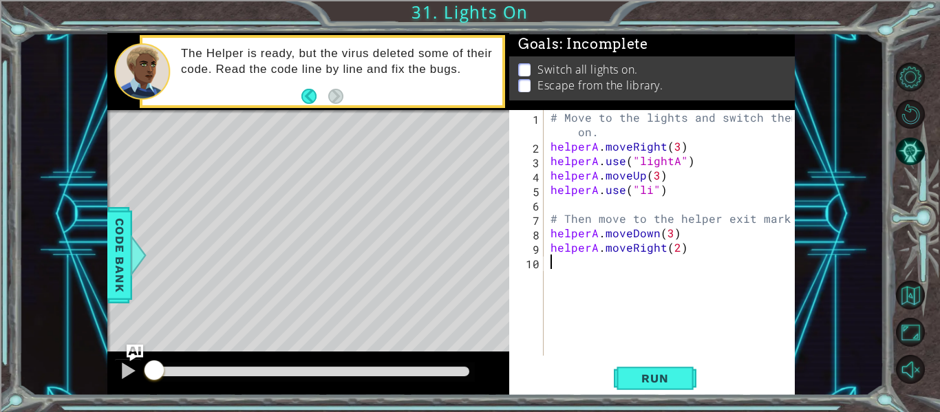
type textarea "helperA.moveRight(2)"
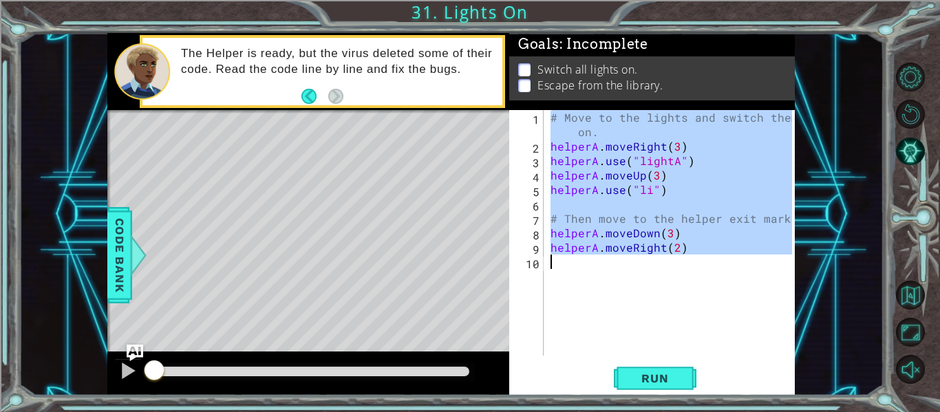
click at [635, 346] on div "# Move to the lights and switch them on. helperA . moveRight ( 3 ) helperA . us…" at bounding box center [673, 254] width 251 height 289
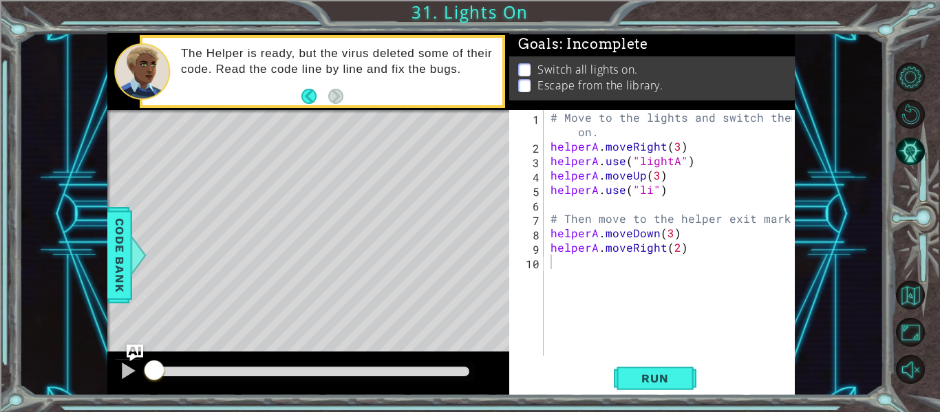
click at [366, 332] on div "Level Map" at bounding box center [425, 312] width 636 height 405
click at [633, 379] on span "Run" at bounding box center [654, 378] width 54 height 14
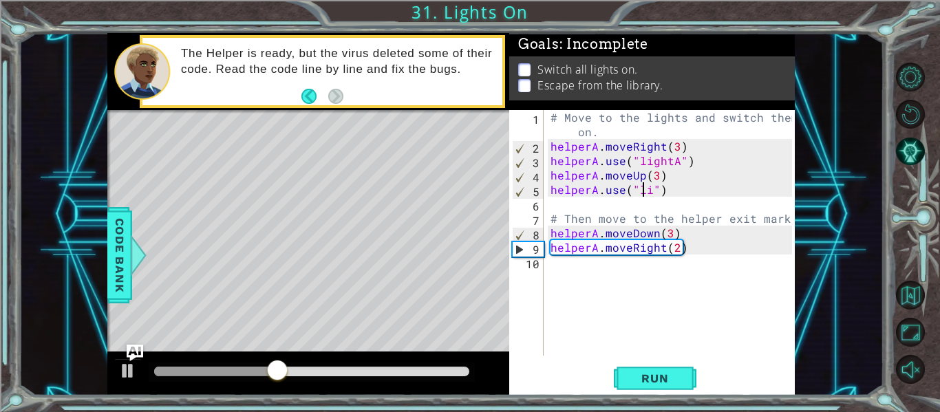
click at [646, 193] on div "# Move to the lights and switch them on. helperA . moveRight ( 3 ) helperA . us…" at bounding box center [673, 254] width 251 height 289
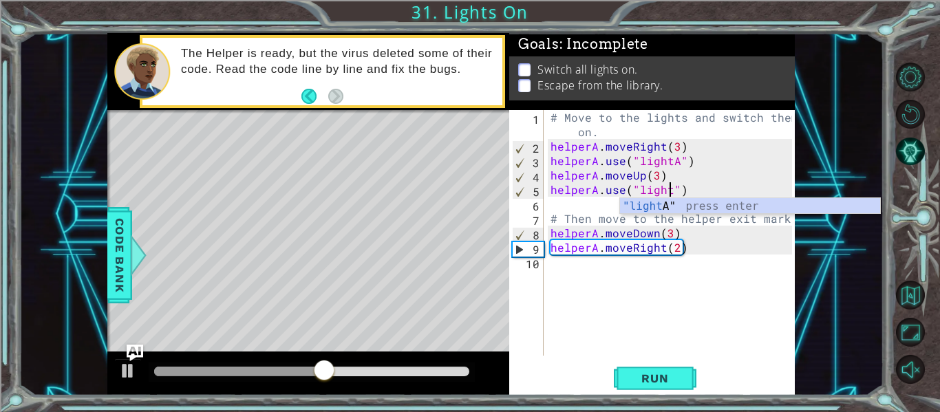
scroll to position [0, 8]
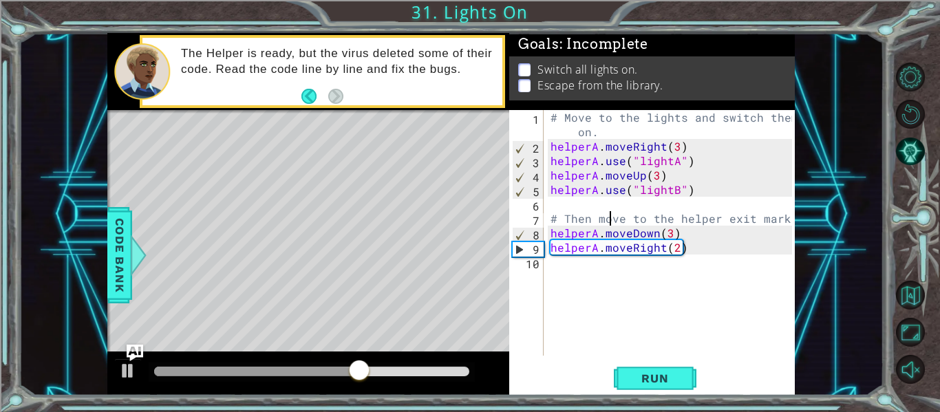
click at [612, 217] on div "# Move to the lights and switch them on. helperA . moveRight ( 3 ) helperA . us…" at bounding box center [673, 254] width 251 height 289
click at [668, 238] on div "# Move to the lights and switch them on. helperA . moveRight ( 3 ) helperA . us…" at bounding box center [673, 254] width 251 height 289
type textarea "helperA.moveDown(1)"
click at [663, 369] on button "Run" at bounding box center [655, 379] width 83 height 28
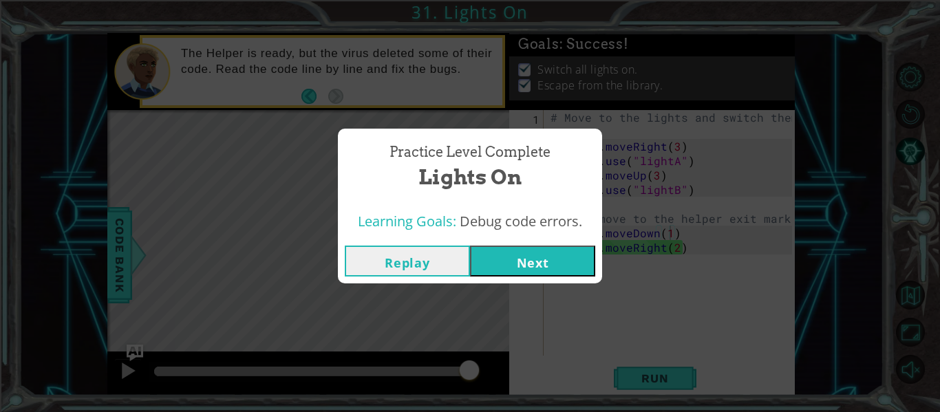
click at [563, 249] on button "Next" at bounding box center [532, 261] width 125 height 31
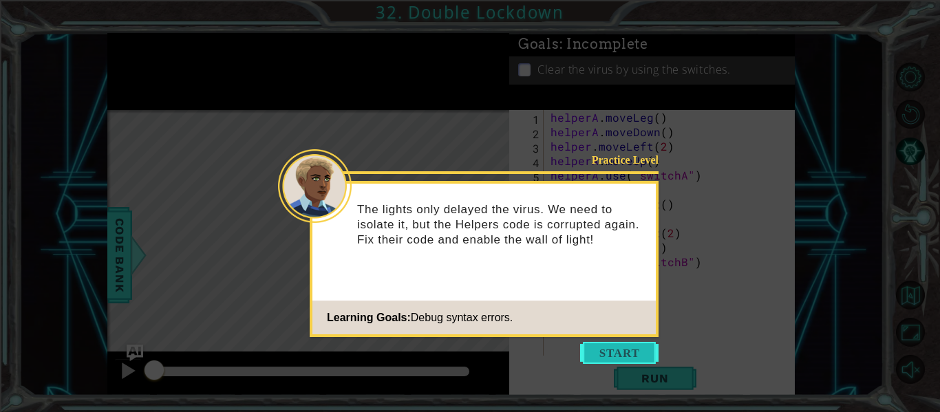
click at [642, 352] on button "Start" at bounding box center [619, 353] width 78 height 22
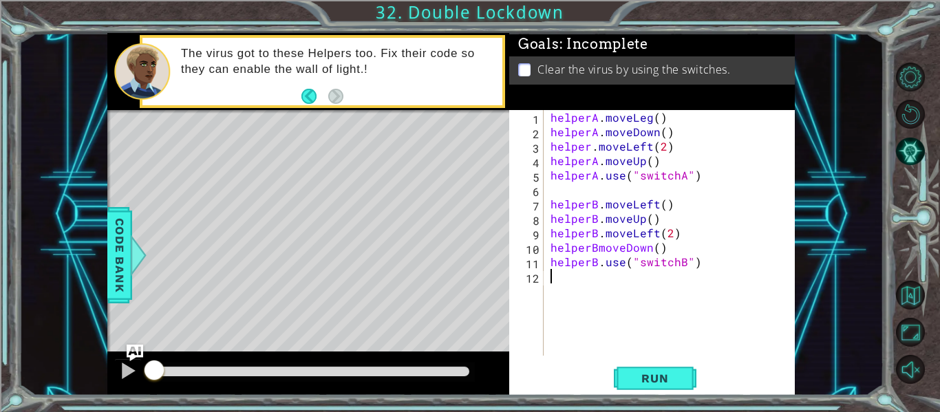
click at [642, 352] on div "helperA . moveLeg ( ) helperA . moveDown ( ) helper . moveLeft ( 2 ) helperA . …" at bounding box center [673, 247] width 251 height 274
drag, startPoint x: 642, startPoint y: 352, endPoint x: 539, endPoint y: 358, distance: 103.3
click at [652, 363] on div "1 2 3 4 5 6 7 8 9 10 11 12 helperA . moveLeg ( ) helperA . moveDown ( ) helper …" at bounding box center [651, 252] width 285 height 285
click at [669, 362] on div "1 2 3 4 5 6 7 8 9 10 11 12 helperA . moveLeg ( ) helperA . moveDown ( ) helper …" at bounding box center [651, 252] width 285 height 285
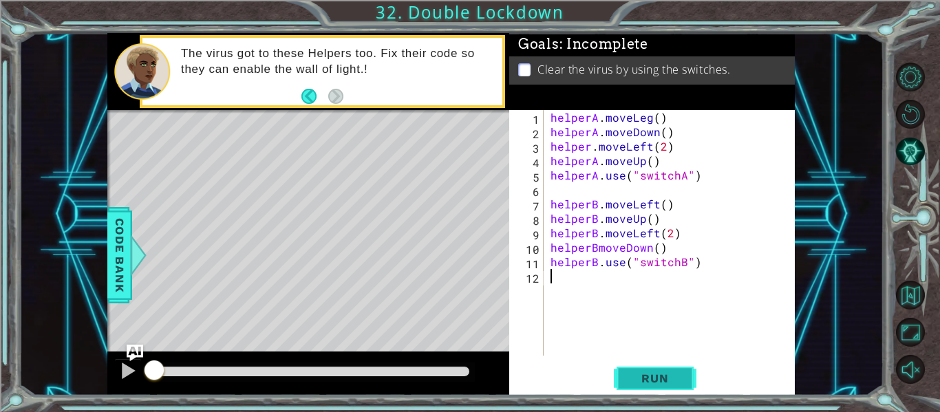
click at [672, 374] on span "Run" at bounding box center [654, 378] width 54 height 14
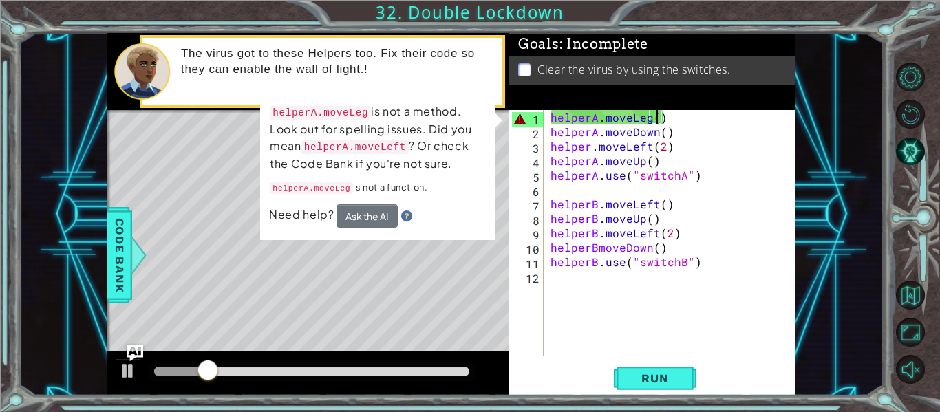
click at [654, 116] on div "helperA . moveLeg ( ) helperA . moveDown ( ) helper . moveLeft ( 2 ) helperA . …" at bounding box center [673, 247] width 251 height 274
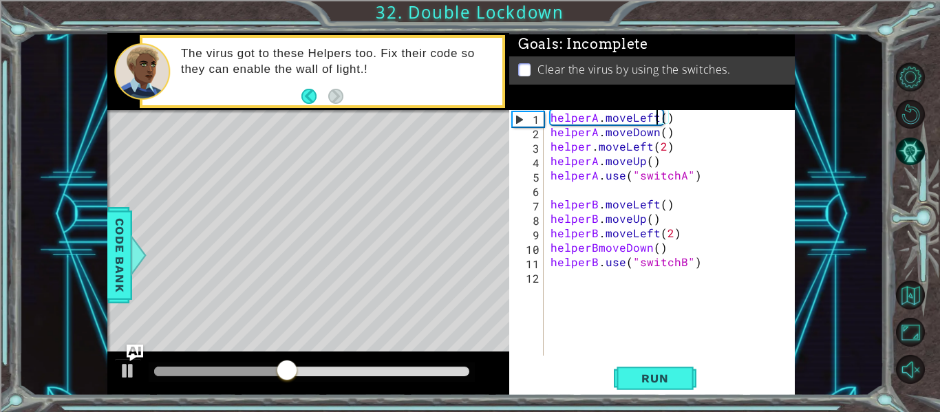
click at [683, 363] on div "helperA.moveLeft() 1 2 3 4 5 6 7 8 9 10 11 12 helperA . moveLeft ( ) helperA . …" at bounding box center [651, 252] width 285 height 285
click at [681, 375] on span "Run" at bounding box center [654, 378] width 54 height 14
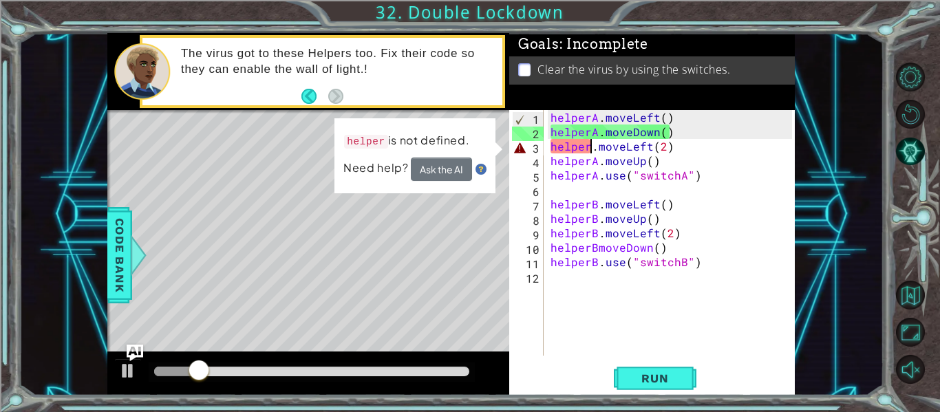
click at [591, 147] on div "helperA . moveLeft ( ) helperA . moveDown ( ) helper . moveLeft ( 2 ) helperA .…" at bounding box center [673, 247] width 251 height 274
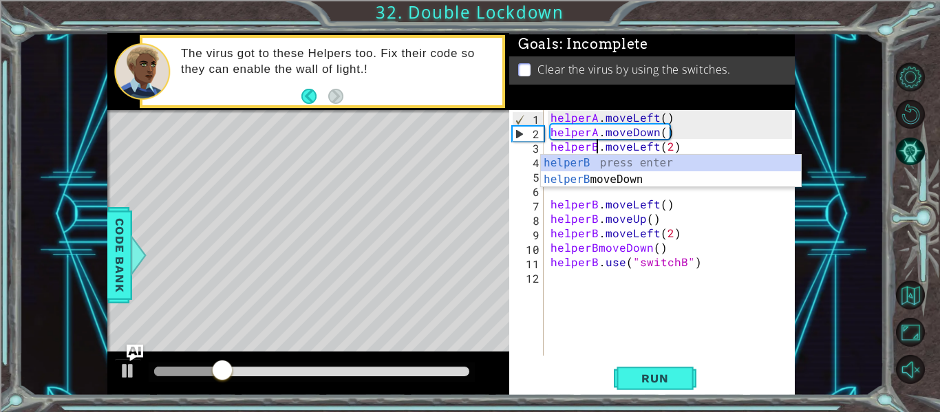
click at [680, 362] on div "helperB.moveLeft(2) 1 2 3 4 5 6 7 8 9 10 11 12 helperA . moveLeft ( ) helperA .…" at bounding box center [651, 252] width 285 height 285
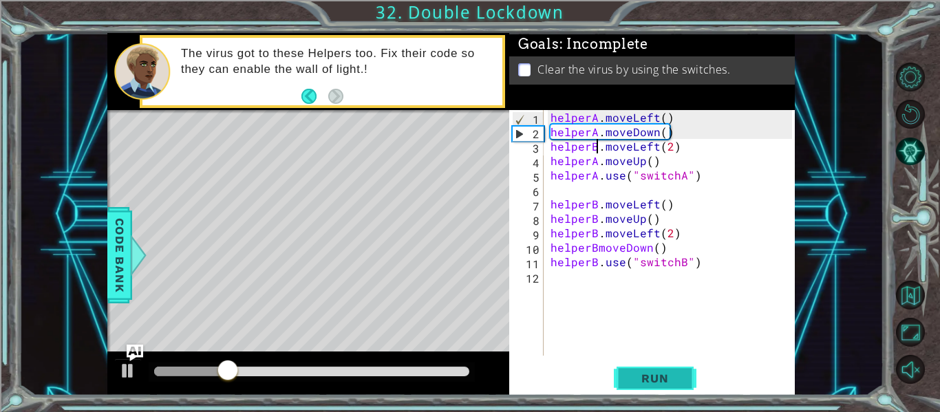
click at [684, 385] on button "Run" at bounding box center [655, 379] width 83 height 28
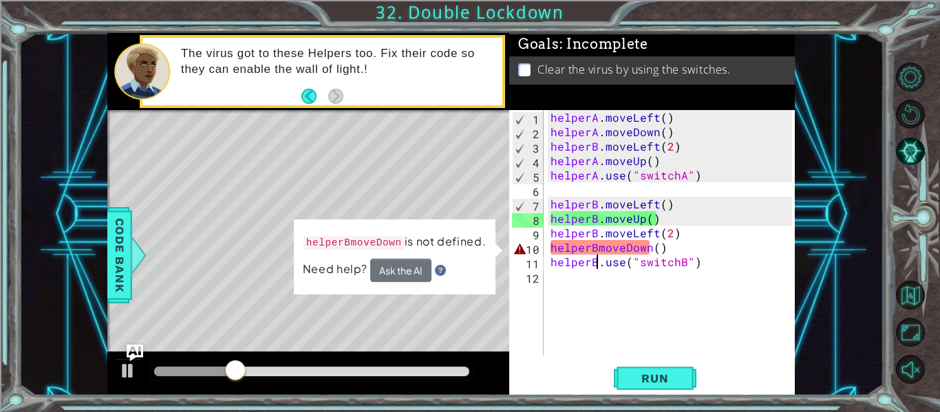
click at [598, 258] on div "helperA . moveLeft ( ) helperA . moveDown ( ) helperB . moveLeft ( 2 ) helperA …" at bounding box center [673, 247] width 251 height 274
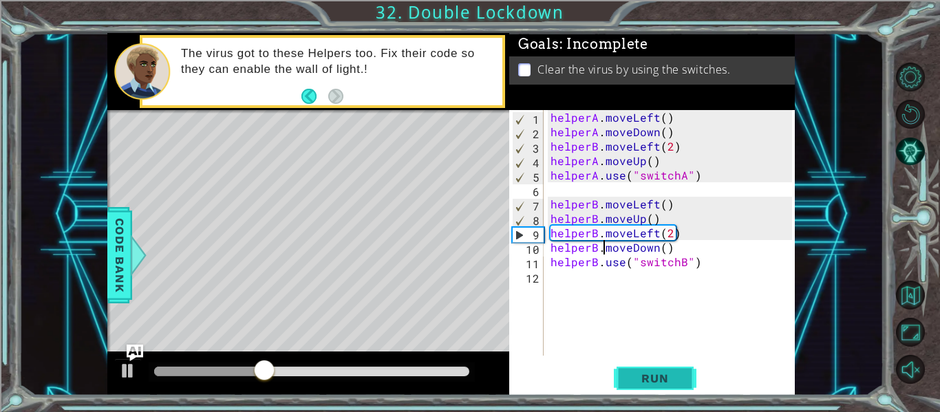
click at [681, 378] on span "Run" at bounding box center [654, 378] width 54 height 14
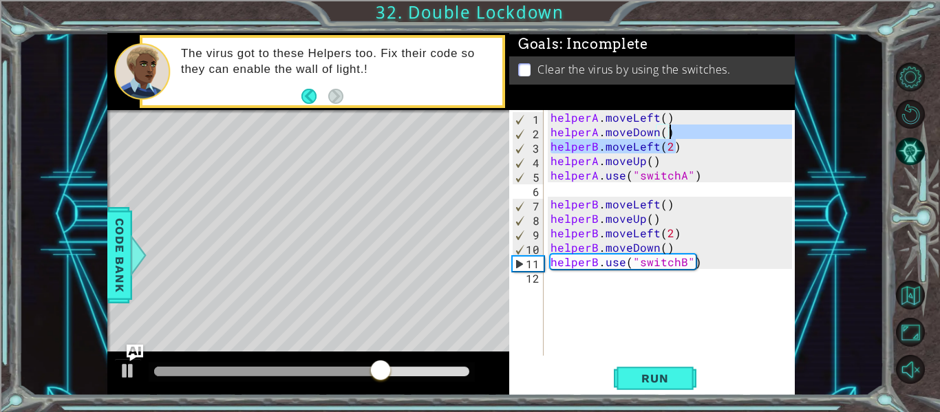
drag, startPoint x: 678, startPoint y: 148, endPoint x: 687, endPoint y: 140, distance: 11.7
click at [687, 140] on div "helperA . moveLeft ( ) helperA . moveDown ( ) helperB . moveLeft ( 2 ) helperA …" at bounding box center [673, 247] width 251 height 274
type textarea "helperB.moveLeft(2)"
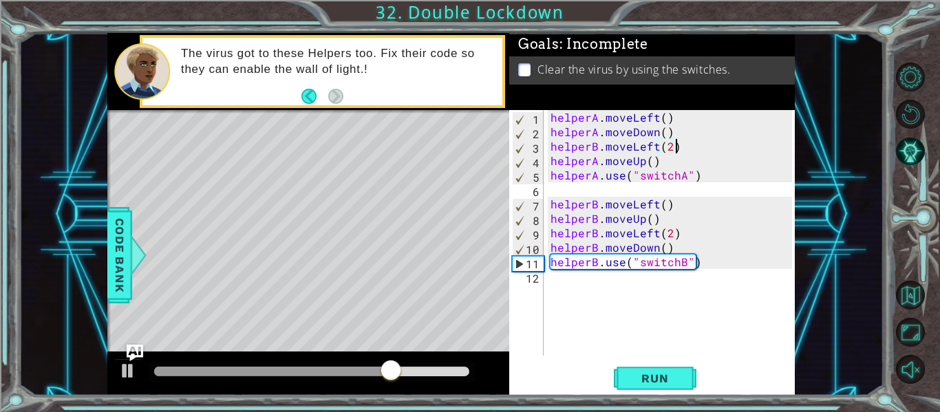
click at [640, 191] on div "helperA . moveLeft ( ) helperA . moveDown ( ) helperB . moveLeft ( 2 ) helperA …" at bounding box center [673, 247] width 251 height 274
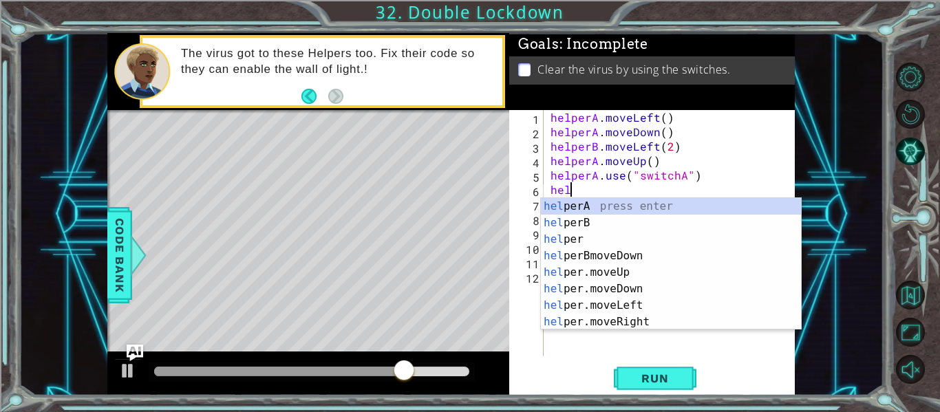
scroll to position [0, 1]
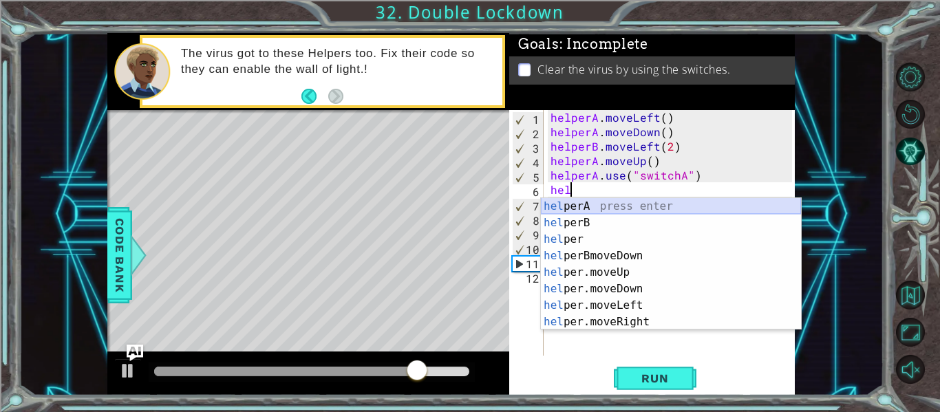
click at [640, 208] on div "hel perA press enter hel perB press enter hel per press enter hel perBmoveDown …" at bounding box center [671, 280] width 260 height 165
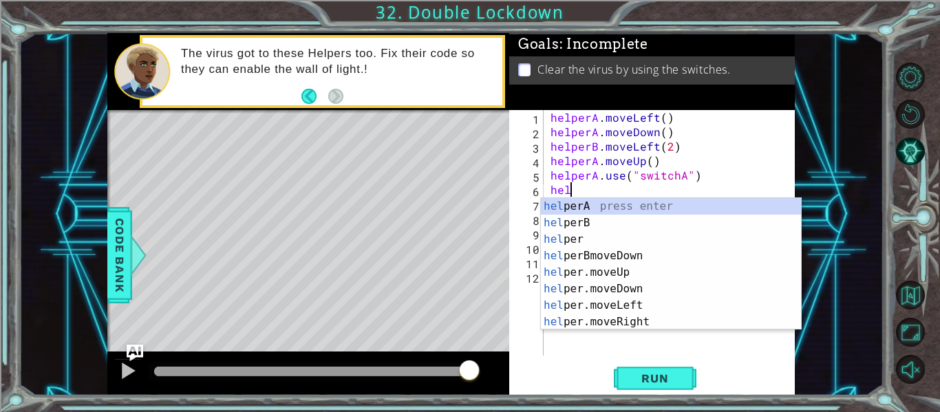
type textarea "h"
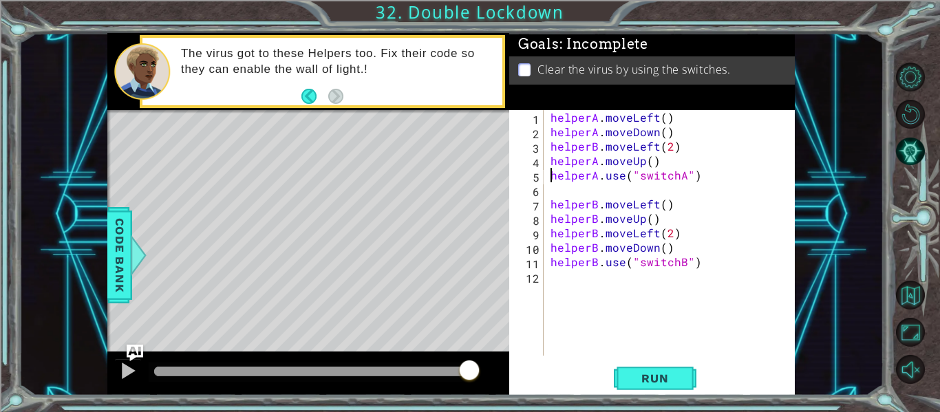
click at [550, 177] on div "helperA . moveLeft ( ) helperA . moveDown ( ) helperB . moveLeft ( 2 ) helperA …" at bounding box center [673, 247] width 251 height 274
type textarea "helperA.use("switchA")"
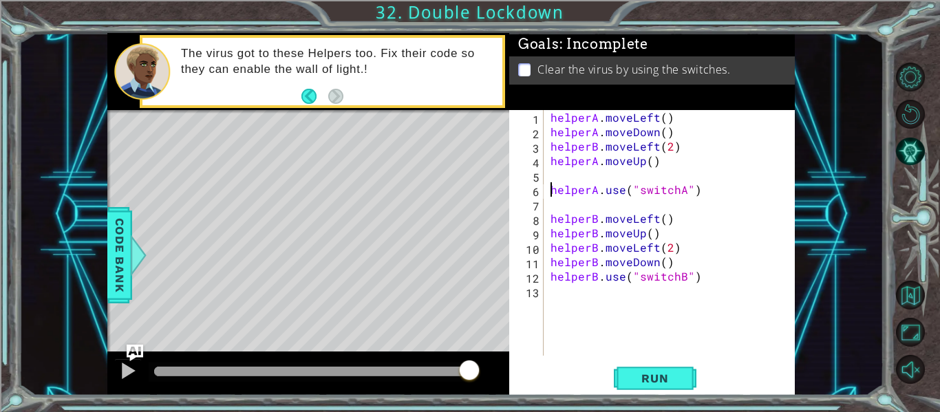
click at [550, 177] on div "helperA . moveLeft ( ) helperA . moveDown ( ) helperB . moveLeft ( 2 ) helperA …" at bounding box center [673, 247] width 251 height 274
type textarea "J"
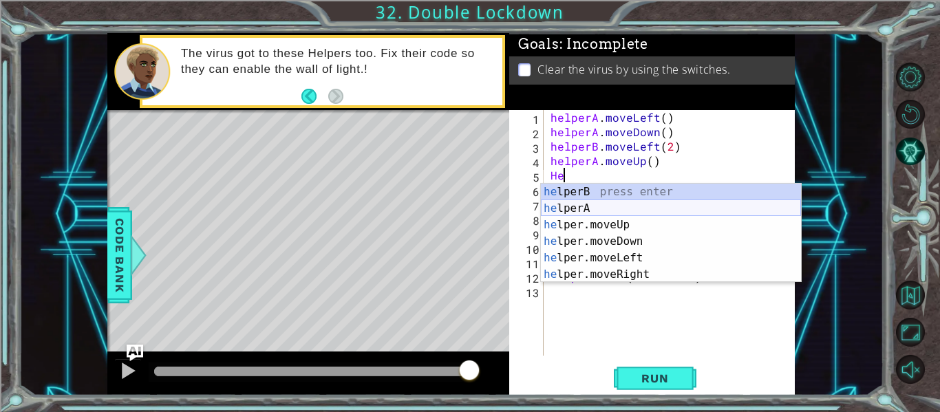
click at [618, 212] on div "he lperB press enter he lperA press enter he lper.moveUp press enter he lper.mo…" at bounding box center [671, 250] width 260 height 132
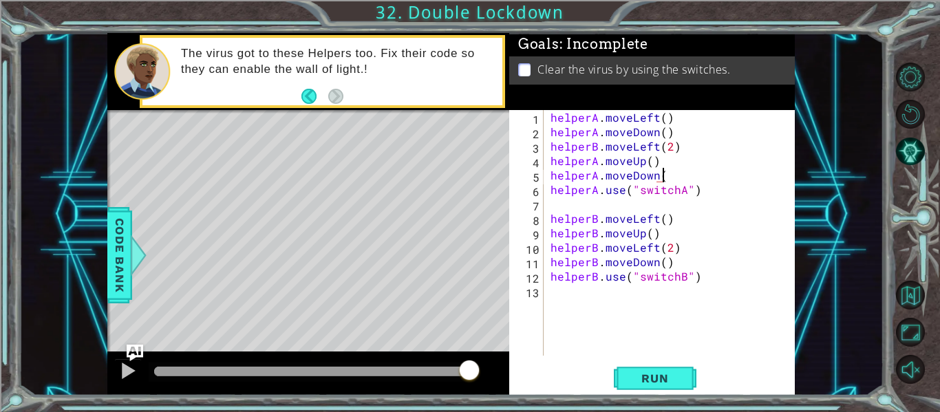
scroll to position [0, 7]
type textarea "helperA.moveDown(1)"
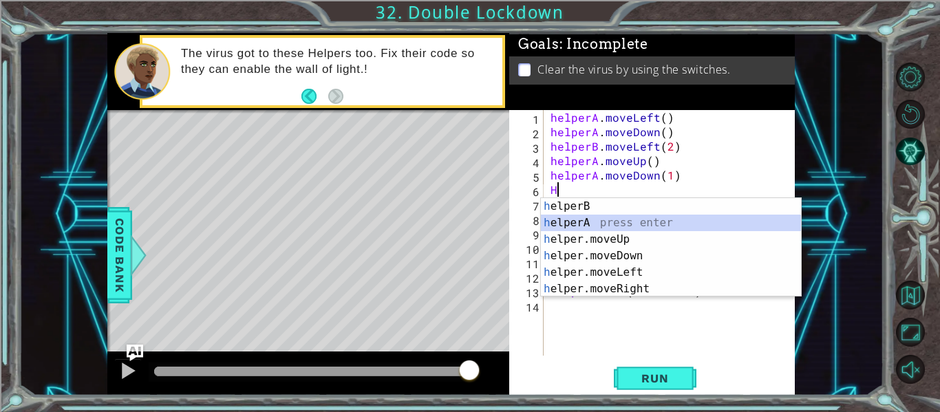
click at [647, 226] on div "h elperB press enter h elperA press enter h elper.moveUp press enter h elper.mo…" at bounding box center [671, 264] width 260 height 132
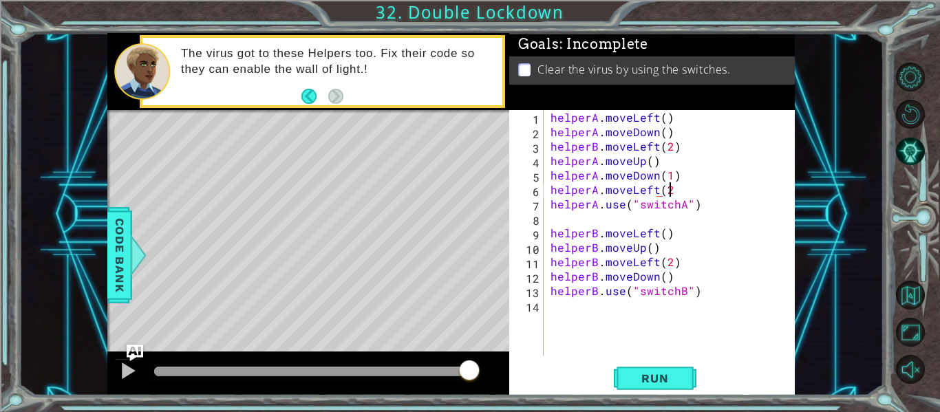
scroll to position [0, 7]
type textarea "helperA.moveLeft(2)"
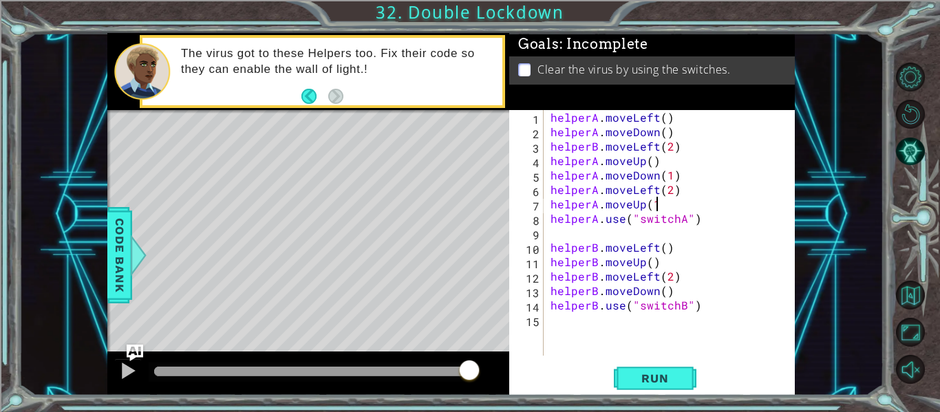
scroll to position [0, 6]
type textarea "helperA.moveUp(1)"
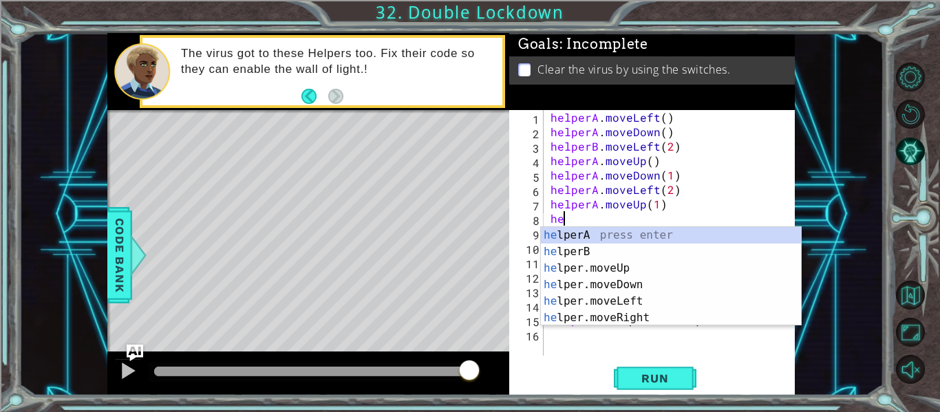
scroll to position [0, 0]
type textarea "h"
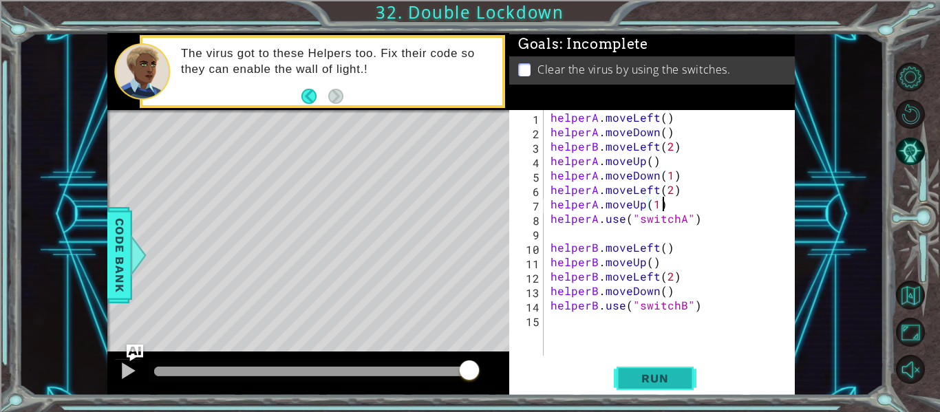
type textarea "helperA.moveUp(1)"
click at [676, 376] on span "Run" at bounding box center [654, 378] width 54 height 14
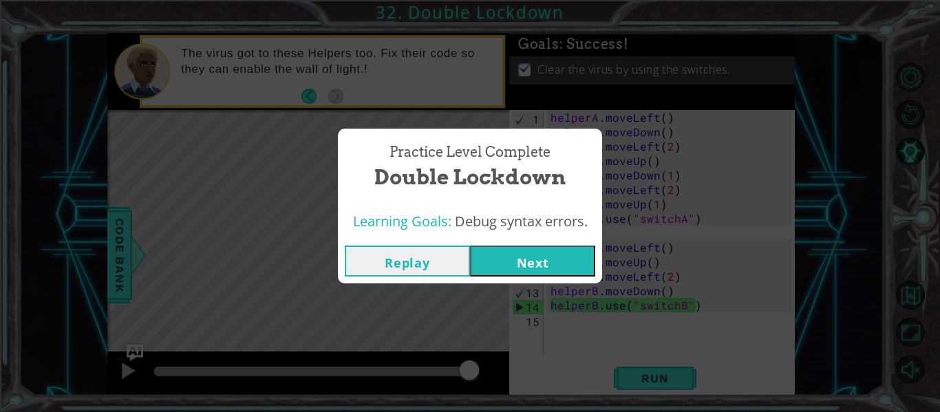
click at [557, 257] on button "Next" at bounding box center [532, 261] width 125 height 31
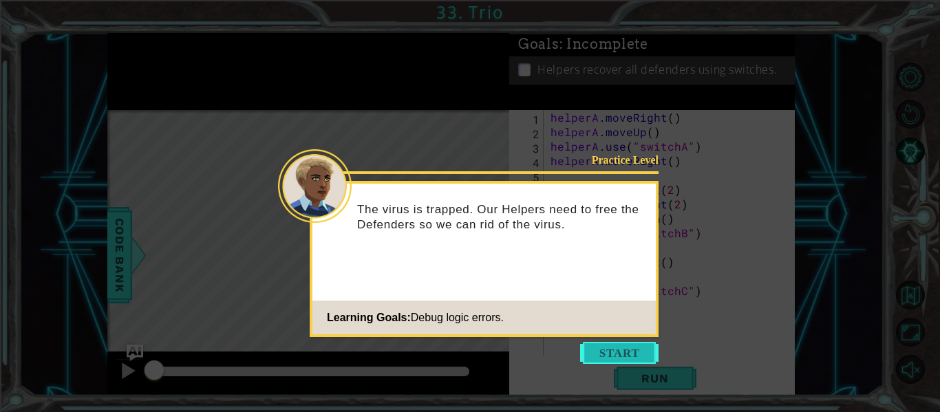
click at [624, 363] on button "Start" at bounding box center [619, 353] width 78 height 22
